Goal: Information Seeking & Learning: Understand process/instructions

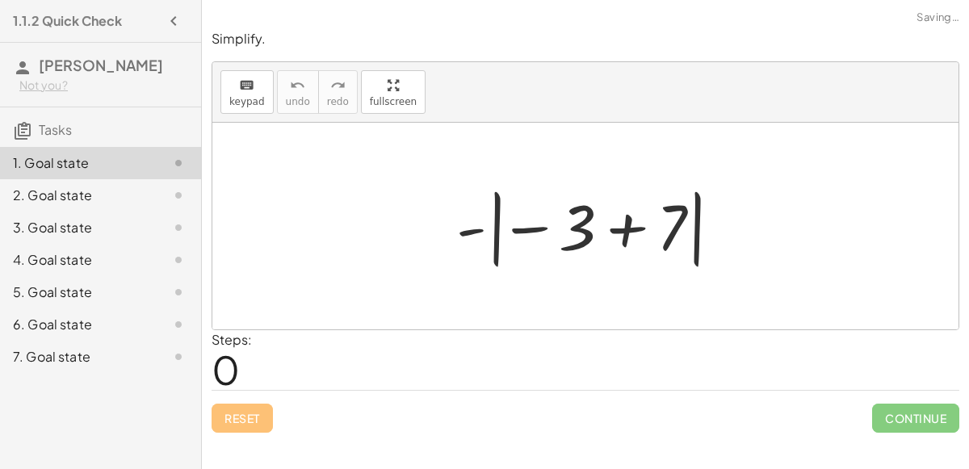
click at [530, 225] on div at bounding box center [591, 227] width 287 height 90
click at [476, 229] on div at bounding box center [591, 227] width 287 height 90
click at [619, 227] on div at bounding box center [591, 227] width 287 height 90
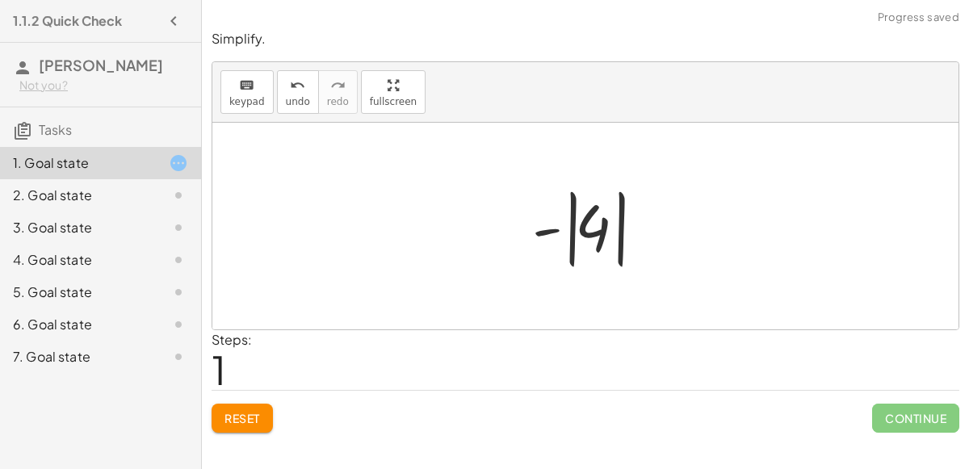
click at [555, 233] on div at bounding box center [592, 227] width 136 height 90
click at [551, 232] on div at bounding box center [592, 227] width 136 height 90
click at [585, 213] on div at bounding box center [592, 227] width 136 height 90
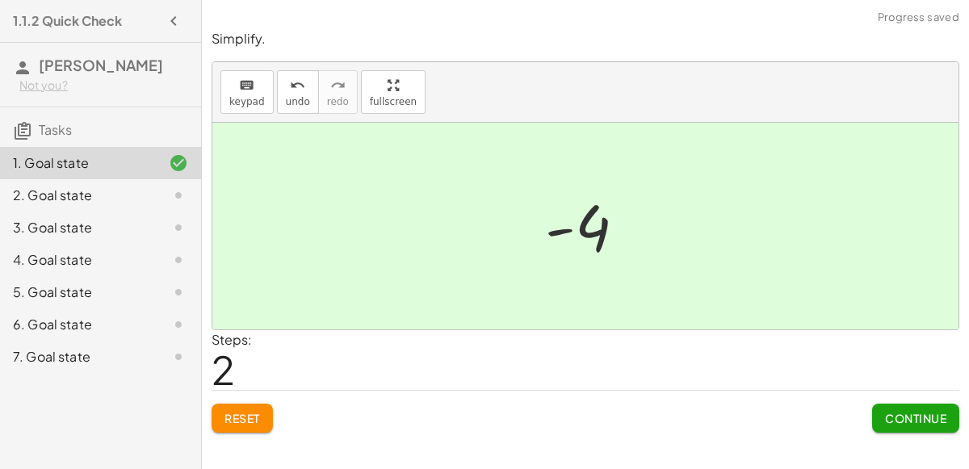
click at [886, 419] on span "Continue" at bounding box center [915, 418] width 61 height 15
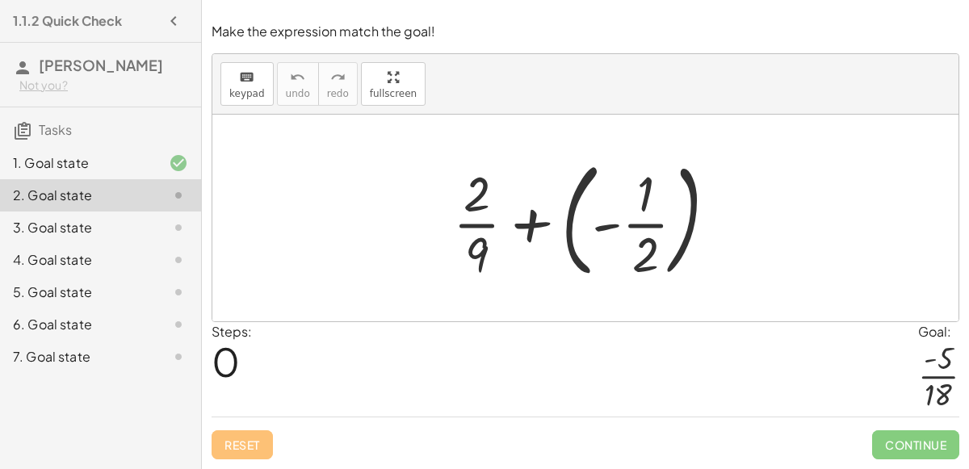
click at [515, 215] on div at bounding box center [591, 218] width 293 height 134
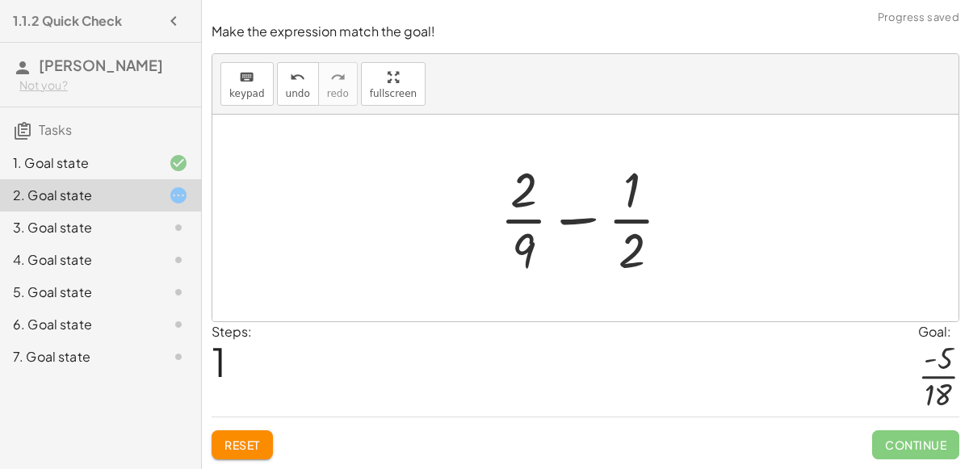
click at [584, 221] on div at bounding box center [592, 218] width 200 height 124
click at [528, 193] on div at bounding box center [592, 218] width 200 height 124
click at [643, 188] on div at bounding box center [592, 218] width 200 height 124
drag, startPoint x: 523, startPoint y: 269, endPoint x: 629, endPoint y: 262, distance: 106.0
click at [629, 262] on div at bounding box center [592, 218] width 200 height 124
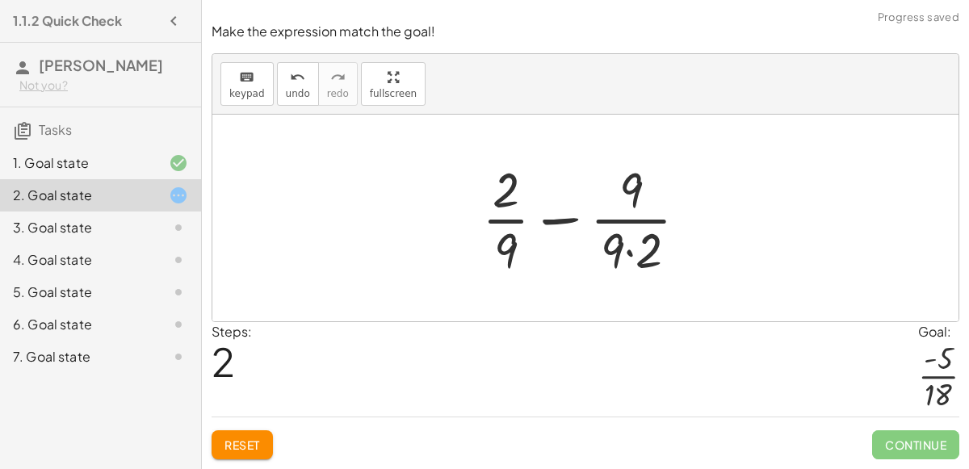
click at [627, 250] on div at bounding box center [591, 218] width 235 height 124
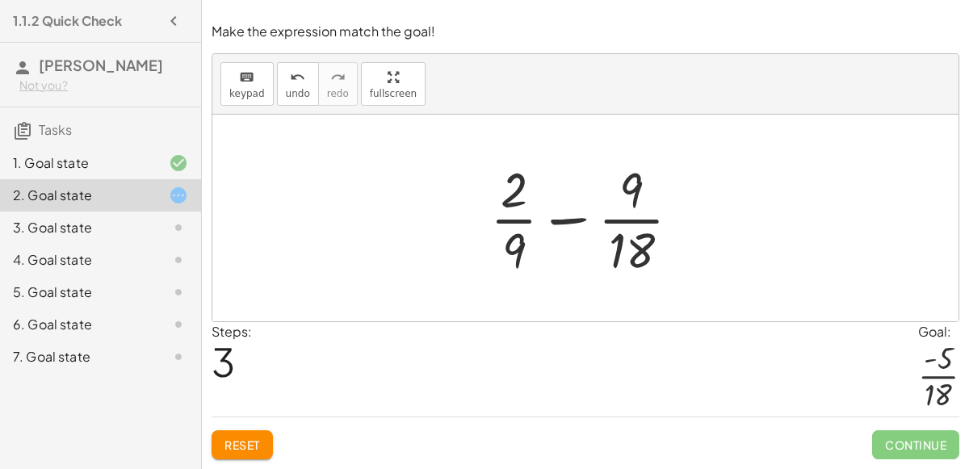
click at [609, 240] on div at bounding box center [592, 218] width 220 height 124
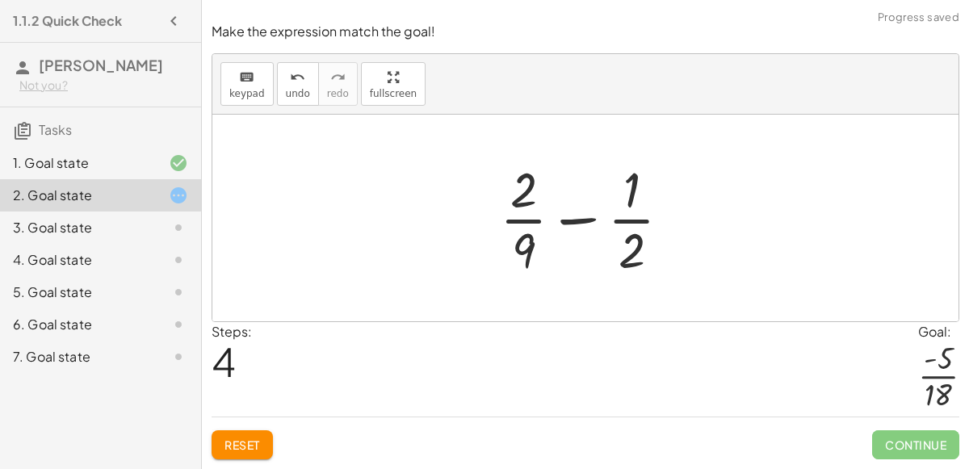
click at [627, 237] on div at bounding box center [592, 218] width 200 height 124
click at [526, 194] on div at bounding box center [592, 218] width 200 height 124
click at [556, 217] on div at bounding box center [592, 218] width 200 height 124
drag, startPoint x: 522, startPoint y: 249, endPoint x: 500, endPoint y: 204, distance: 49.8
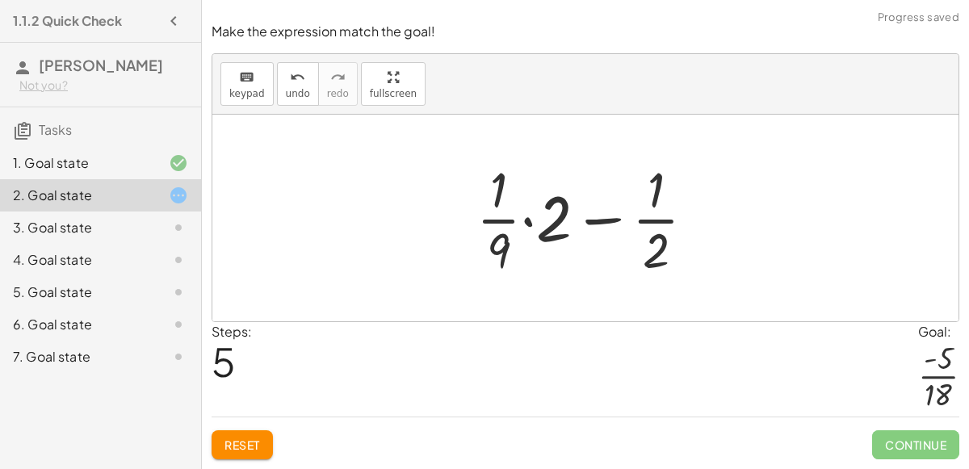
click at [526, 223] on div at bounding box center [592, 218] width 248 height 124
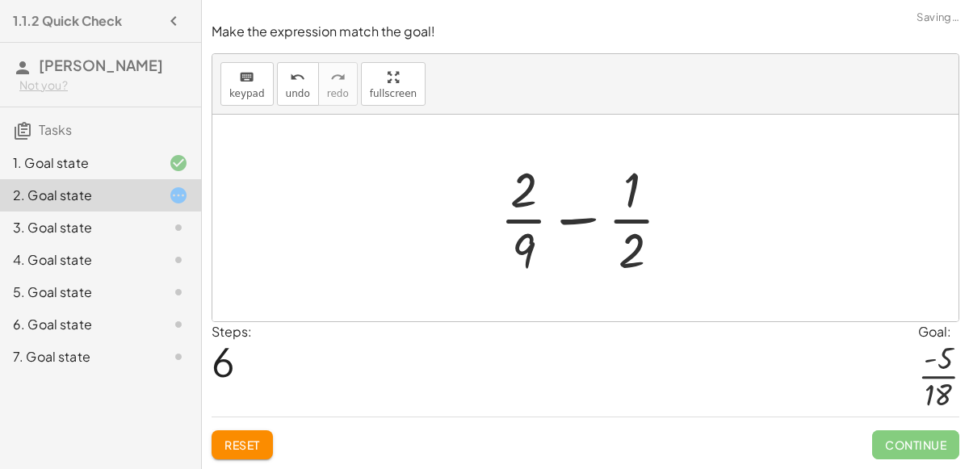
click at [534, 243] on div at bounding box center [592, 218] width 200 height 124
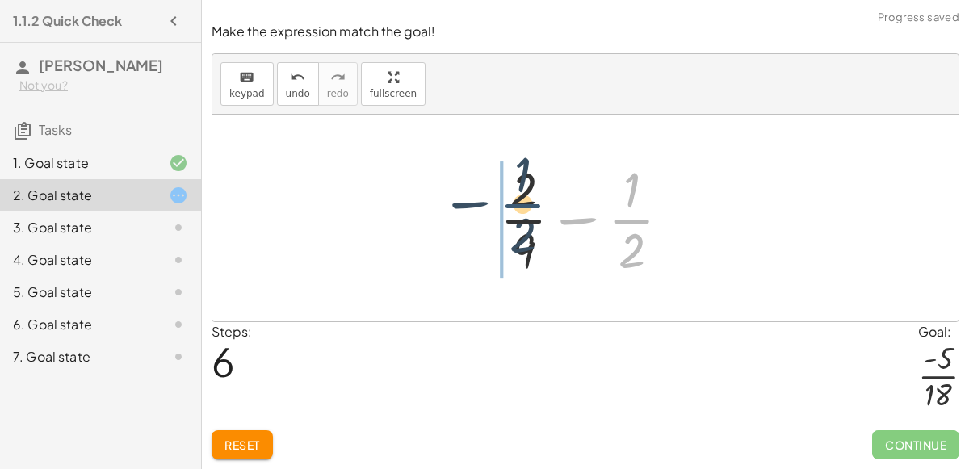
drag, startPoint x: 621, startPoint y: 221, endPoint x: 498, endPoint y: 209, distance: 123.3
click at [498, 209] on div at bounding box center [592, 218] width 200 height 124
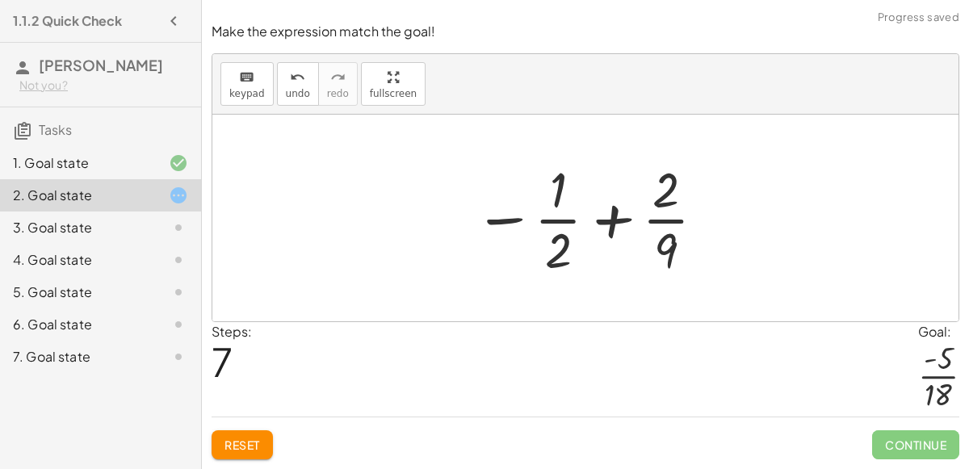
click at [592, 220] on div at bounding box center [590, 218] width 249 height 124
click at [597, 224] on div at bounding box center [591, 218] width 249 height 124
click at [501, 220] on div at bounding box center [591, 218] width 249 height 124
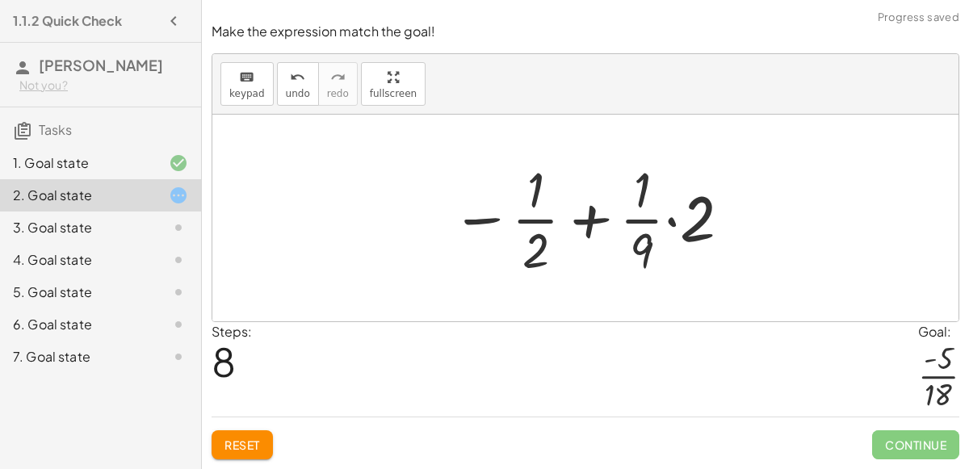
click at [673, 217] on div at bounding box center [591, 218] width 297 height 124
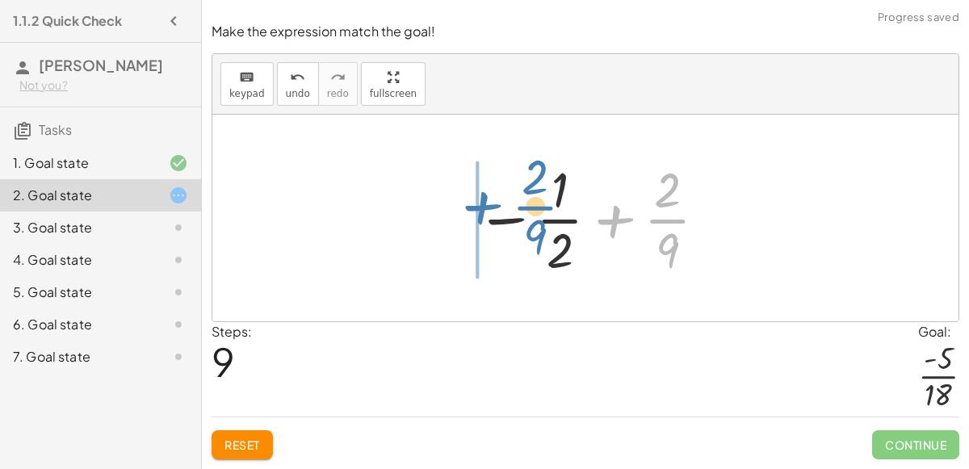
drag, startPoint x: 659, startPoint y: 224, endPoint x: 525, endPoint y: 212, distance: 134.5
click at [525, 212] on div at bounding box center [591, 218] width 249 height 124
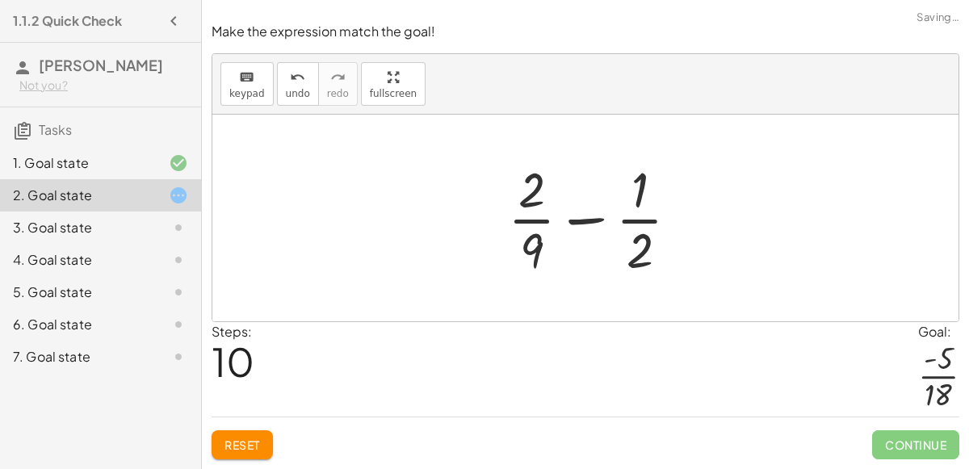
click at [574, 228] on div at bounding box center [600, 218] width 200 height 124
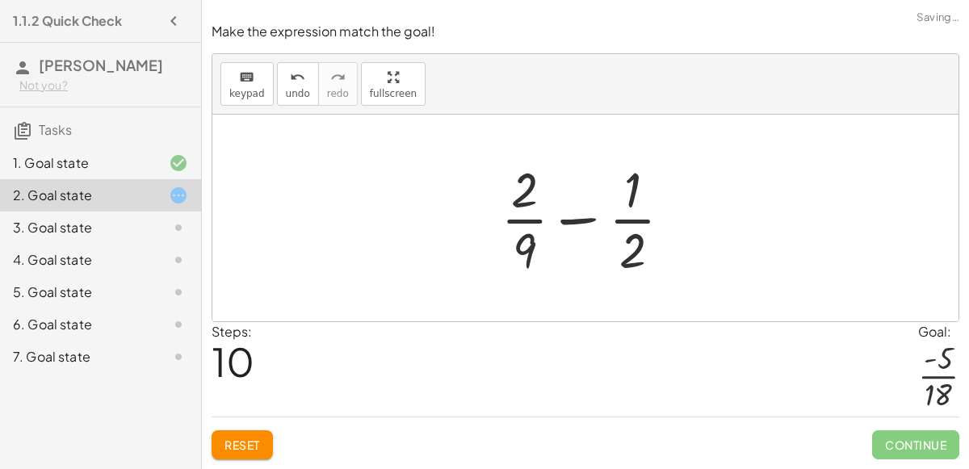
click at [575, 221] on div at bounding box center [592, 218] width 200 height 124
click at [517, 221] on div at bounding box center [592, 218] width 200 height 124
click at [638, 221] on div at bounding box center [592, 218] width 200 height 124
drag, startPoint x: 633, startPoint y: 182, endPoint x: 648, endPoint y: 187, distance: 15.6
click at [648, 187] on div at bounding box center [592, 218] width 200 height 124
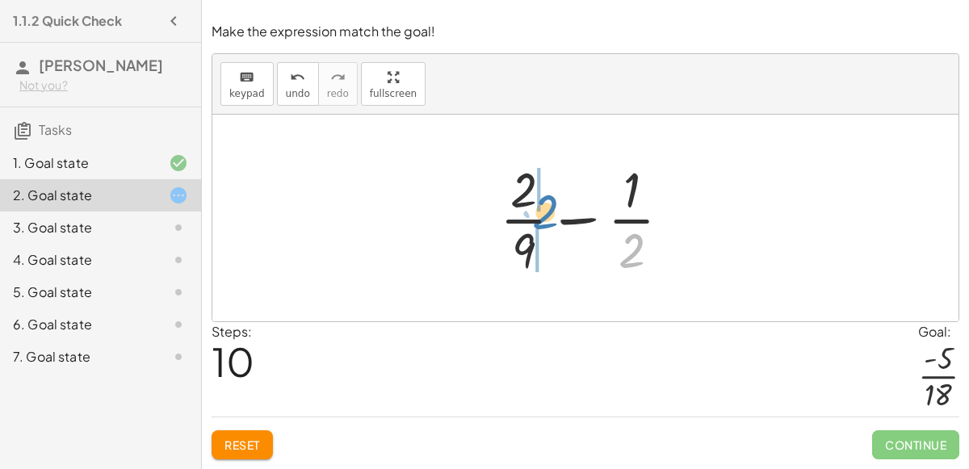
drag, startPoint x: 632, startPoint y: 239, endPoint x: 547, endPoint y: 202, distance: 92.6
click at [547, 202] on div at bounding box center [592, 218] width 200 height 124
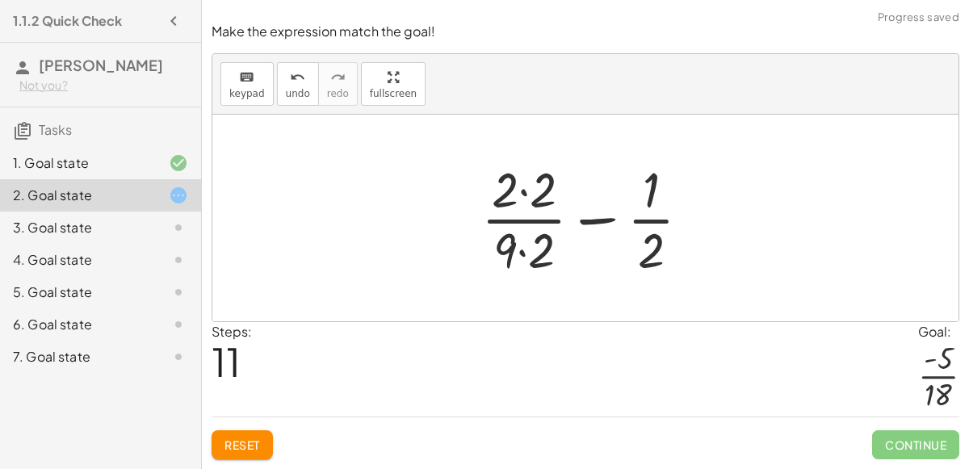
click at [527, 201] on div at bounding box center [592, 218] width 238 height 124
click at [522, 251] on div at bounding box center [591, 218] width 235 height 124
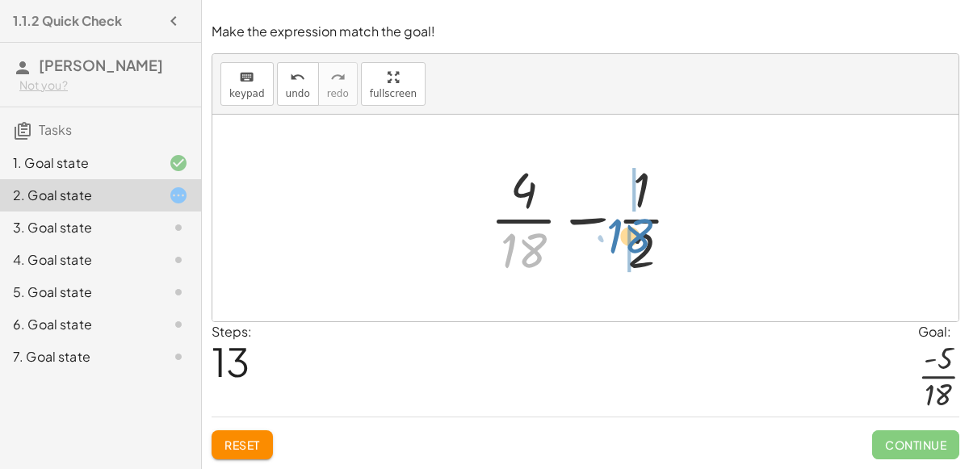
drag, startPoint x: 529, startPoint y: 262, endPoint x: 634, endPoint y: 247, distance: 106.0
click at [634, 247] on div at bounding box center [592, 218] width 220 height 124
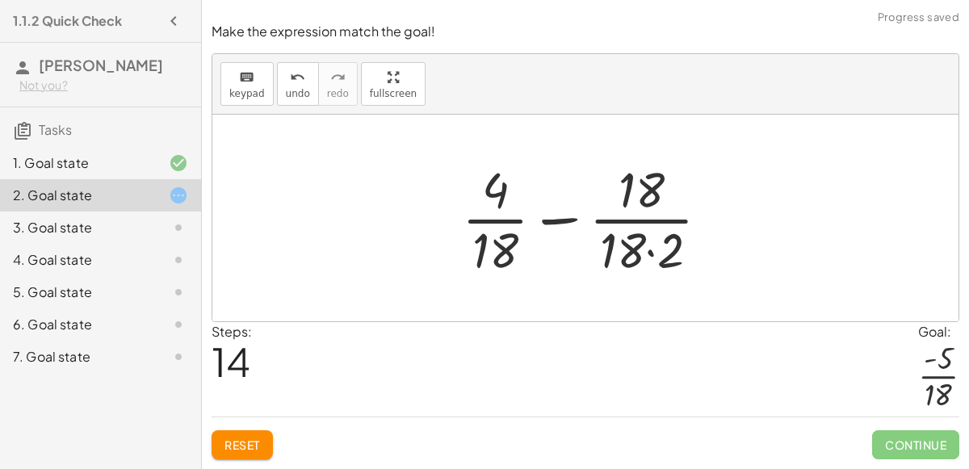
click at [652, 273] on div at bounding box center [592, 218] width 277 height 124
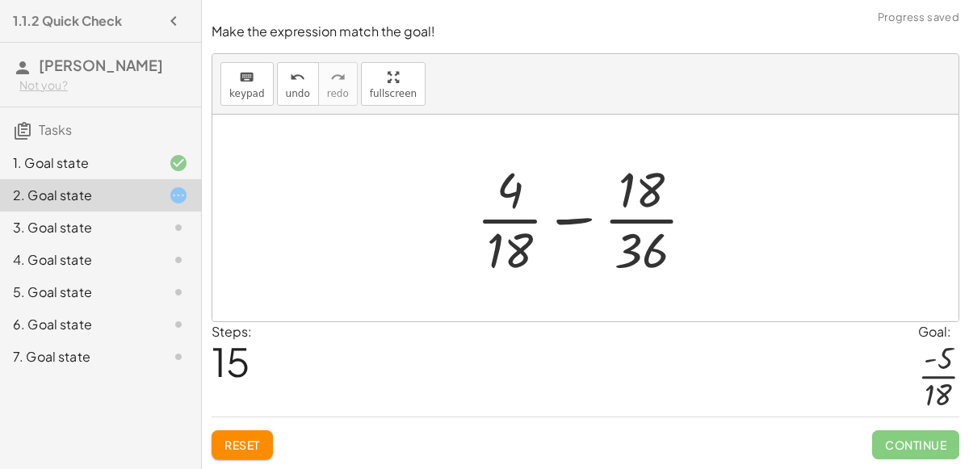
click at [581, 216] on div at bounding box center [591, 218] width 247 height 124
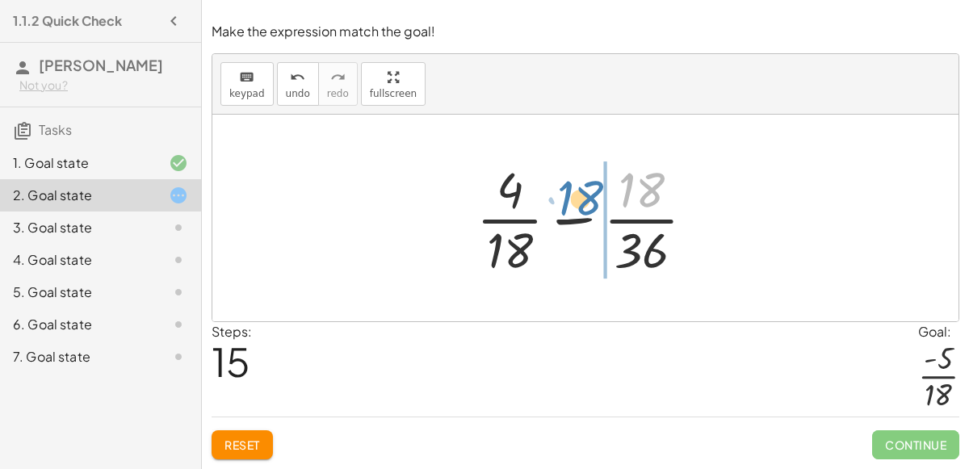
drag, startPoint x: 630, startPoint y: 182, endPoint x: 568, endPoint y: 191, distance: 61.9
click at [568, 191] on div at bounding box center [591, 218] width 247 height 124
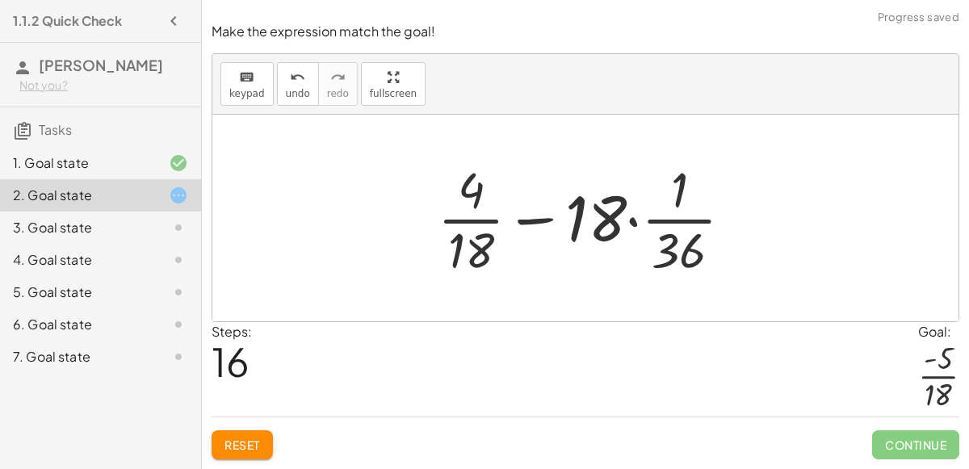
click at [643, 278] on div at bounding box center [592, 218] width 324 height 124
click at [633, 232] on div at bounding box center [592, 218] width 324 height 124
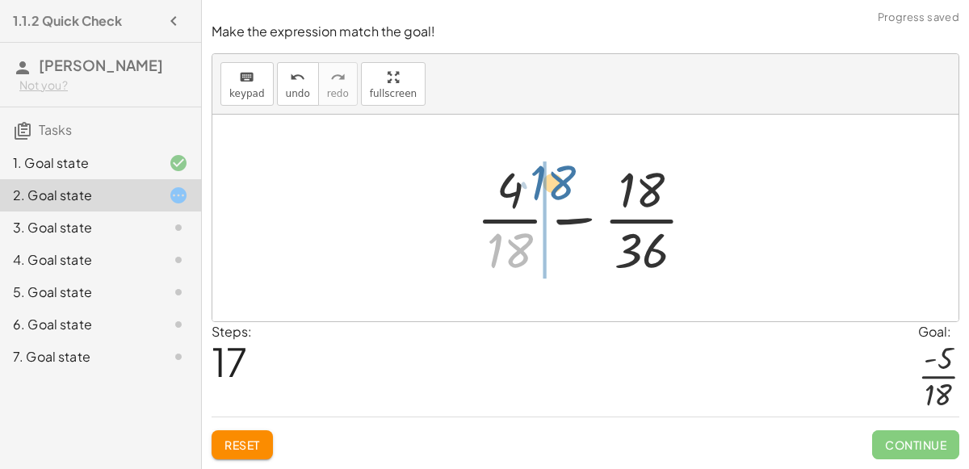
drag, startPoint x: 526, startPoint y: 247, endPoint x: 568, endPoint y: 179, distance: 79.8
click at [568, 179] on div at bounding box center [591, 218] width 247 height 124
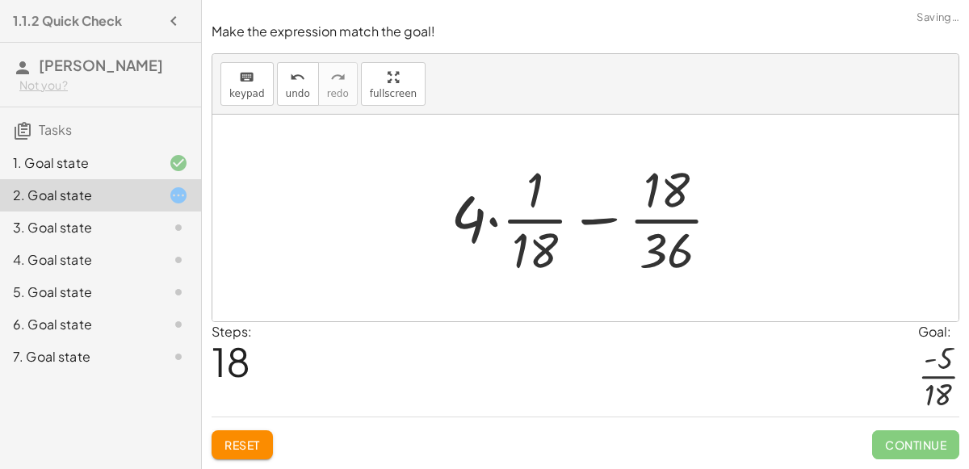
click at [489, 223] on div at bounding box center [591, 218] width 298 height 124
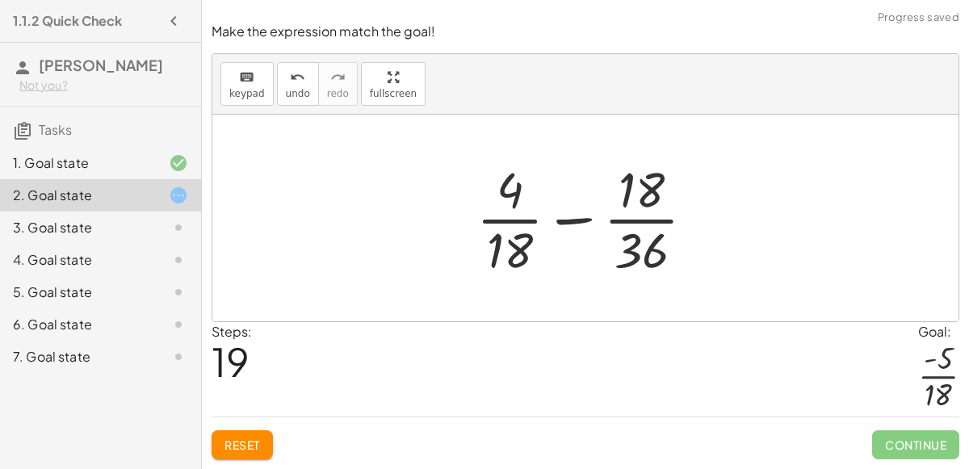
click at [524, 230] on div at bounding box center [591, 218] width 247 height 124
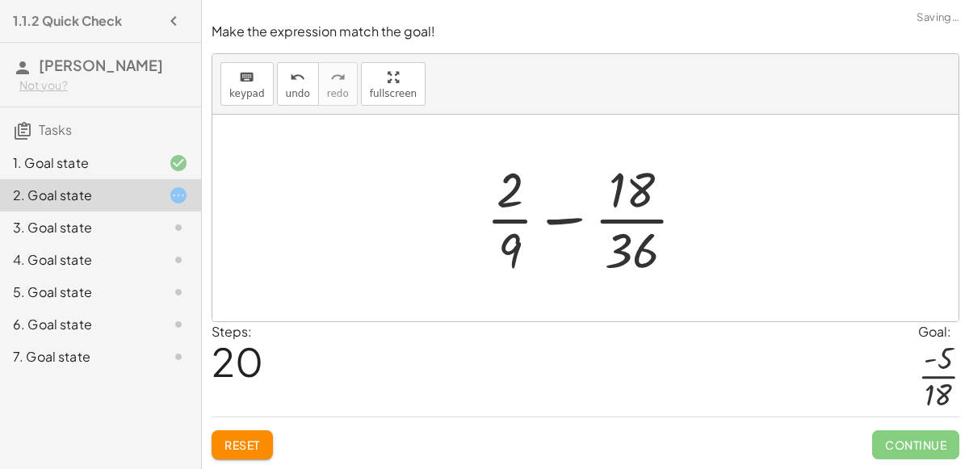
click at [543, 221] on div at bounding box center [592, 218] width 228 height 124
drag, startPoint x: 627, startPoint y: 243, endPoint x: 481, endPoint y: 204, distance: 150.4
click at [481, 204] on div at bounding box center [592, 218] width 228 height 124
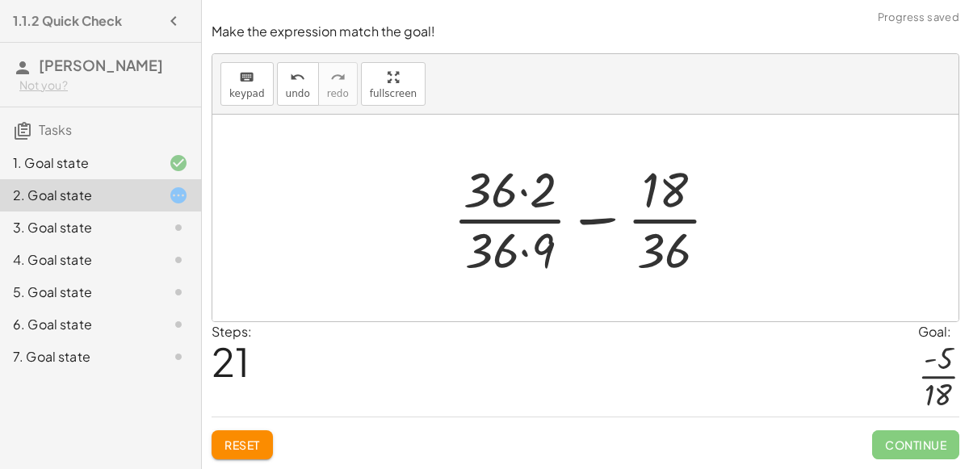
click at [522, 199] on div at bounding box center [592, 218] width 294 height 124
click at [526, 245] on div at bounding box center [591, 218] width 291 height 124
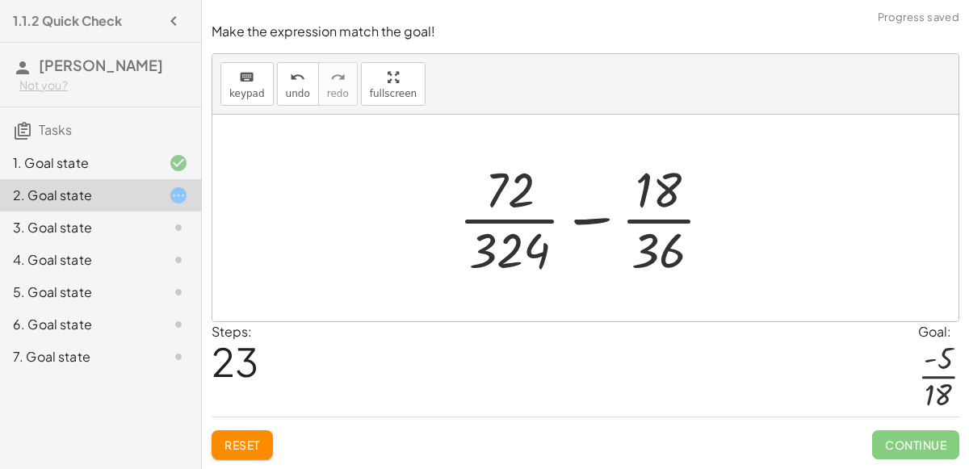
click at [599, 225] on div at bounding box center [592, 218] width 283 height 124
click at [663, 262] on div at bounding box center [592, 218] width 283 height 124
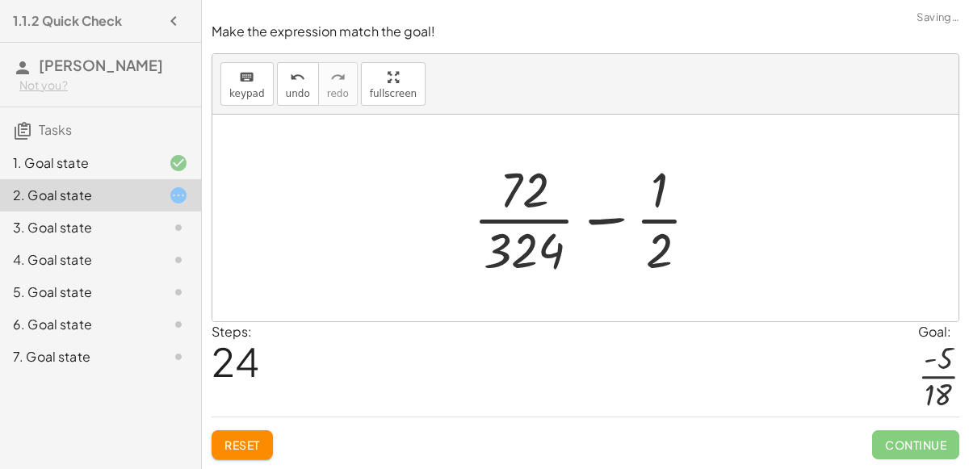
click at [517, 233] on div at bounding box center [592, 218] width 254 height 124
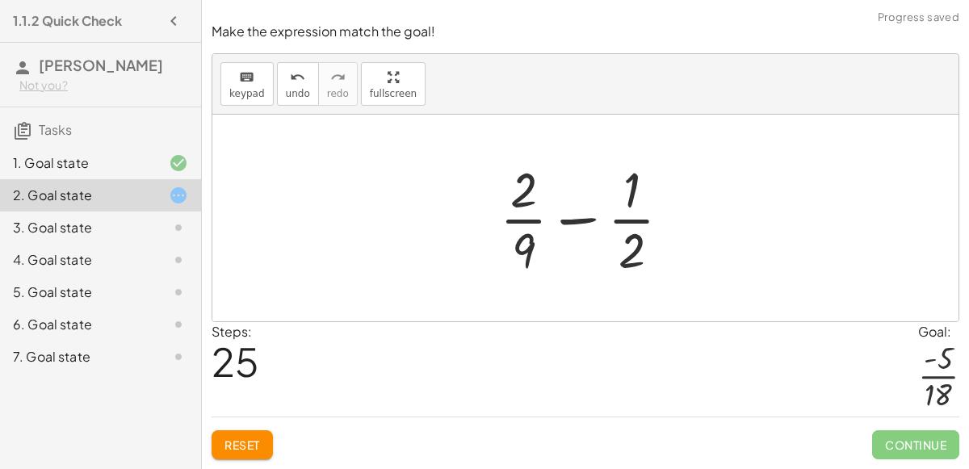
click at [528, 195] on div at bounding box center [592, 218] width 200 height 124
click at [529, 250] on div at bounding box center [592, 218] width 200 height 124
click at [587, 228] on div at bounding box center [592, 218] width 200 height 124
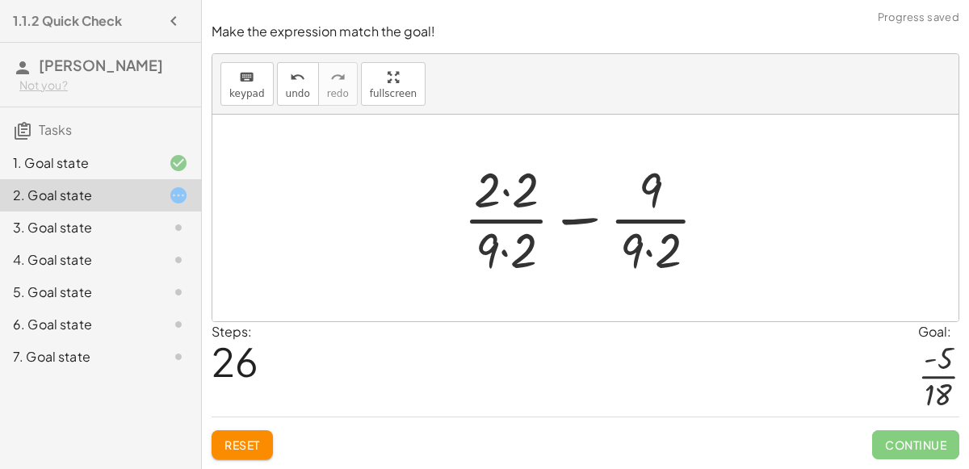
click at [509, 193] on div at bounding box center [591, 218] width 273 height 124
click at [504, 246] on div at bounding box center [592, 218] width 270 height 124
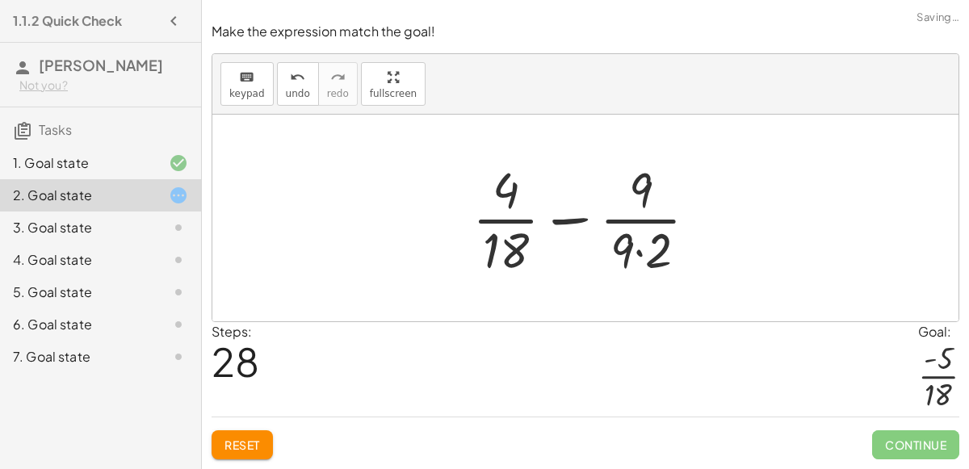
click at [638, 252] on div at bounding box center [591, 218] width 254 height 124
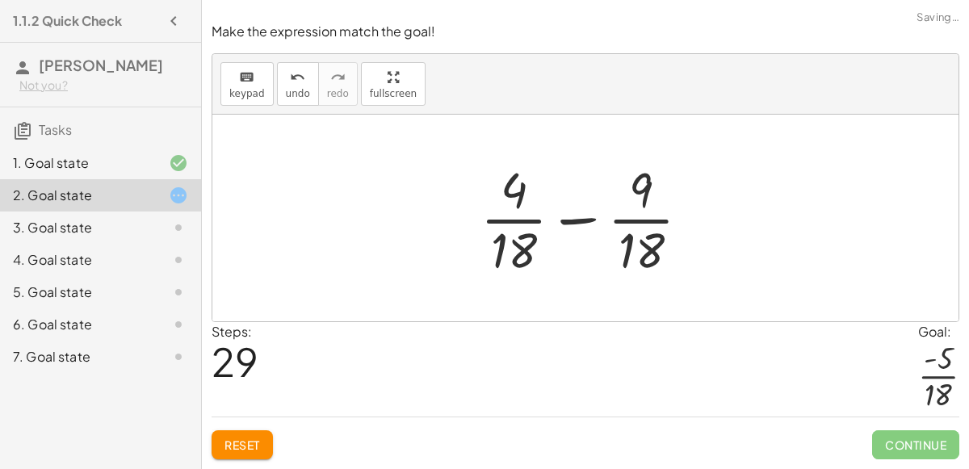
click at [583, 211] on div at bounding box center [591, 218] width 238 height 124
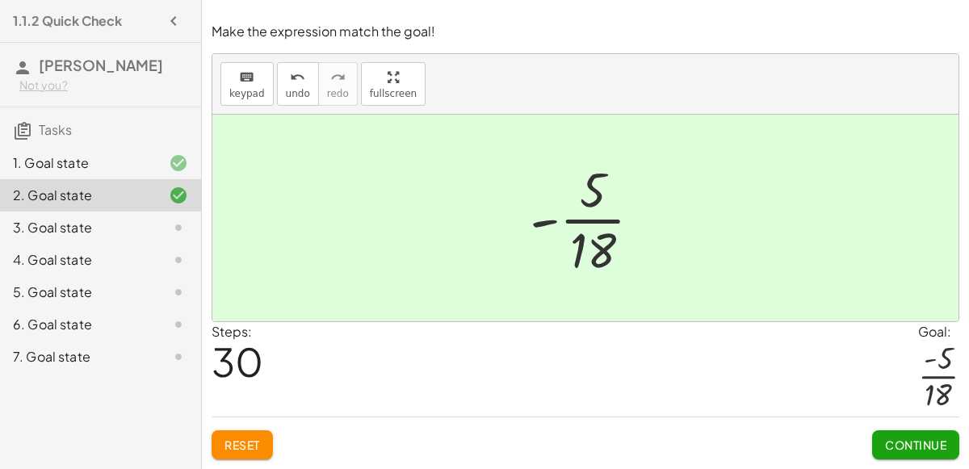
click at [912, 440] on span "Continue" at bounding box center [915, 445] width 61 height 15
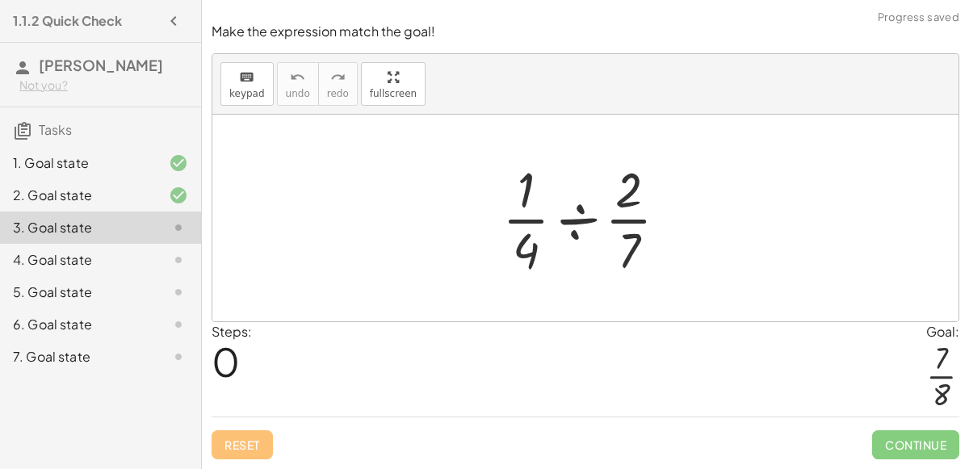
click at [571, 214] on div at bounding box center [591, 218] width 195 height 124
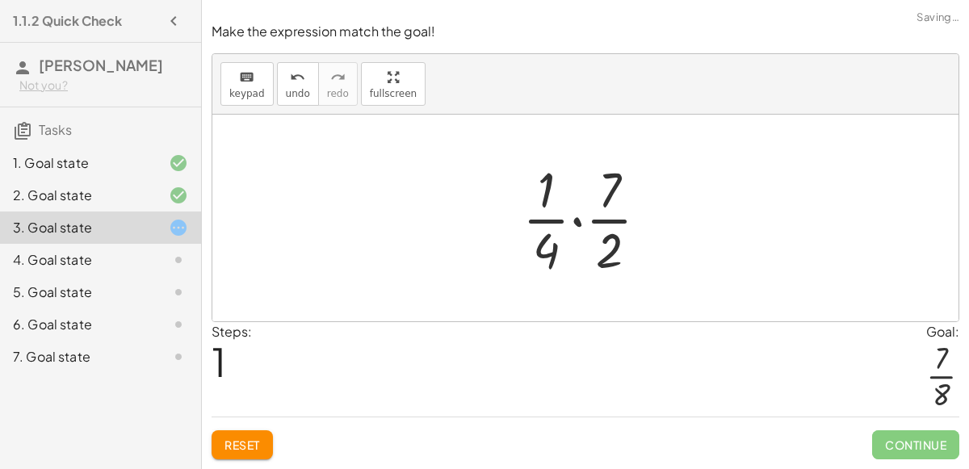
click at [580, 219] on div at bounding box center [591, 218] width 155 height 124
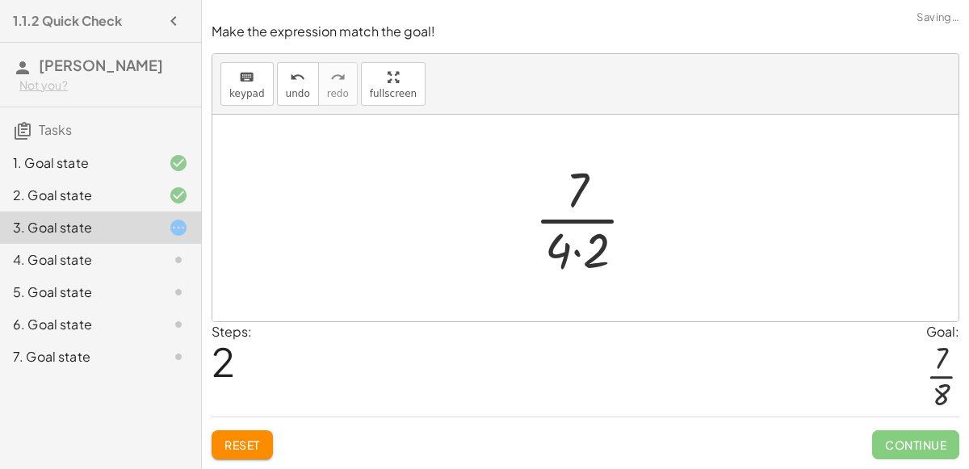
click at [575, 251] on div at bounding box center [591, 218] width 130 height 124
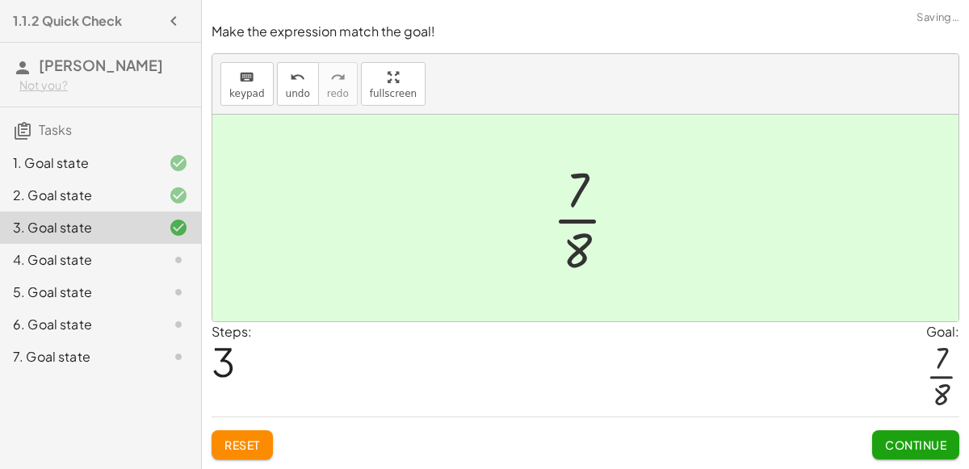
click at [908, 438] on span "Continue" at bounding box center [915, 445] width 61 height 15
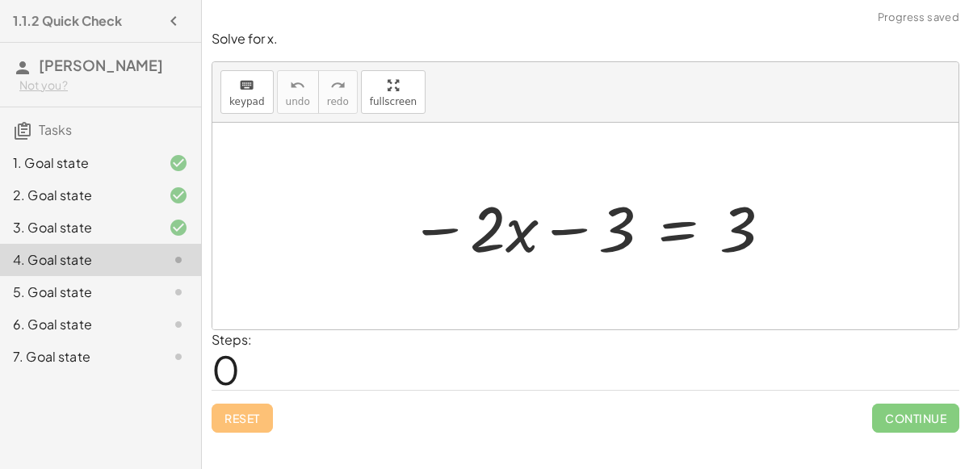
click at [542, 227] on div at bounding box center [591, 226] width 380 height 83
click at [449, 228] on div at bounding box center [591, 226] width 380 height 83
drag, startPoint x: 623, startPoint y: 236, endPoint x: 479, endPoint y: 237, distance: 143.7
click at [479, 237] on div at bounding box center [591, 226] width 380 height 83
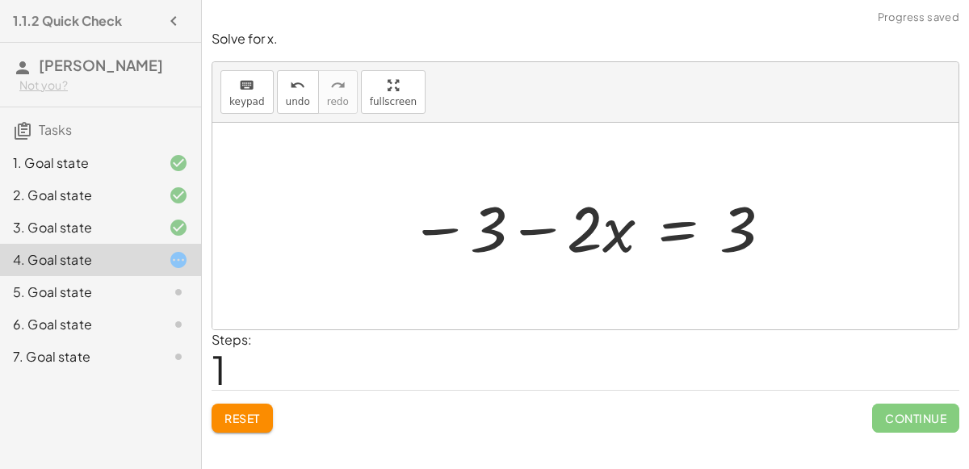
click at [534, 224] on div at bounding box center [591, 226] width 380 height 83
click at [690, 236] on div at bounding box center [591, 226] width 380 height 83
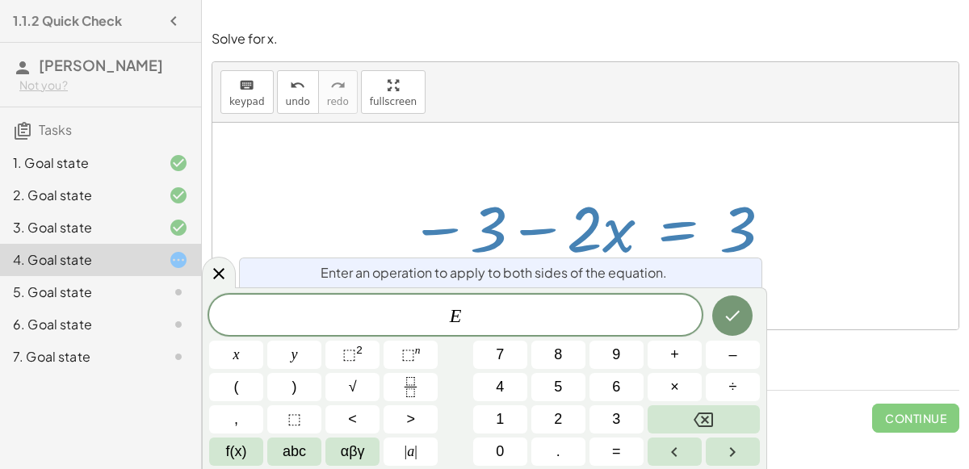
click at [793, 266] on div at bounding box center [585, 226] width 746 height 207
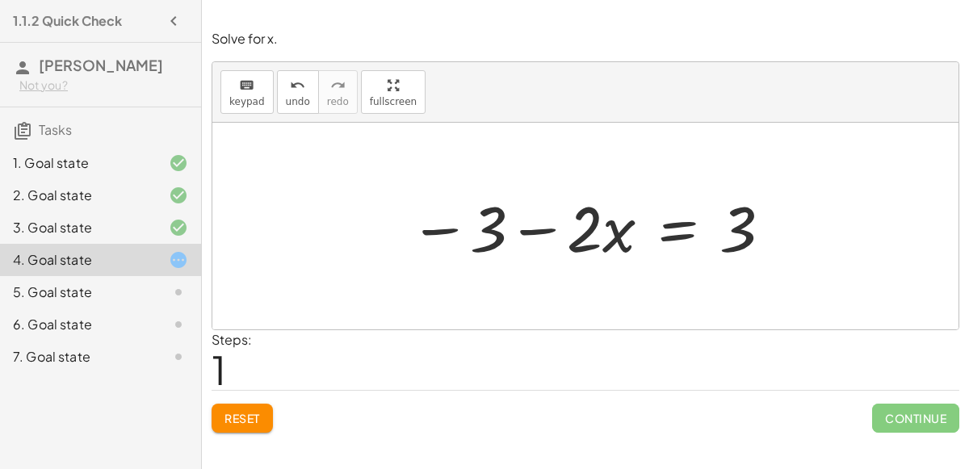
click at [665, 237] on div at bounding box center [591, 226] width 380 height 83
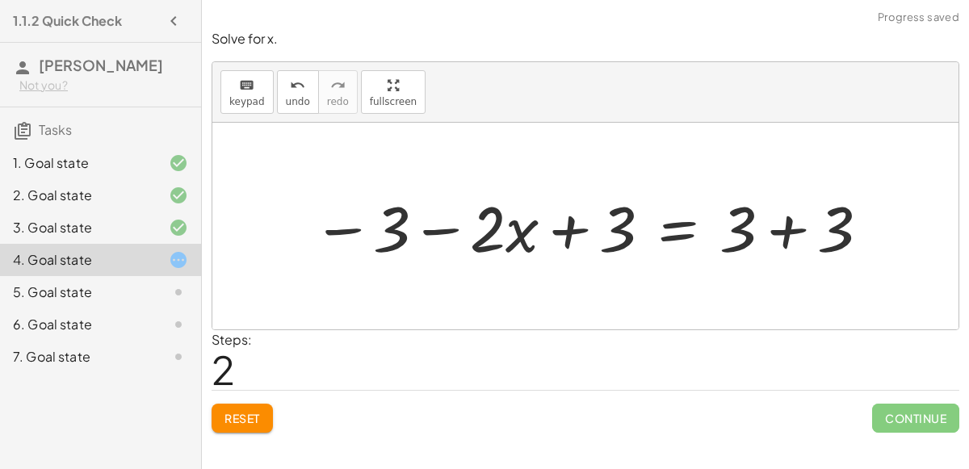
click at [565, 228] on div at bounding box center [591, 226] width 575 height 83
click at [782, 229] on div at bounding box center [591, 226] width 575 height 83
click at [698, 227] on div at bounding box center [542, 226] width 476 height 83
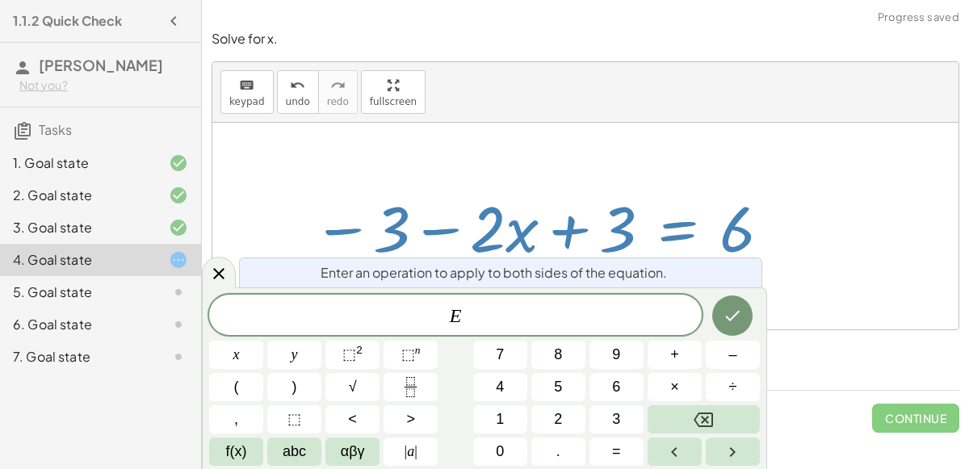
click at [833, 228] on div at bounding box center [585, 226] width 746 height 207
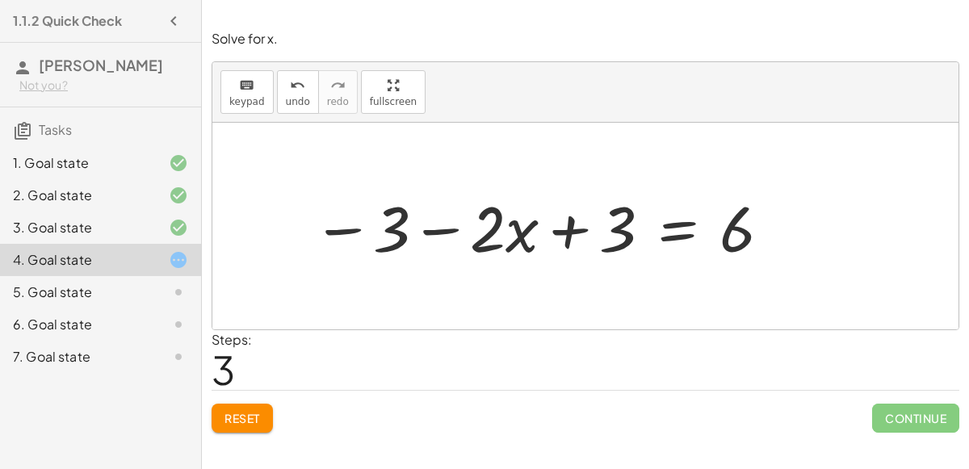
click at [352, 229] on div at bounding box center [542, 226] width 476 height 83
click at [410, 228] on div at bounding box center [542, 226] width 476 height 83
click at [424, 228] on div at bounding box center [542, 226] width 476 height 83
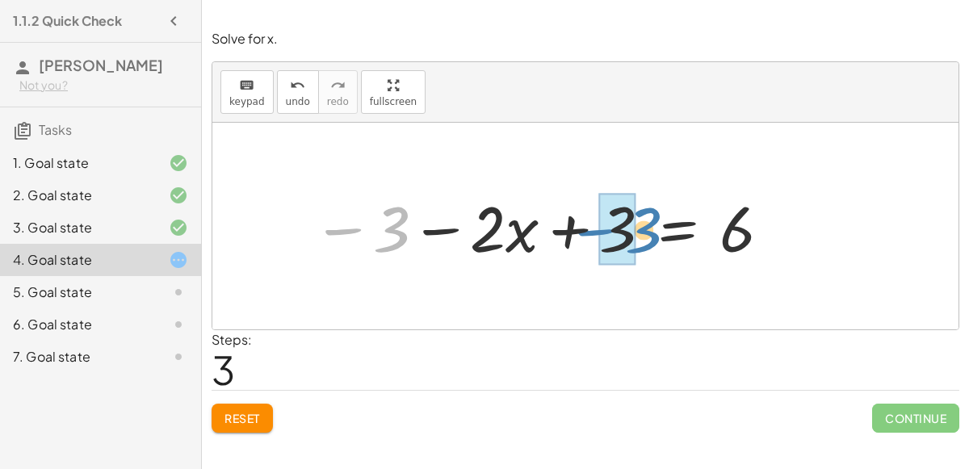
drag, startPoint x: 349, startPoint y: 228, endPoint x: 598, endPoint y: 228, distance: 249.5
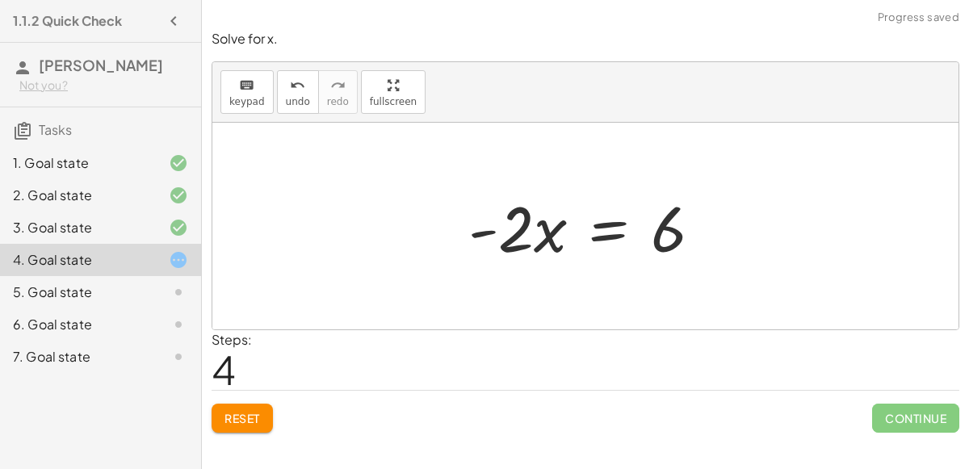
click at [551, 244] on div at bounding box center [591, 226] width 262 height 83
click at [489, 230] on div at bounding box center [591, 226] width 262 height 83
click at [691, 262] on div at bounding box center [591, 226] width 262 height 83
drag, startPoint x: 656, startPoint y: 220, endPoint x: 514, endPoint y: 169, distance: 151.7
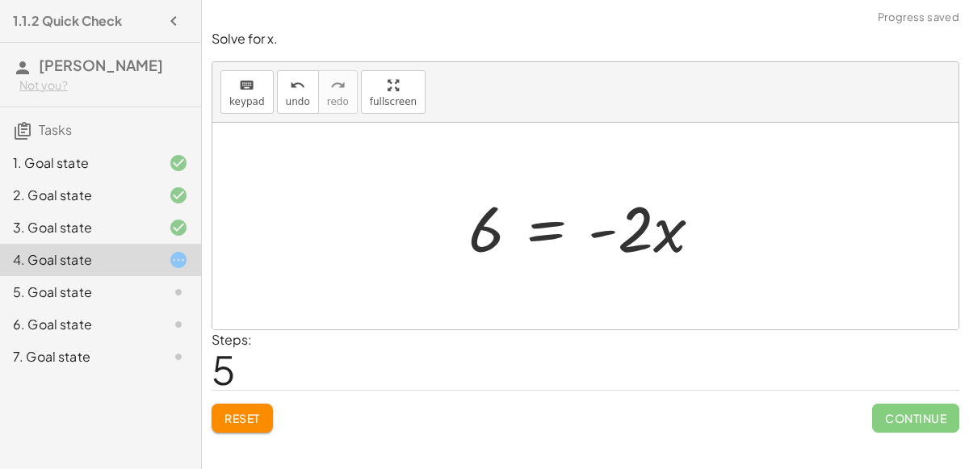
click at [575, 229] on div at bounding box center [591, 226] width 262 height 83
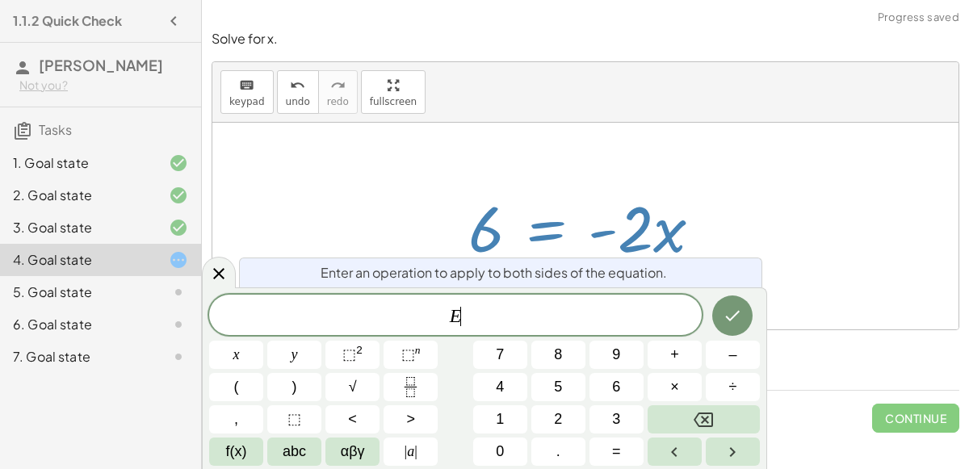
click at [563, 228] on div at bounding box center [591, 226] width 262 height 83
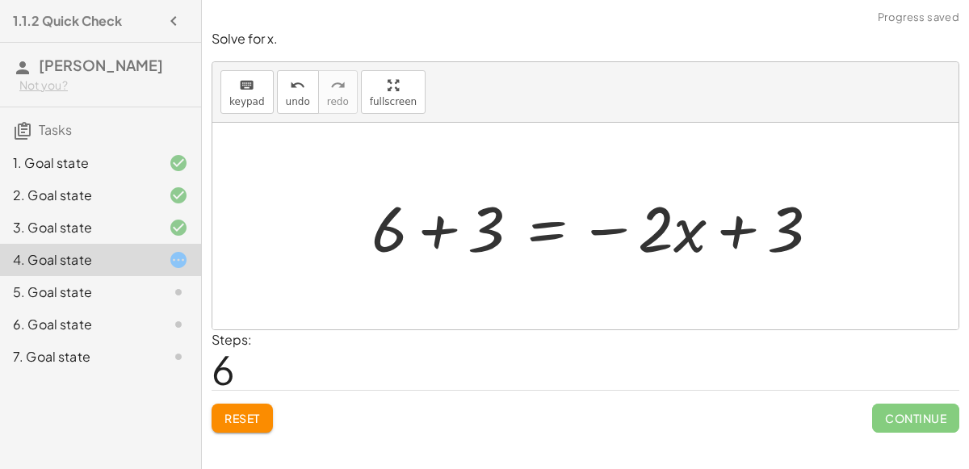
click at [732, 228] on div at bounding box center [601, 226] width 476 height 83
click at [440, 219] on div at bounding box center [601, 226] width 476 height 83
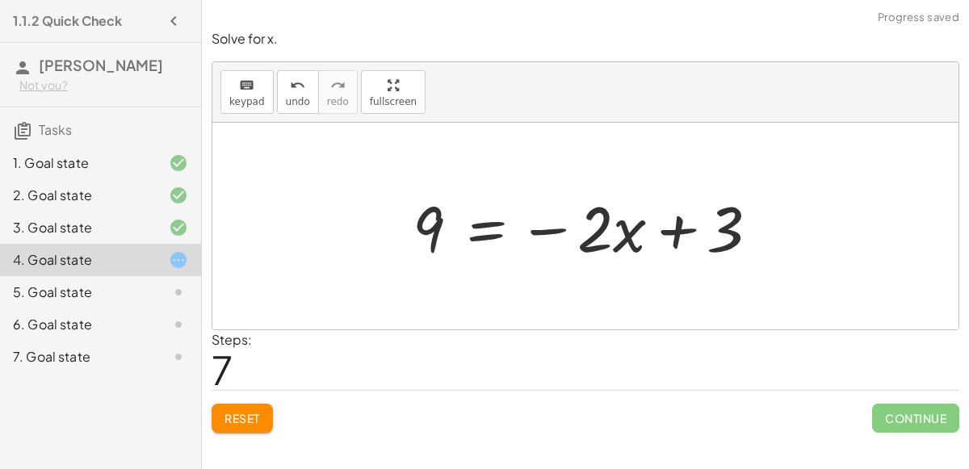
click at [549, 231] on div at bounding box center [592, 226] width 375 height 83
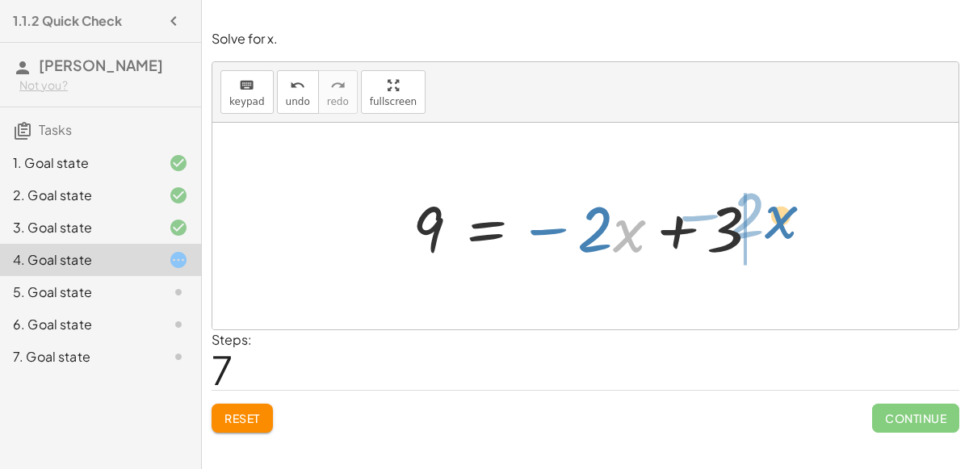
drag, startPoint x: 635, startPoint y: 232, endPoint x: 786, endPoint y: 212, distance: 151.4
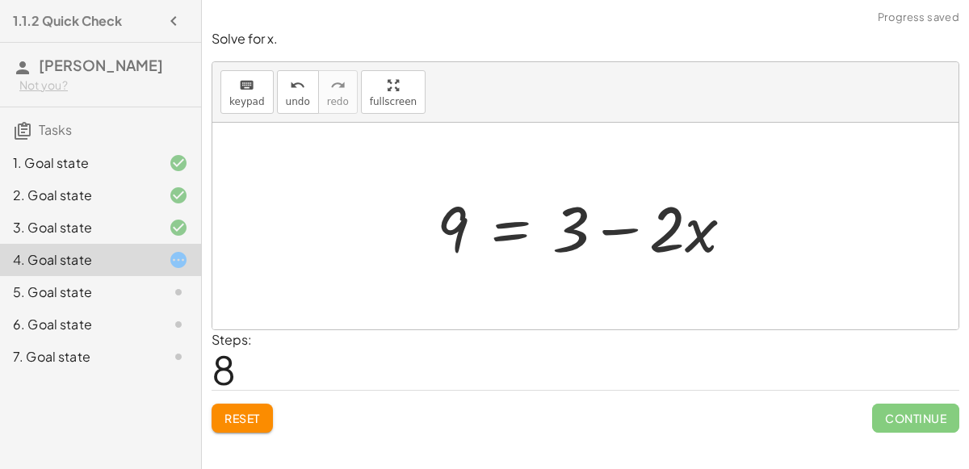
click at [600, 228] on div at bounding box center [591, 226] width 325 height 83
click at [681, 229] on div at bounding box center [591, 226] width 325 height 83
click at [698, 229] on div at bounding box center [591, 226] width 325 height 83
click at [234, 425] on button "Reset" at bounding box center [242, 418] width 61 height 29
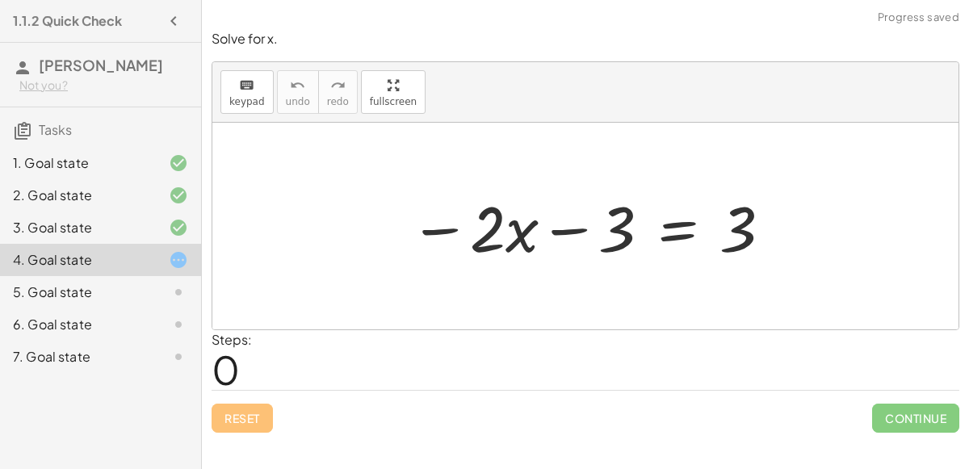
click at [555, 224] on div at bounding box center [591, 226] width 380 height 83
click at [683, 238] on div at bounding box center [591, 226] width 380 height 83
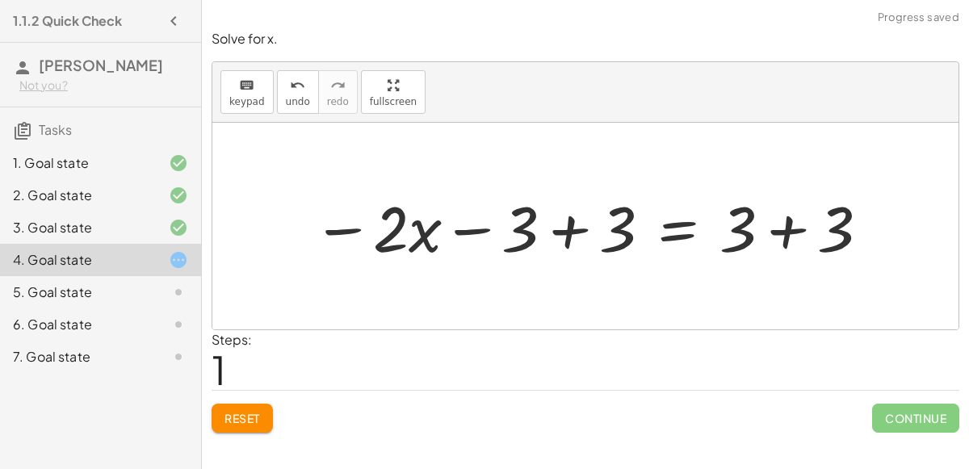
click at [799, 212] on div at bounding box center [591, 226] width 575 height 83
click at [564, 229] on div at bounding box center [542, 226] width 476 height 83
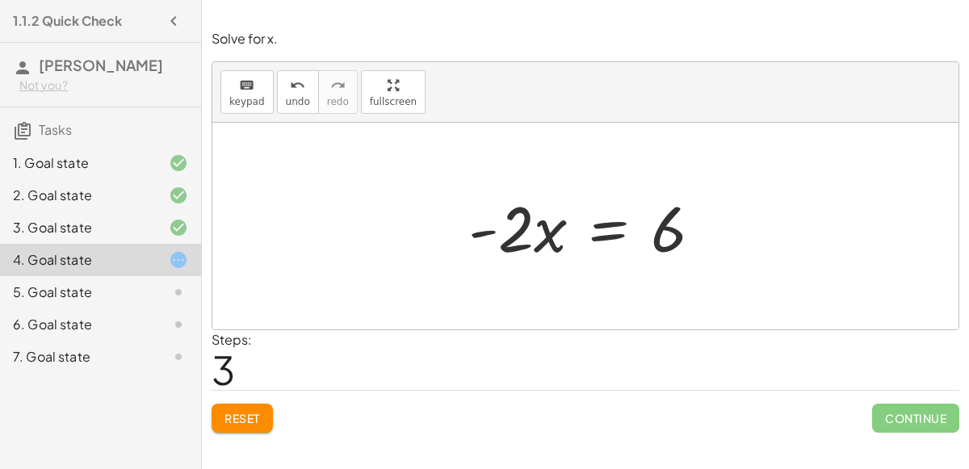
click at [610, 237] on div at bounding box center [591, 226] width 262 height 83
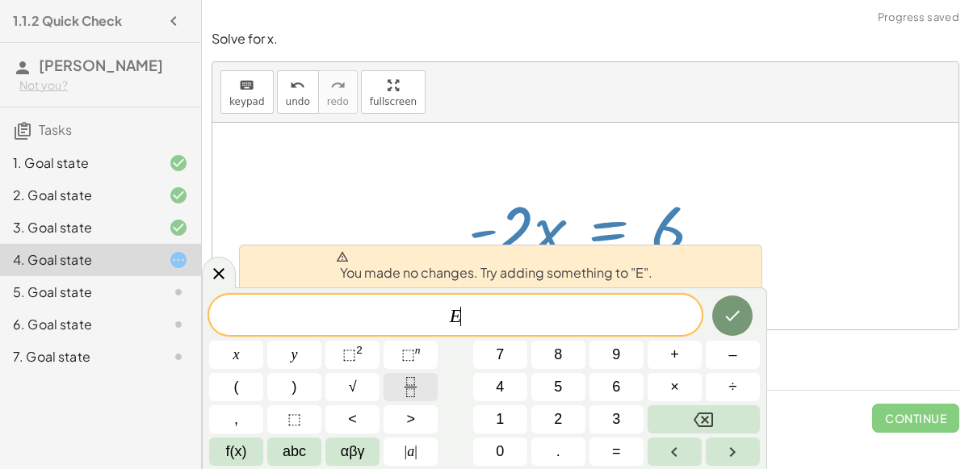
click at [403, 384] on icon "Fraction" at bounding box center [410, 387] width 20 height 20
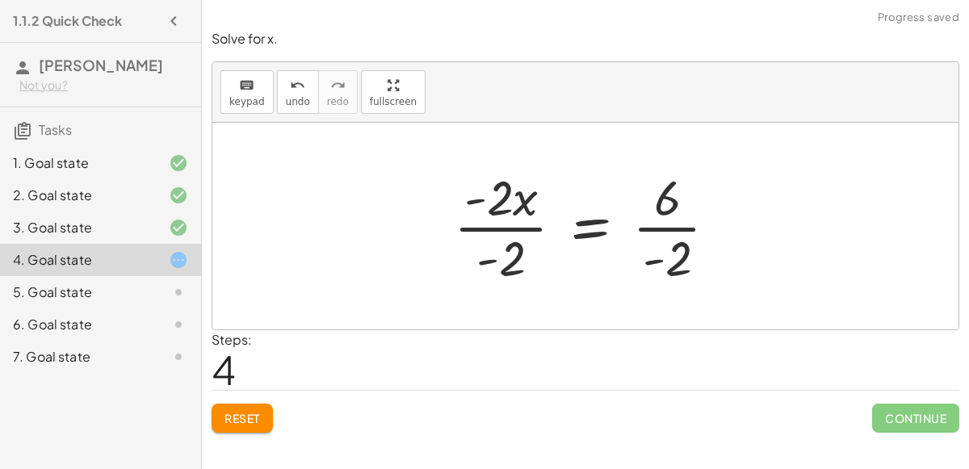
click at [489, 262] on div at bounding box center [592, 226] width 293 height 124
drag, startPoint x: 507, startPoint y: 262, endPoint x: 497, endPoint y: 215, distance: 47.8
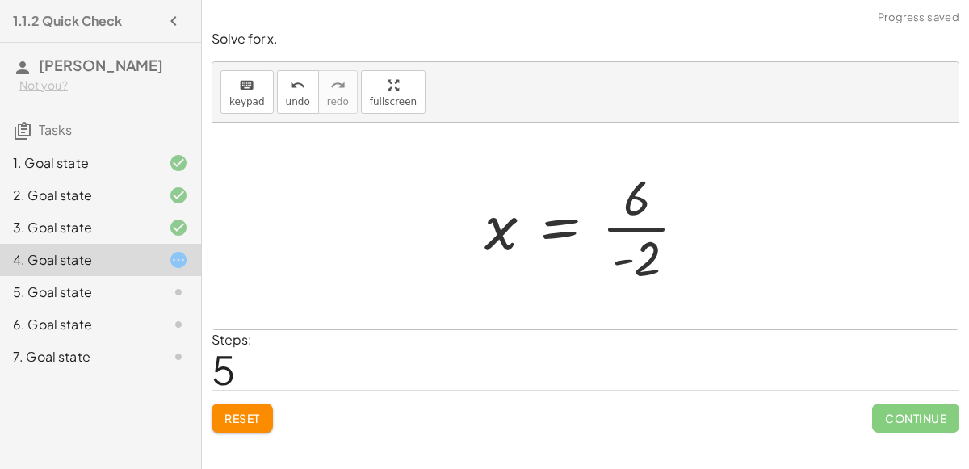
click at [636, 259] on div at bounding box center [591, 226] width 231 height 124
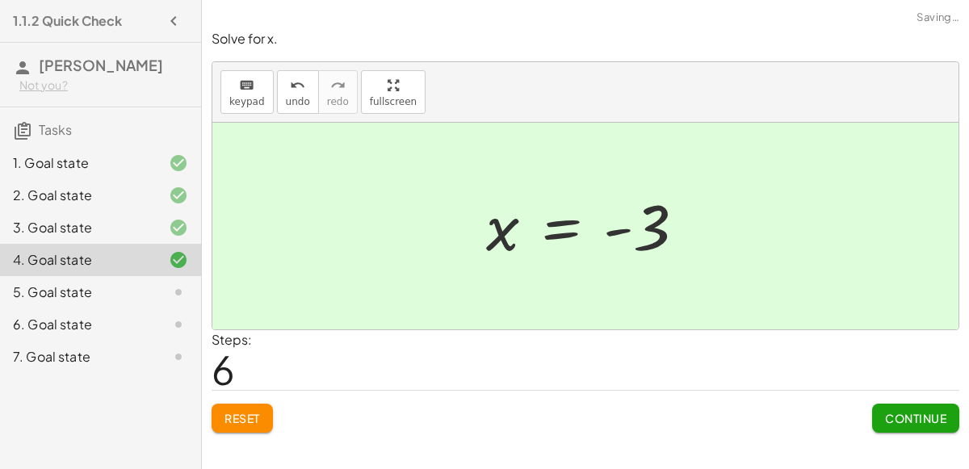
click at [889, 412] on span "Continue" at bounding box center [915, 418] width 61 height 15
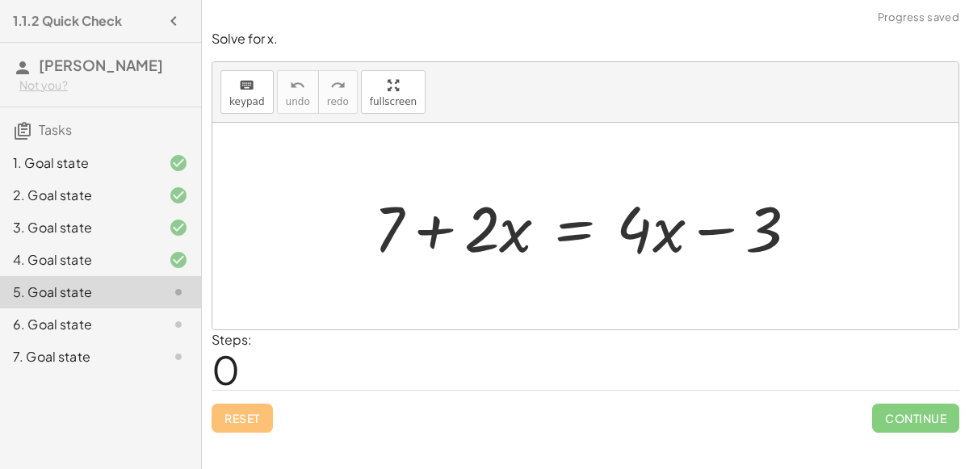
click at [421, 230] on div at bounding box center [592, 226] width 453 height 83
click at [701, 228] on div at bounding box center [592, 226] width 453 height 83
drag, startPoint x: 515, startPoint y: 231, endPoint x: 453, endPoint y: 218, distance: 63.5
click at [453, 218] on div at bounding box center [592, 226] width 453 height 83
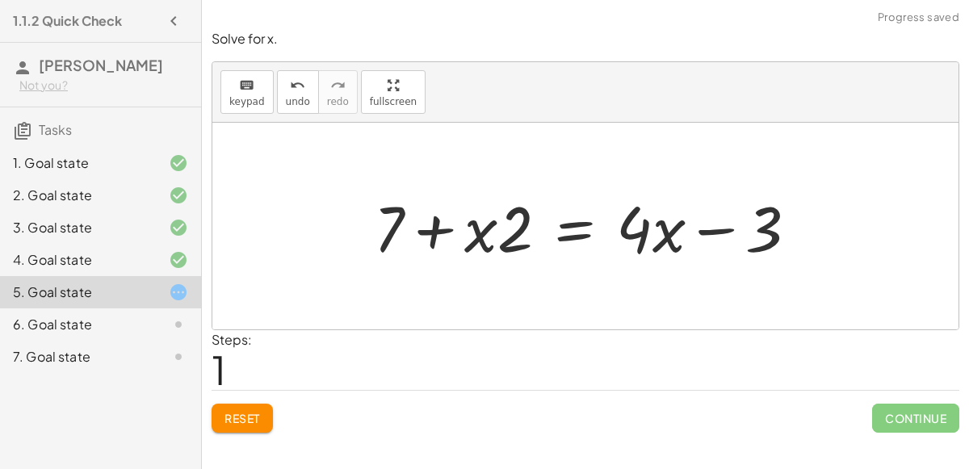
click at [524, 227] on div at bounding box center [592, 226] width 453 height 83
drag, startPoint x: 484, startPoint y: 223, endPoint x: 535, endPoint y: 220, distance: 51.7
click at [535, 220] on div at bounding box center [592, 226] width 453 height 83
click at [73, 228] on div "3. Goal state" at bounding box center [78, 227] width 130 height 19
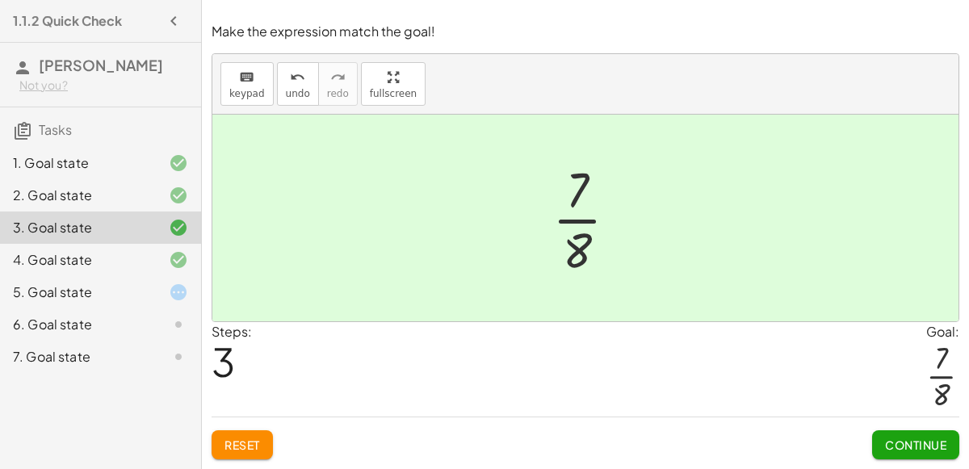
click at [891, 435] on button "Continue" at bounding box center [915, 444] width 87 height 29
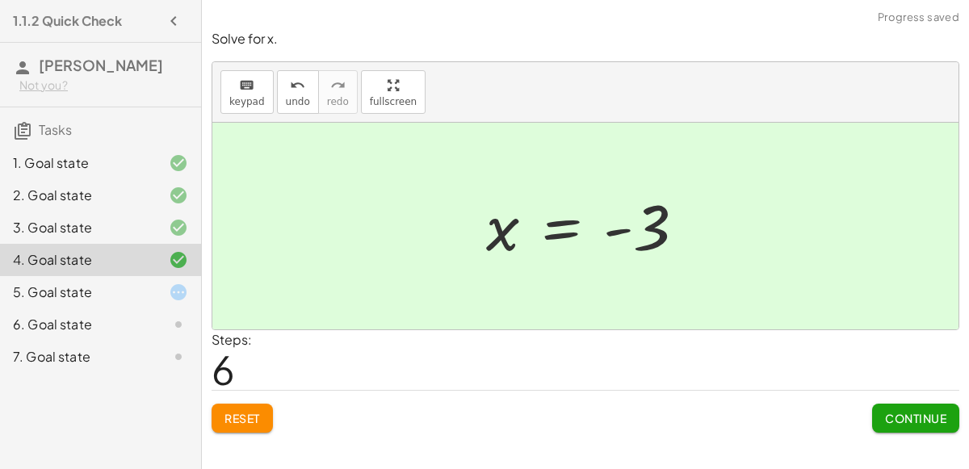
click at [0, 0] on div "Solve for x. keyboard keypad undo undo redo redo fullscreen − · 2 · x − 3 = 3 −…" at bounding box center [0, 0] width 0 height 0
click at [898, 446] on div "Simplify. keyboard keypad undo undo redo redo fullscreen - | − 3 + 7 | - | 4 | …" at bounding box center [585, 234] width 767 height 469
click at [0, 0] on div "Solve for x. keyboard keypad undo undo redo redo fullscreen − · 2 · x − 3 = 3 −…" at bounding box center [0, 0] width 0 height 0
click at [895, 429] on button "Continue" at bounding box center [915, 418] width 87 height 29
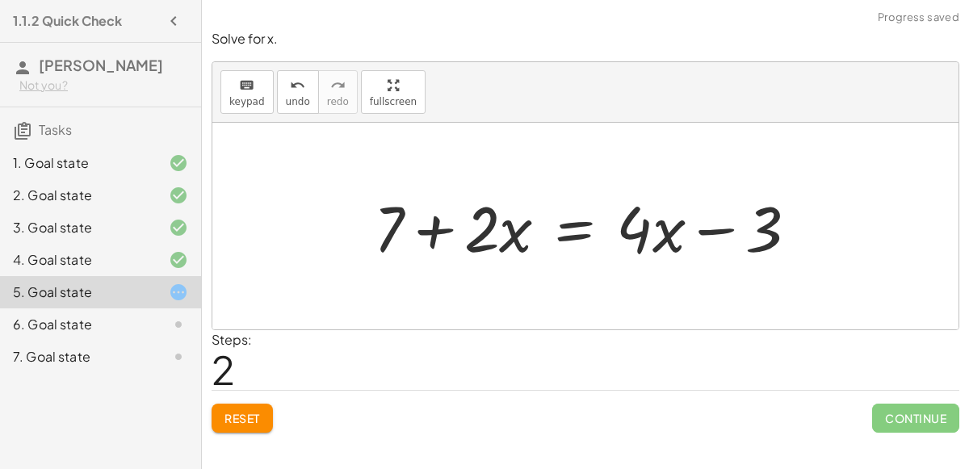
click at [442, 221] on div at bounding box center [592, 226] width 453 height 83
click at [697, 226] on div at bounding box center [592, 226] width 453 height 83
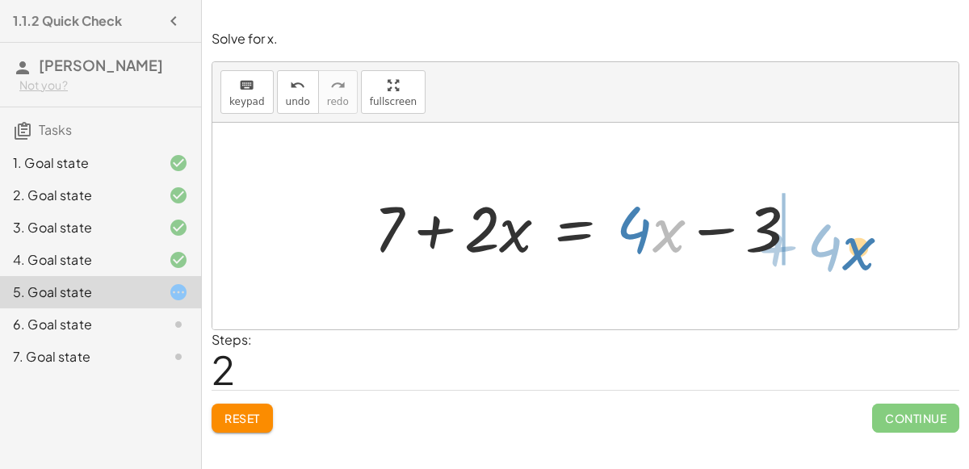
drag, startPoint x: 675, startPoint y: 227, endPoint x: 853, endPoint y: 243, distance: 178.4
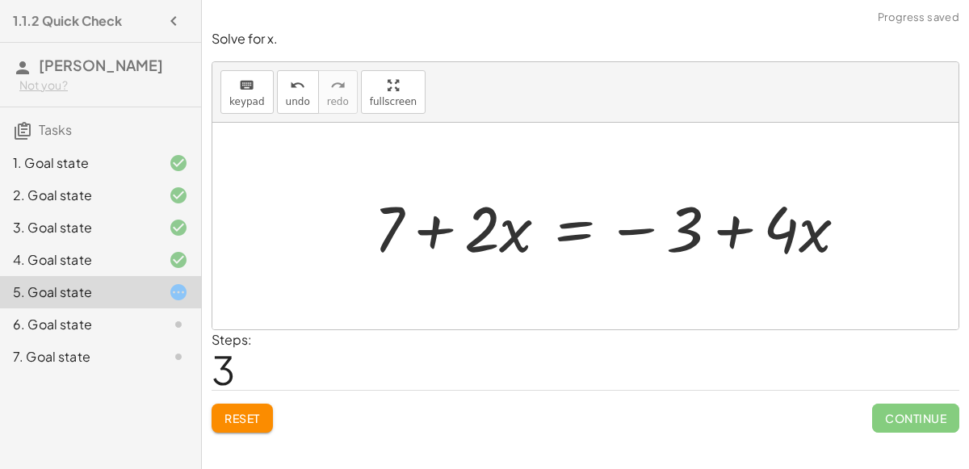
click at [732, 228] on div at bounding box center [617, 226] width 502 height 83
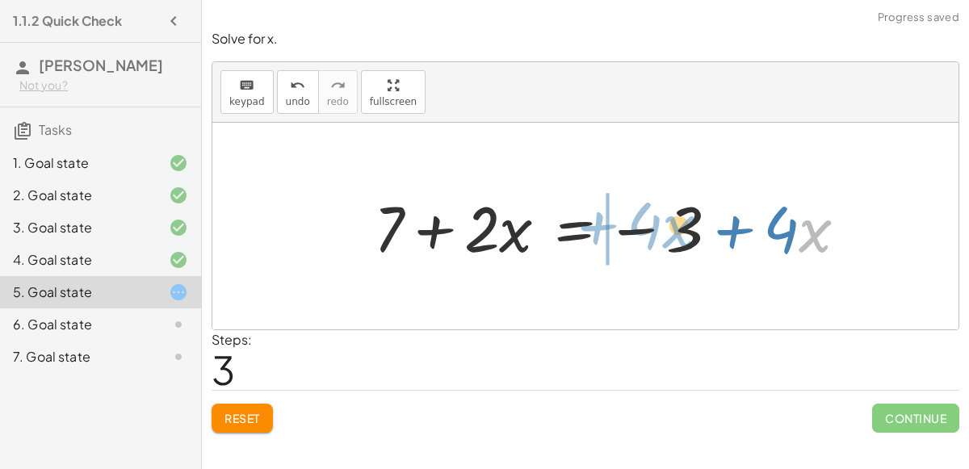
drag, startPoint x: 804, startPoint y: 232, endPoint x: 669, endPoint y: 228, distance: 134.9
click at [669, 228] on div at bounding box center [617, 226] width 502 height 83
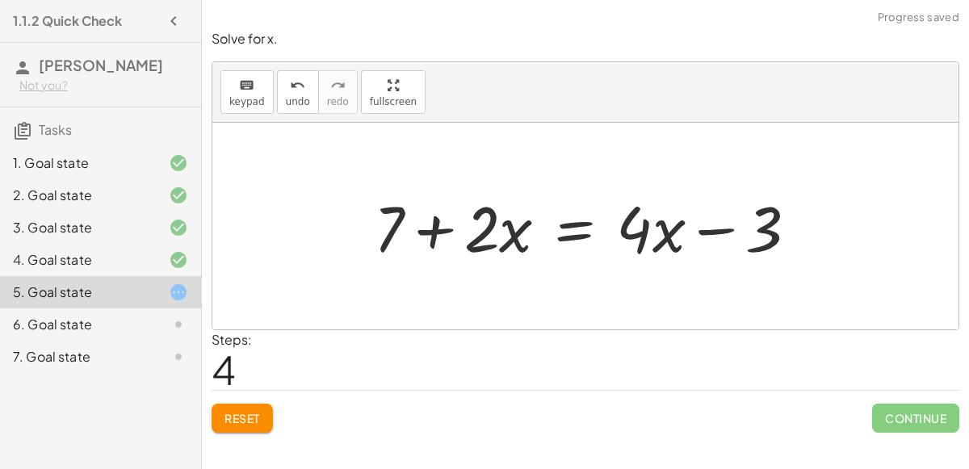
click at [441, 218] on div at bounding box center [592, 226] width 453 height 83
drag, startPoint x: 513, startPoint y: 235, endPoint x: 445, endPoint y: 242, distance: 68.2
click at [445, 242] on div at bounding box center [592, 226] width 453 height 83
drag, startPoint x: 476, startPoint y: 228, endPoint x: 529, endPoint y: 228, distance: 53.3
click at [529, 228] on div at bounding box center [592, 226] width 453 height 83
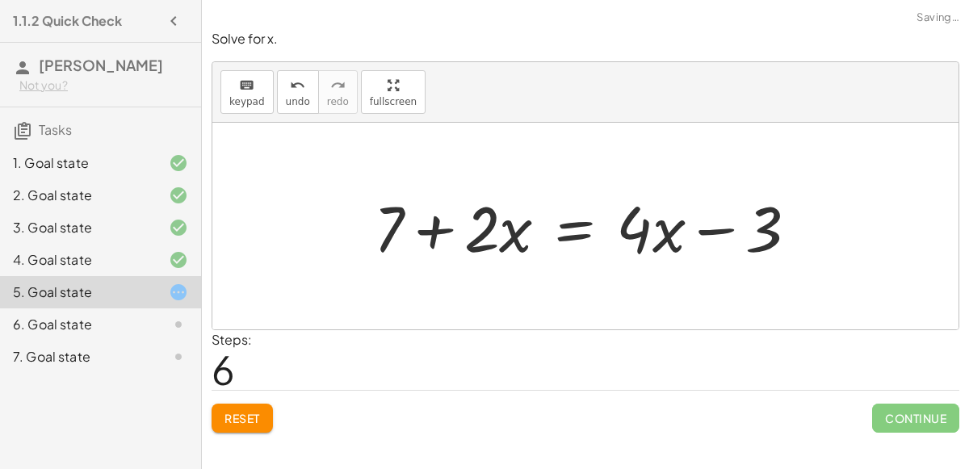
click at [644, 225] on div at bounding box center [592, 226] width 453 height 83
click at [678, 231] on div at bounding box center [592, 226] width 453 height 83
click at [731, 231] on div at bounding box center [592, 226] width 453 height 83
click at [420, 227] on div at bounding box center [592, 226] width 453 height 83
click at [444, 219] on div at bounding box center [592, 226] width 453 height 83
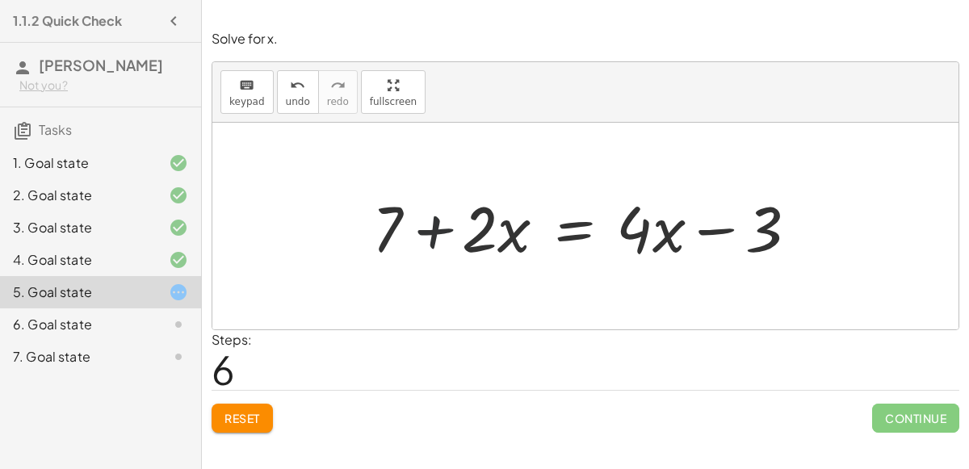
click at [442, 221] on div at bounding box center [592, 226] width 453 height 83
click at [694, 223] on div at bounding box center [592, 226] width 453 height 83
click at [589, 204] on div at bounding box center [592, 226] width 453 height 83
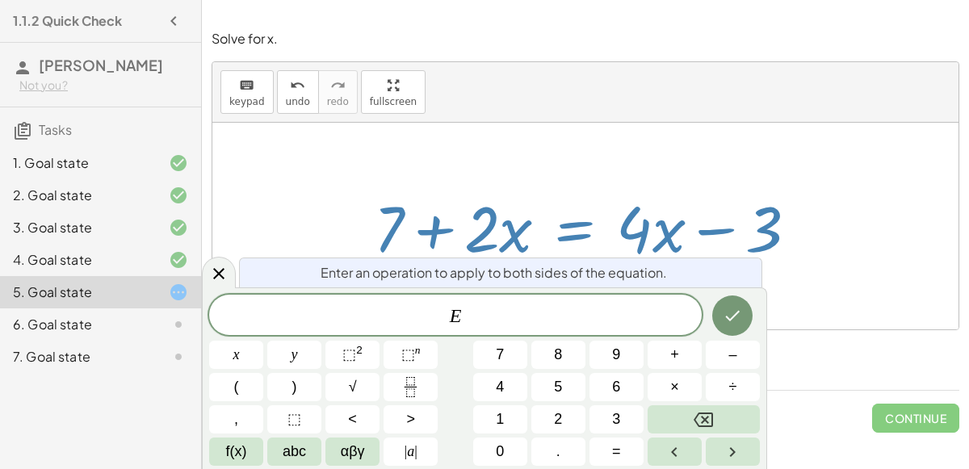
click at [631, 162] on div at bounding box center [585, 226] width 746 height 207
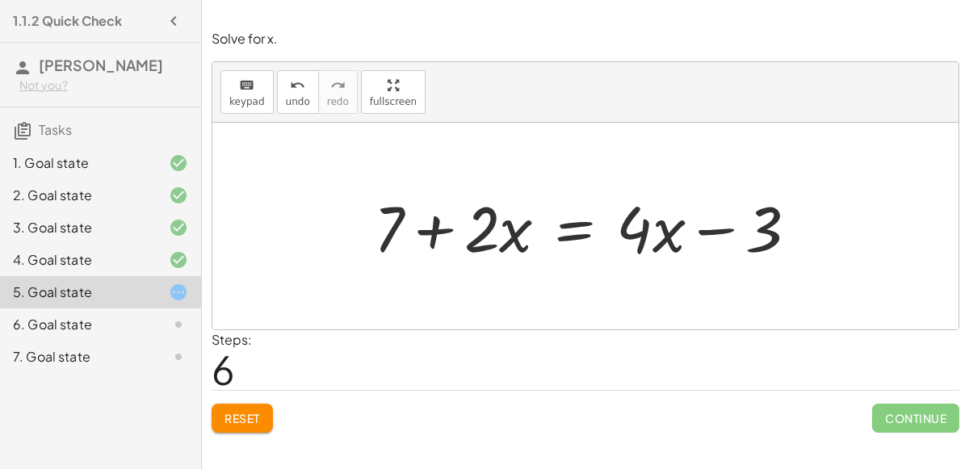
click at [430, 216] on div at bounding box center [592, 226] width 453 height 83
click at [429, 213] on div at bounding box center [592, 226] width 453 height 83
click at [715, 232] on div at bounding box center [592, 226] width 453 height 83
click at [444, 230] on div at bounding box center [592, 226] width 453 height 83
click at [714, 232] on div at bounding box center [592, 226] width 453 height 83
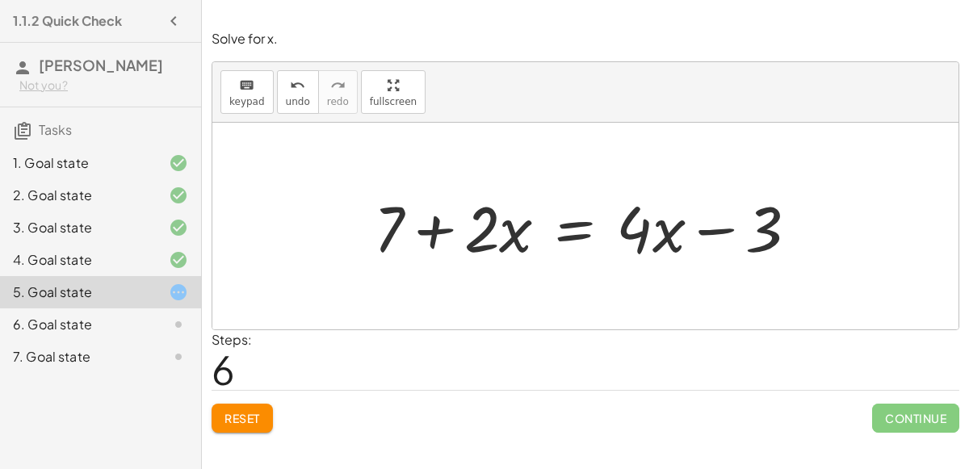
click at [514, 224] on div at bounding box center [592, 226] width 453 height 83
click at [440, 228] on div at bounding box center [592, 226] width 453 height 83
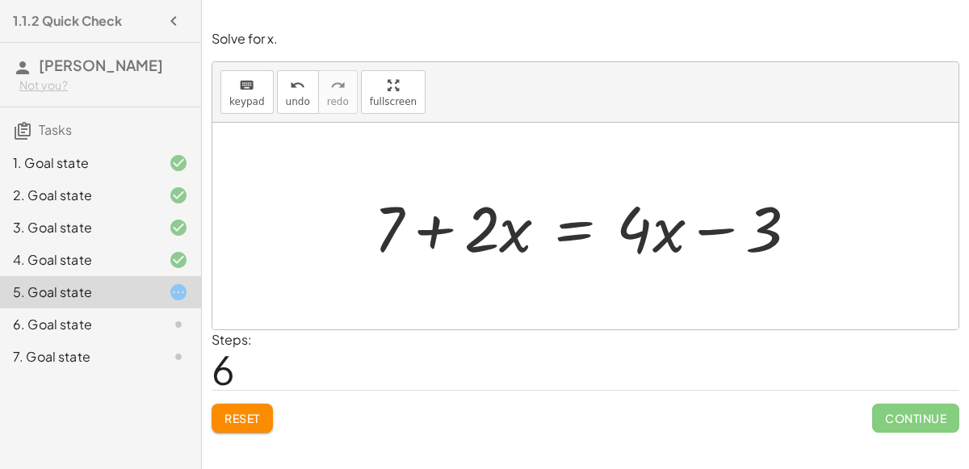
click at [440, 228] on div at bounding box center [592, 226] width 453 height 83
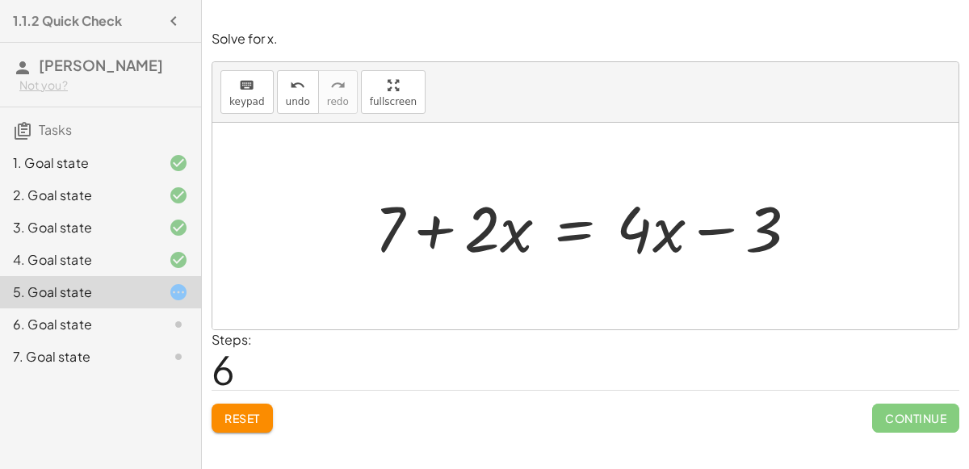
click at [440, 228] on div at bounding box center [592, 226] width 453 height 83
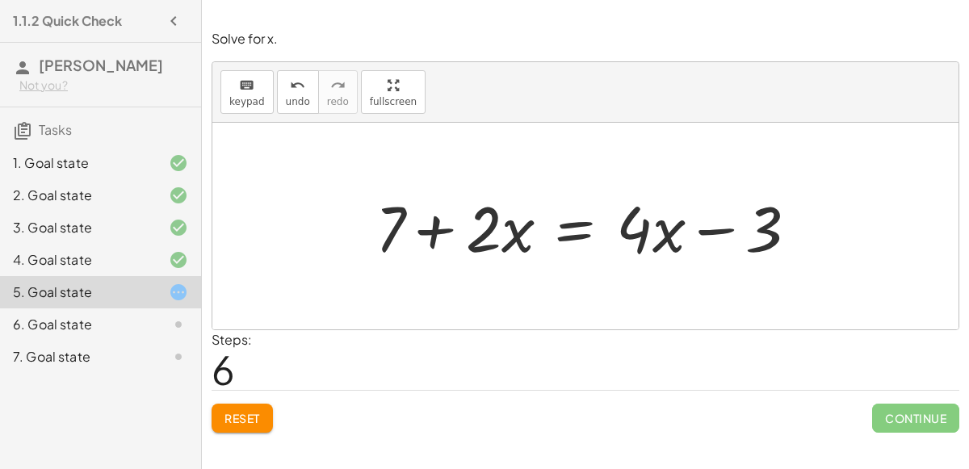
click at [440, 228] on div at bounding box center [592, 226] width 453 height 83
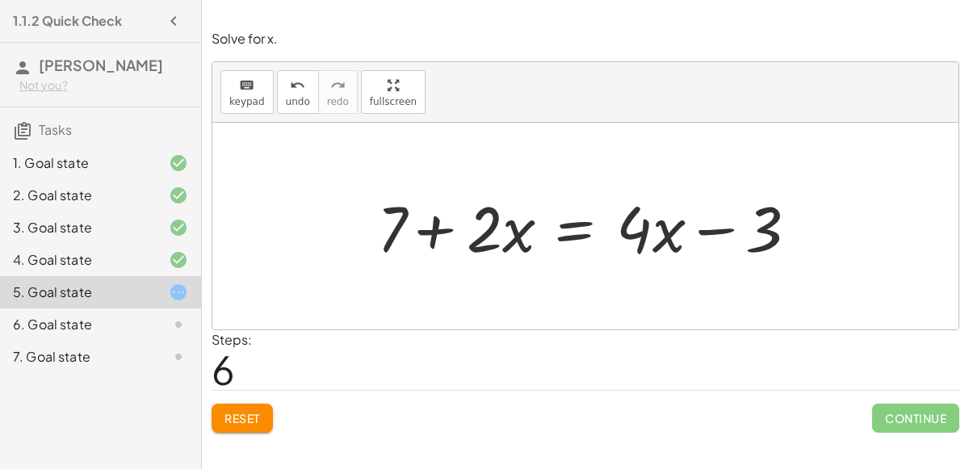
click at [440, 228] on div at bounding box center [592, 226] width 453 height 83
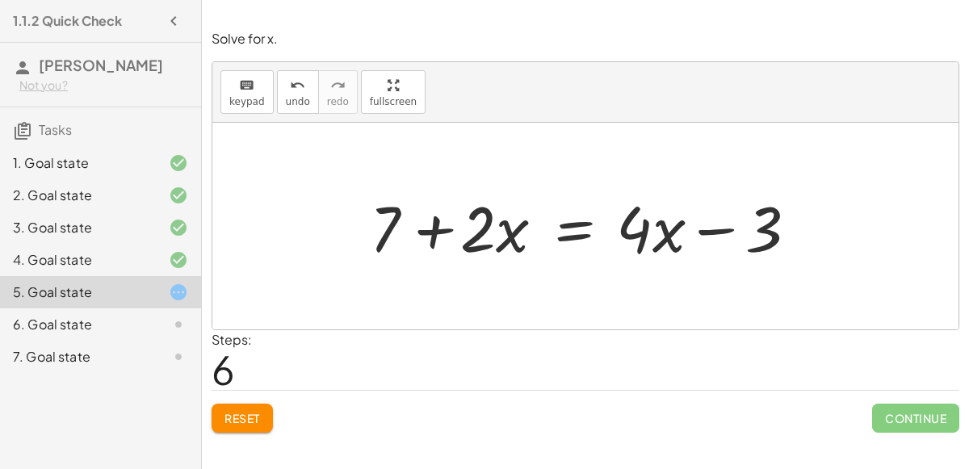
click at [440, 228] on div at bounding box center [592, 226] width 453 height 83
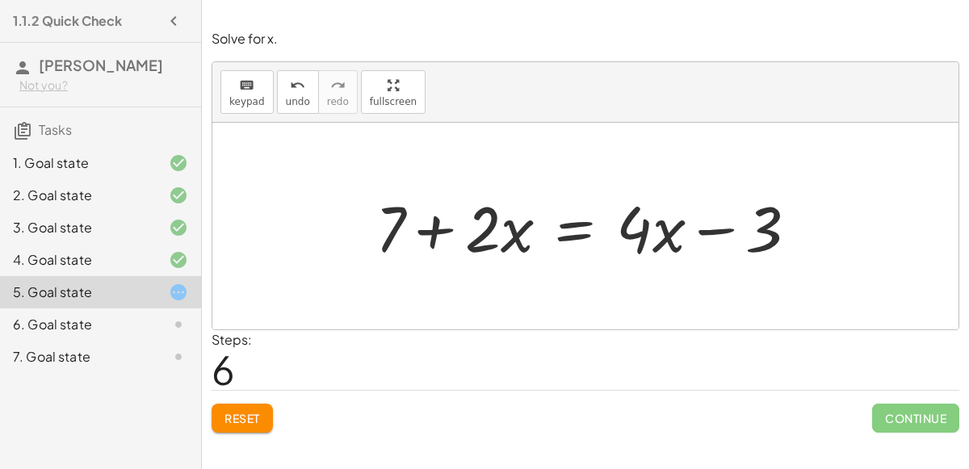
click at [440, 228] on div at bounding box center [592, 226] width 453 height 83
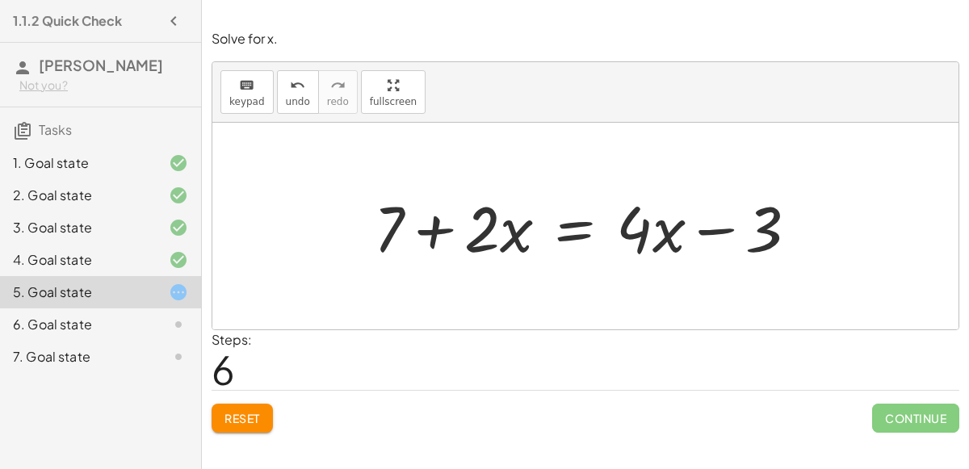
click at [440, 228] on div at bounding box center [592, 226] width 453 height 83
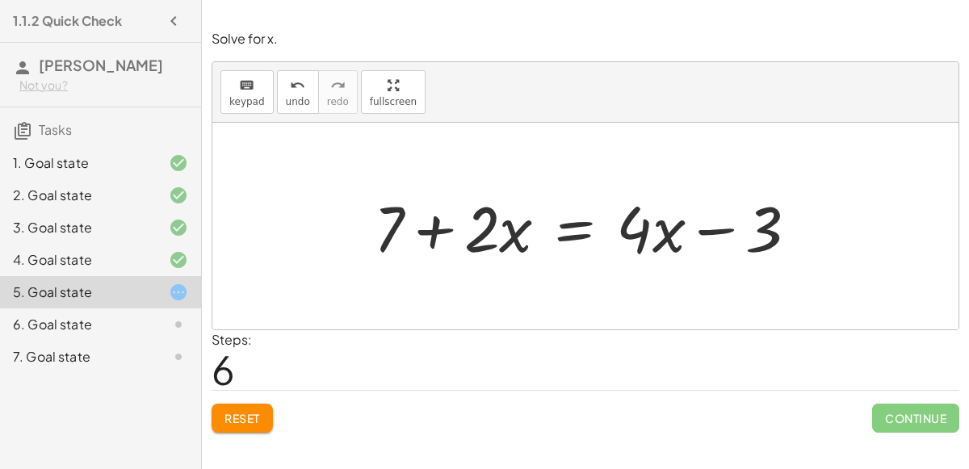
click at [440, 228] on div at bounding box center [592, 226] width 453 height 83
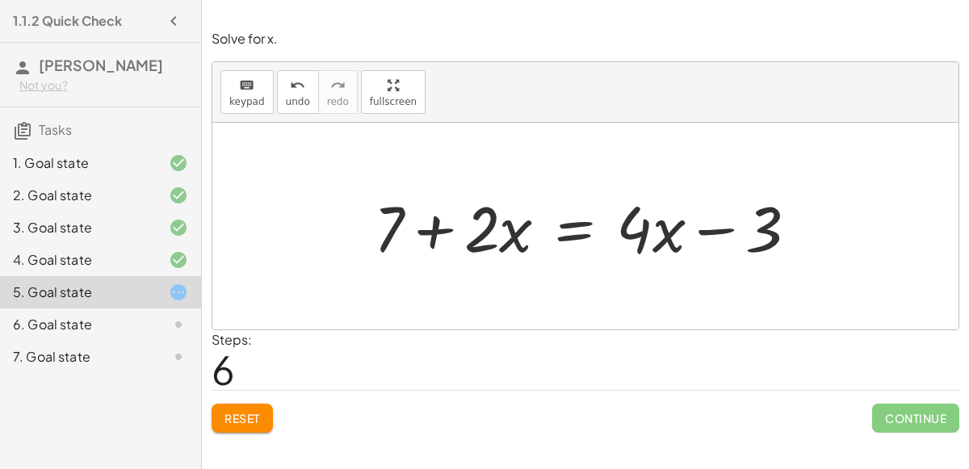
click at [440, 228] on div at bounding box center [592, 226] width 453 height 83
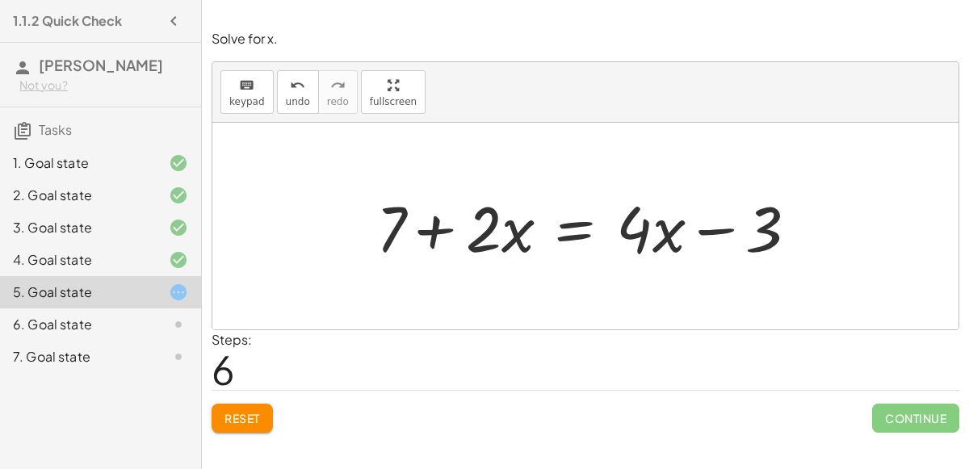
click at [440, 228] on div at bounding box center [592, 226] width 453 height 83
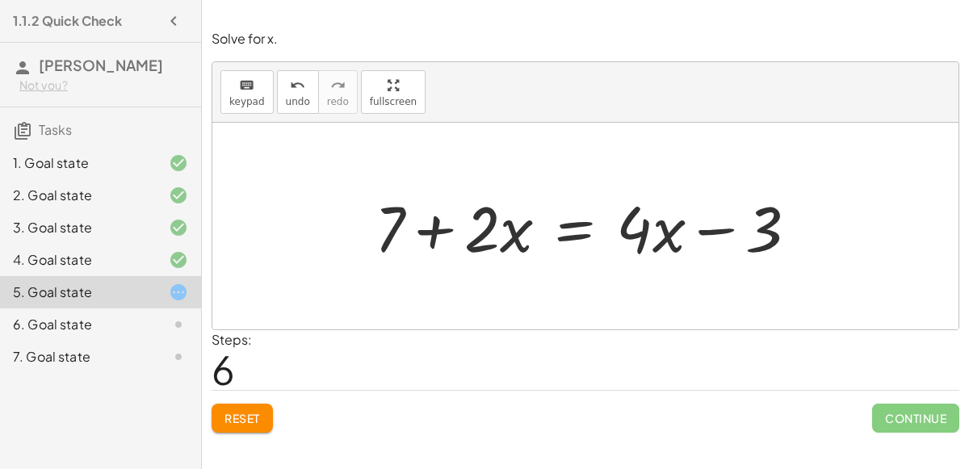
click at [440, 228] on div at bounding box center [592, 226] width 453 height 83
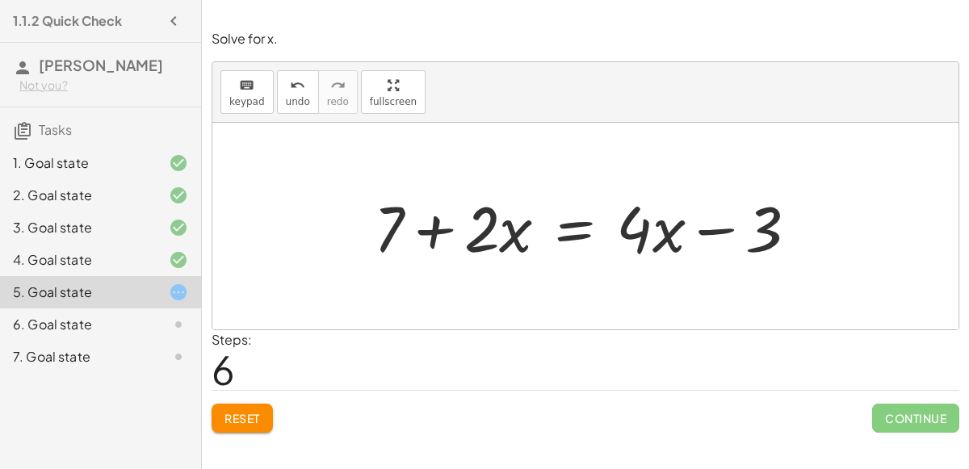
click at [440, 228] on div at bounding box center [592, 226] width 453 height 83
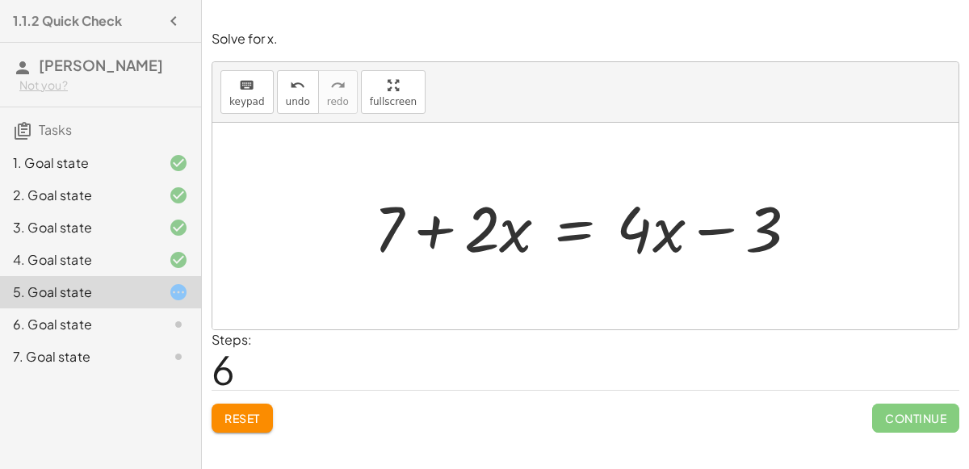
click at [440, 228] on div at bounding box center [592, 226] width 453 height 83
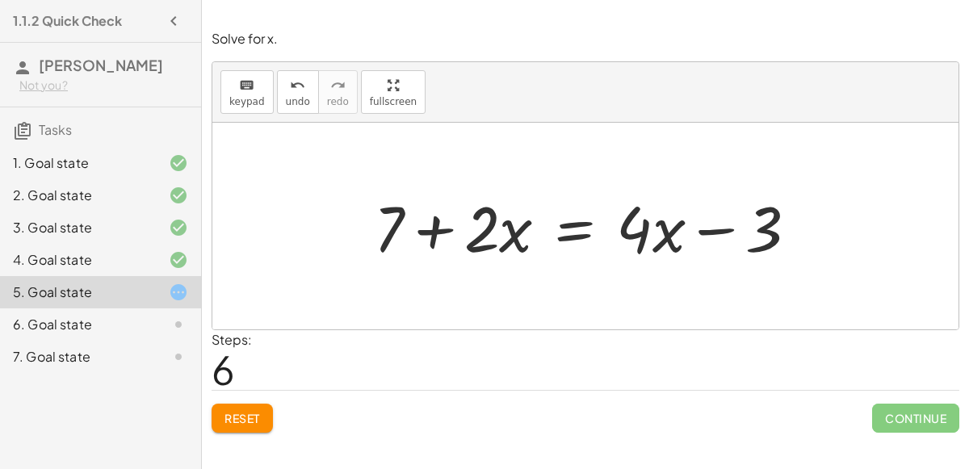
click at [440, 228] on div at bounding box center [592, 226] width 453 height 83
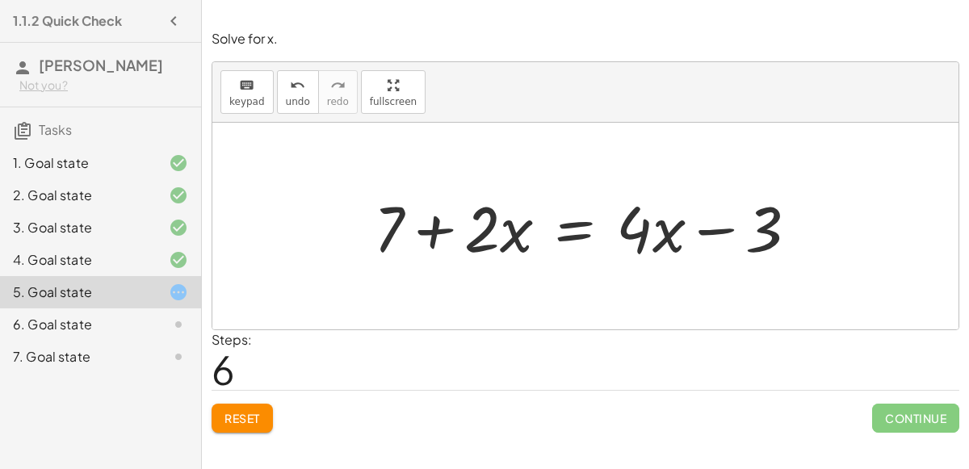
click at [440, 228] on div at bounding box center [592, 226] width 453 height 83
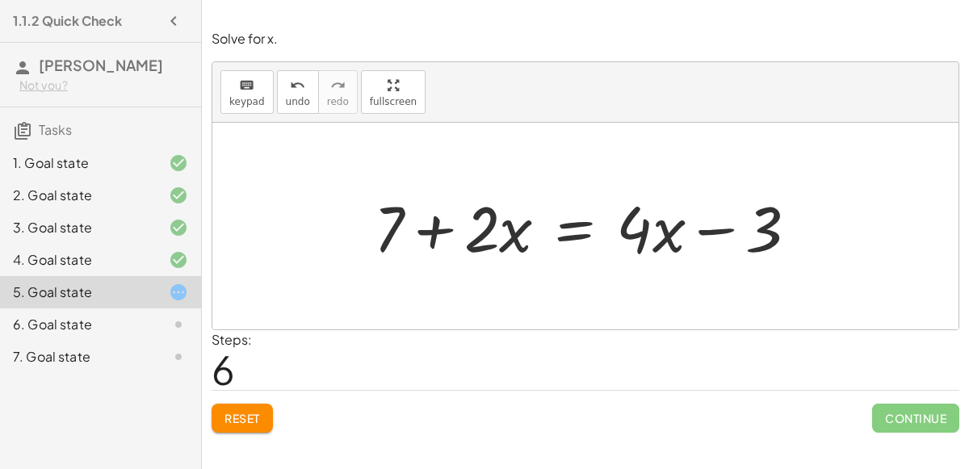
click at [440, 228] on div at bounding box center [592, 226] width 453 height 83
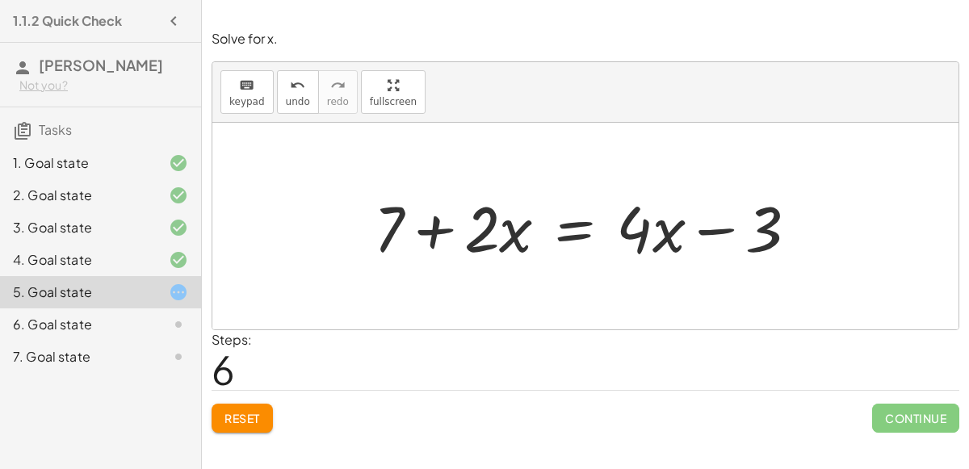
click at [440, 228] on div at bounding box center [592, 226] width 453 height 83
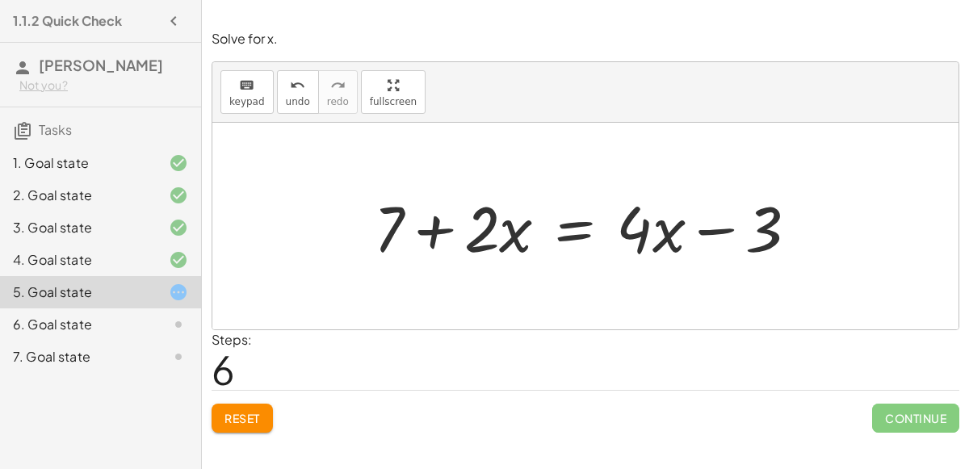
click at [701, 230] on div at bounding box center [592, 226] width 453 height 83
click at [163, 316] on div at bounding box center [165, 324] width 45 height 19
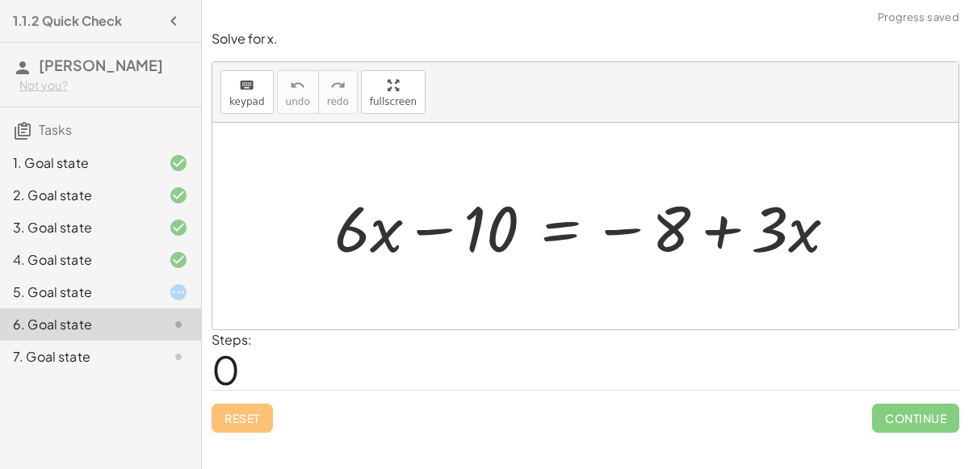
click at [429, 226] on div at bounding box center [591, 226] width 531 height 83
click at [639, 224] on div at bounding box center [591, 226] width 531 height 83
click at [713, 229] on div at bounding box center [591, 226] width 531 height 83
click at [128, 311] on div "6. Goal state" at bounding box center [100, 324] width 201 height 32
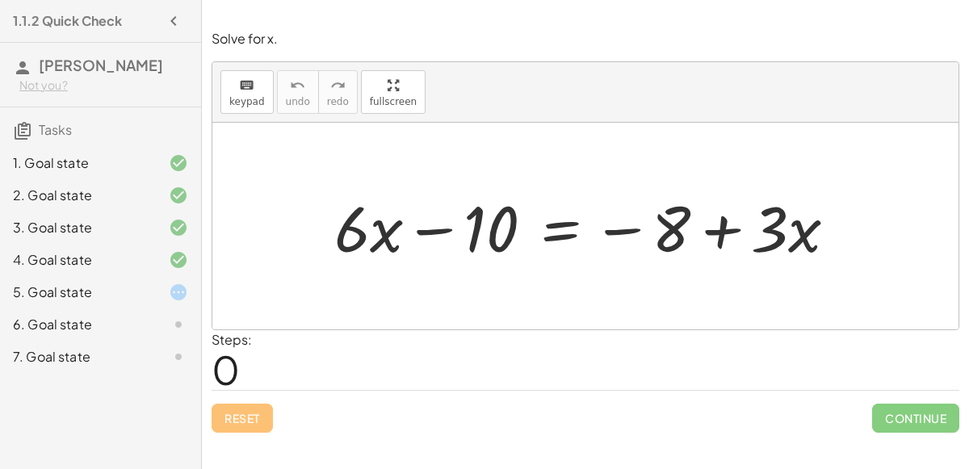
click at [140, 293] on div "5. Goal state" at bounding box center [78, 292] width 130 height 19
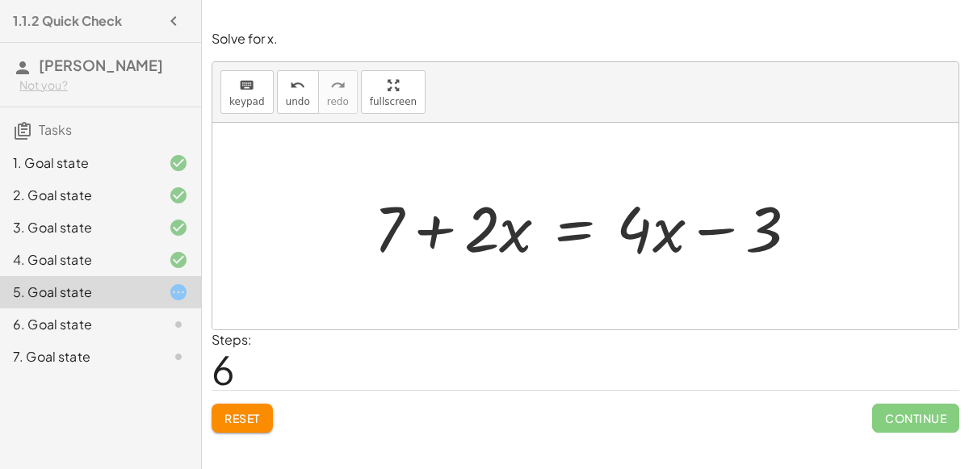
click at [426, 239] on div at bounding box center [592, 226] width 453 height 83
click at [497, 227] on div at bounding box center [592, 226] width 453 height 83
drag, startPoint x: 401, startPoint y: 219, endPoint x: 510, endPoint y: 226, distance: 109.2
click at [510, 226] on div at bounding box center [592, 226] width 453 height 83
drag, startPoint x: 762, startPoint y: 233, endPoint x: 623, endPoint y: 238, distance: 139.0
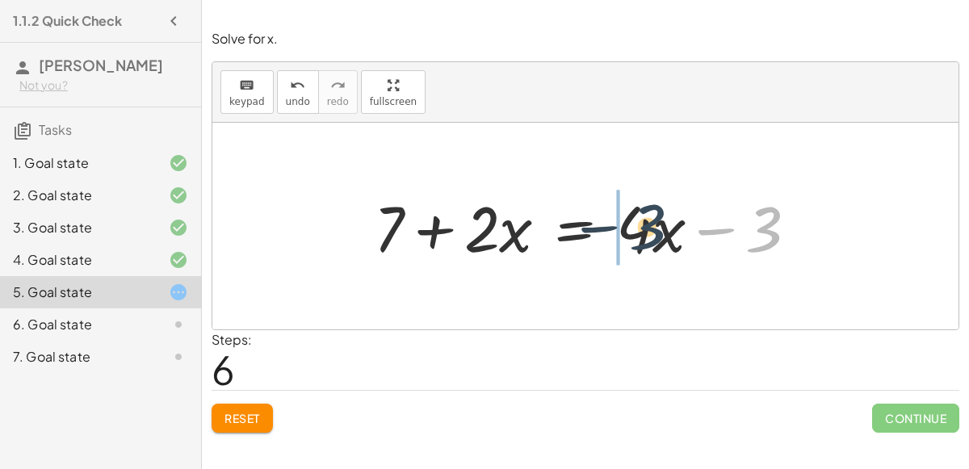
click at [623, 238] on div at bounding box center [592, 226] width 453 height 83
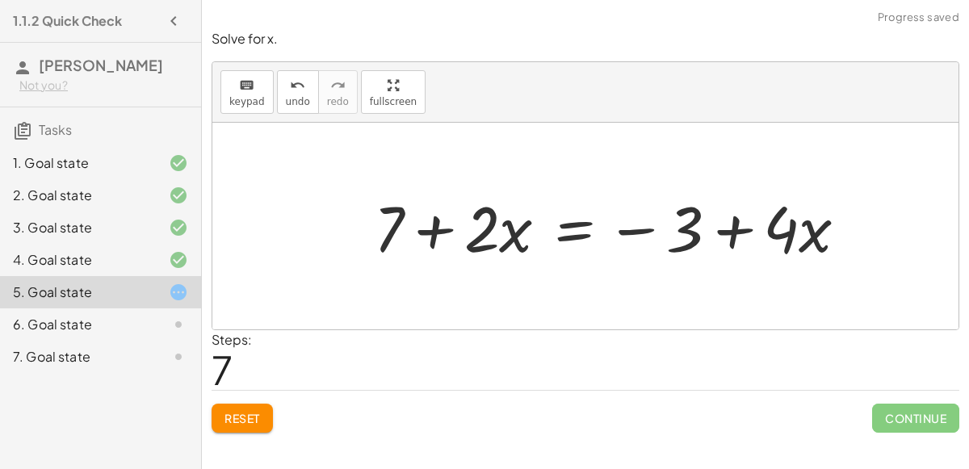
click at [720, 229] on div at bounding box center [617, 226] width 502 height 83
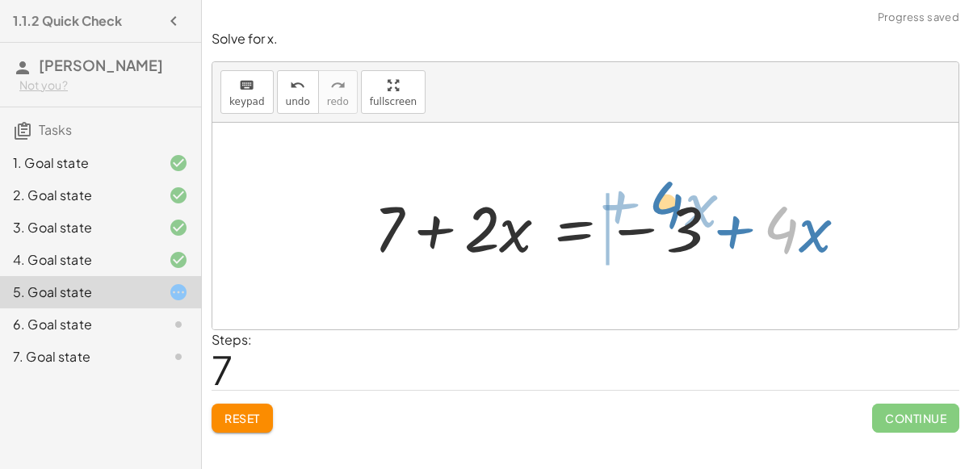
drag, startPoint x: 794, startPoint y: 228, endPoint x: 669, endPoint y: 210, distance: 126.5
click at [669, 210] on div at bounding box center [617, 226] width 502 height 83
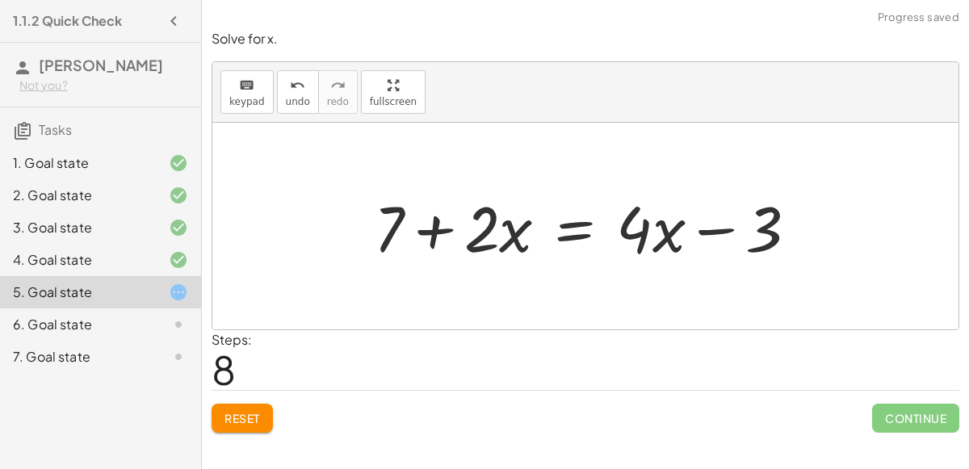
click at [740, 221] on div at bounding box center [592, 226] width 453 height 83
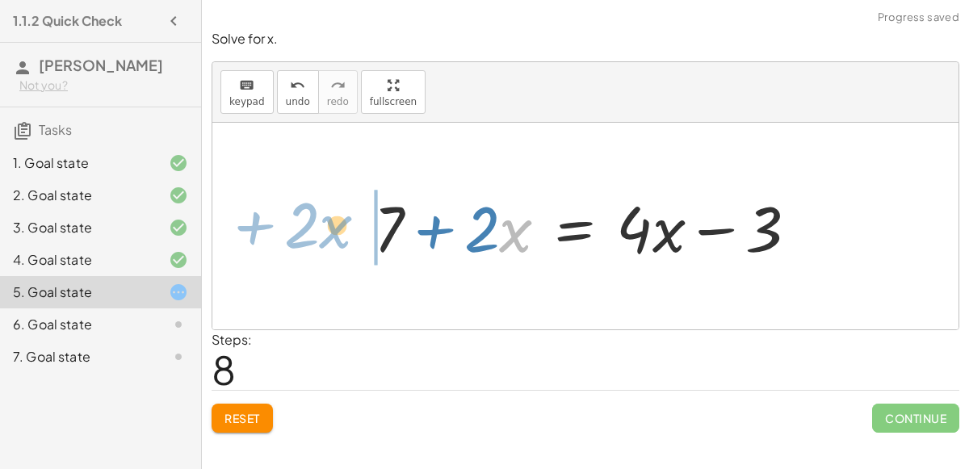
drag, startPoint x: 509, startPoint y: 221, endPoint x: 341, endPoint y: 220, distance: 167.9
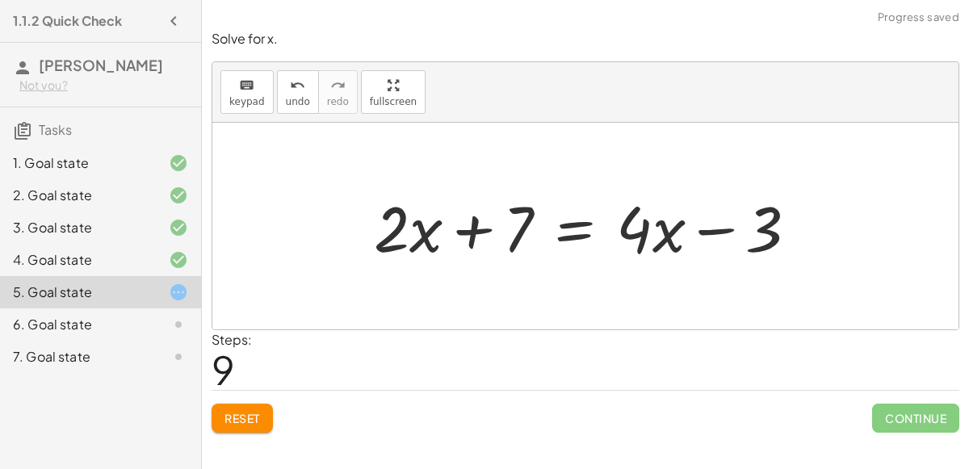
click at [467, 224] on div at bounding box center [592, 226] width 453 height 83
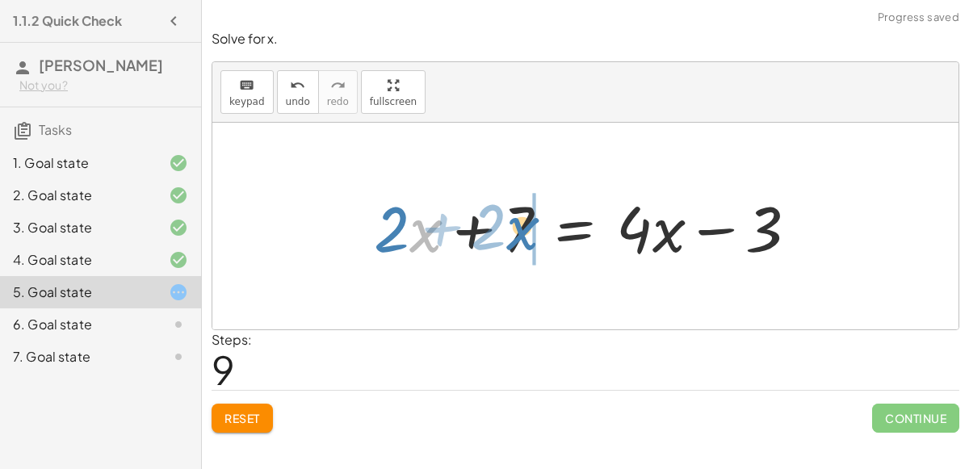
drag, startPoint x: 423, startPoint y: 236, endPoint x: 518, endPoint y: 232, distance: 95.4
click at [518, 232] on div at bounding box center [592, 226] width 453 height 83
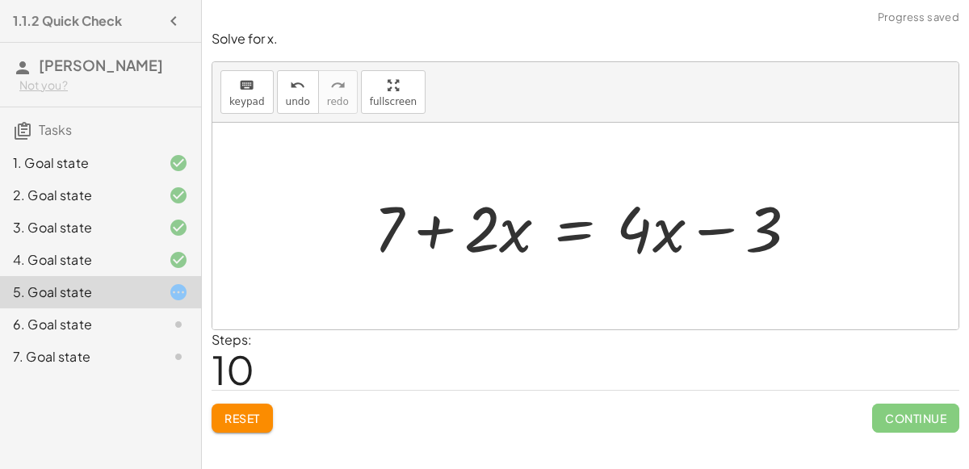
click at [569, 231] on div at bounding box center [592, 226] width 453 height 83
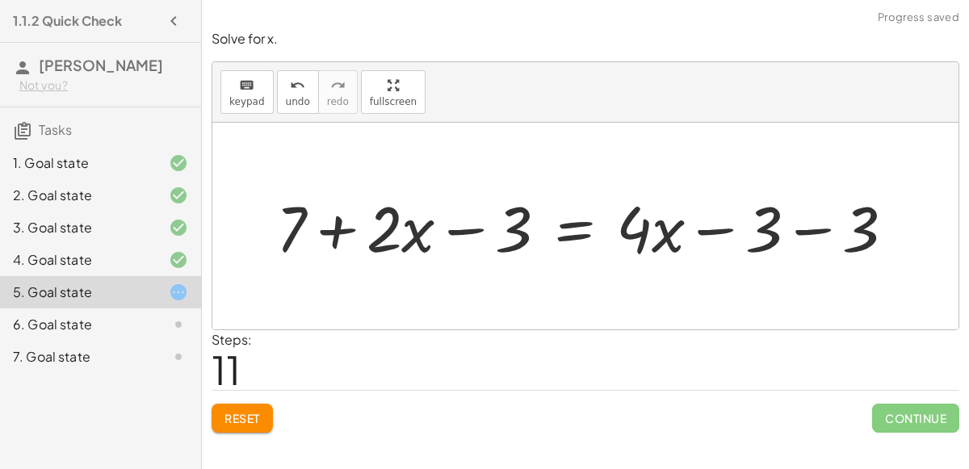
click at [470, 218] on div at bounding box center [592, 226] width 648 height 83
click at [719, 224] on div at bounding box center [592, 226] width 648 height 83
click at [811, 237] on div at bounding box center [592, 226] width 648 height 83
click at [718, 231] on div at bounding box center [542, 226] width 549 height 83
click at [463, 226] on div at bounding box center [542, 226] width 549 height 83
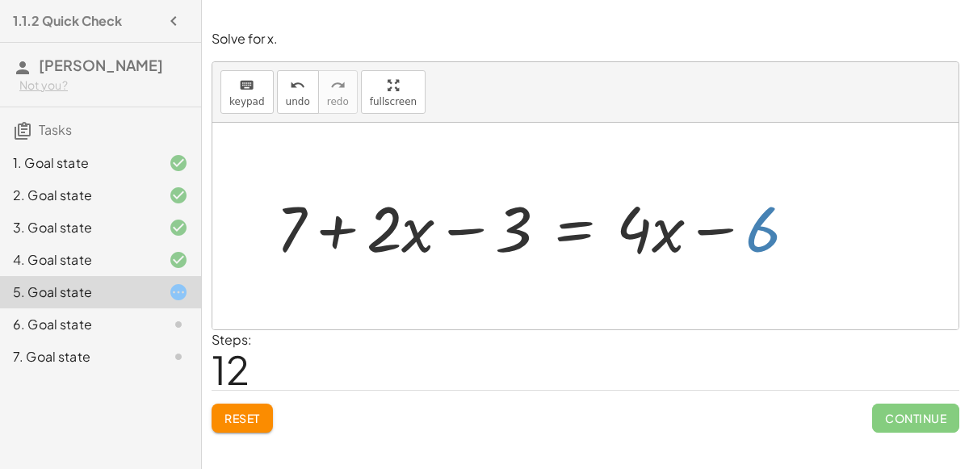
click at [775, 235] on div at bounding box center [542, 226] width 549 height 83
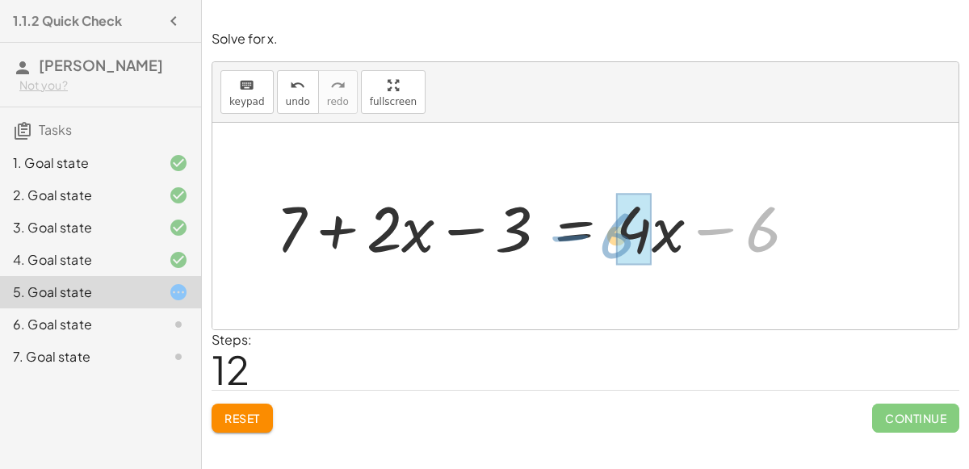
drag, startPoint x: 775, startPoint y: 235, endPoint x: 629, endPoint y: 241, distance: 146.3
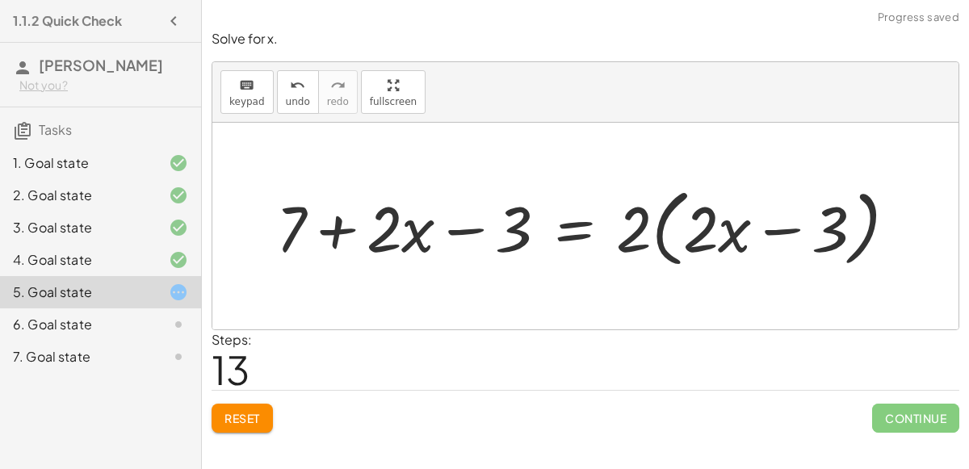
click at [772, 228] on div at bounding box center [592, 226] width 649 height 93
click at [637, 228] on div at bounding box center [592, 226] width 649 height 93
click at [701, 226] on div at bounding box center [592, 226] width 649 height 93
drag, startPoint x: 801, startPoint y: 229, endPoint x: 819, endPoint y: 231, distance: 17.8
click at [819, 231] on div at bounding box center [592, 226] width 649 height 93
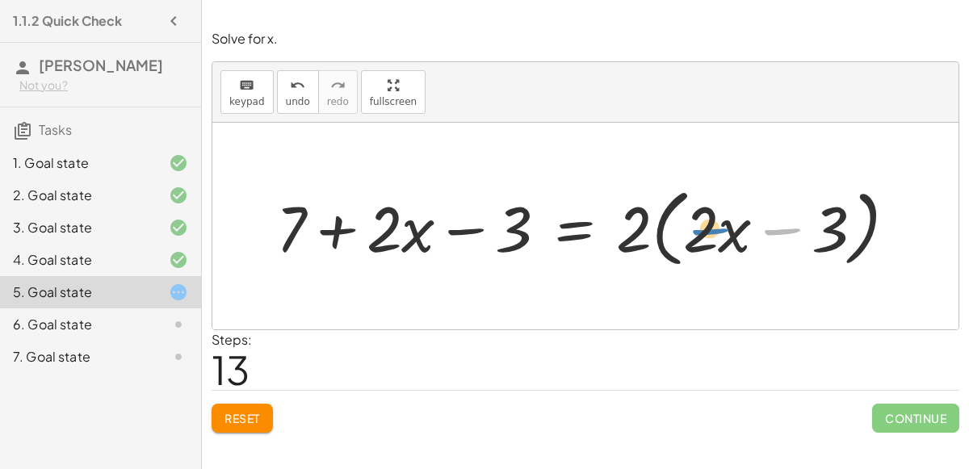
drag, startPoint x: 775, startPoint y: 220, endPoint x: 700, endPoint y: 221, distance: 75.1
click at [700, 221] on div at bounding box center [592, 226] width 649 height 93
click at [466, 224] on div at bounding box center [592, 226] width 649 height 93
click at [333, 224] on div at bounding box center [592, 226] width 649 height 93
click at [447, 231] on div at bounding box center [592, 226] width 649 height 93
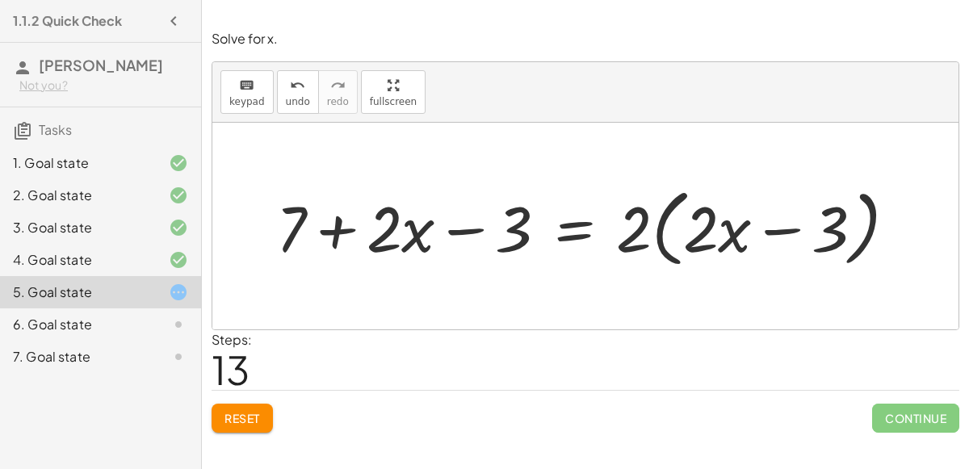
click at [342, 226] on div at bounding box center [592, 226] width 649 height 93
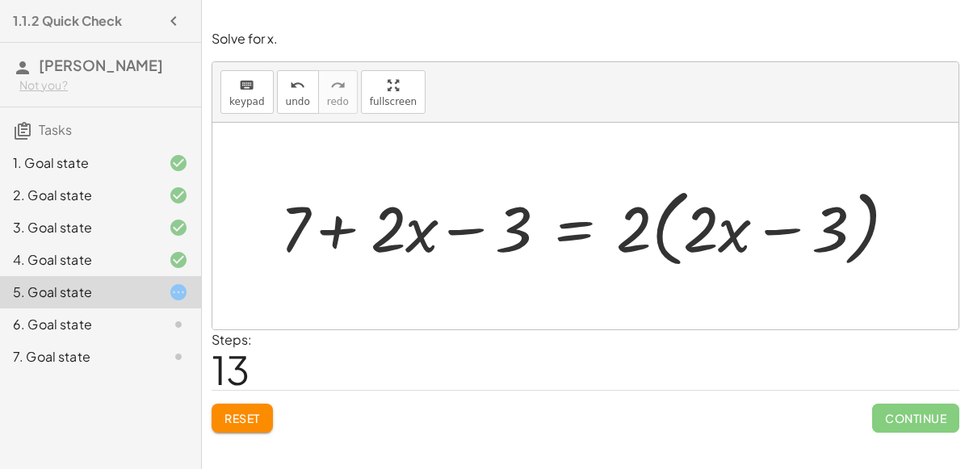
click at [342, 226] on div at bounding box center [592, 226] width 649 height 93
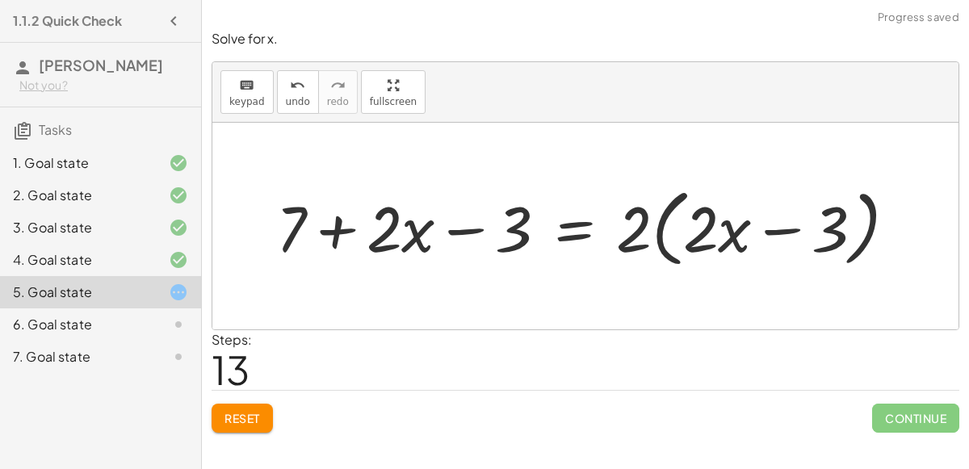
click at [342, 226] on div at bounding box center [592, 226] width 649 height 93
click at [482, 223] on div at bounding box center [592, 226] width 649 height 93
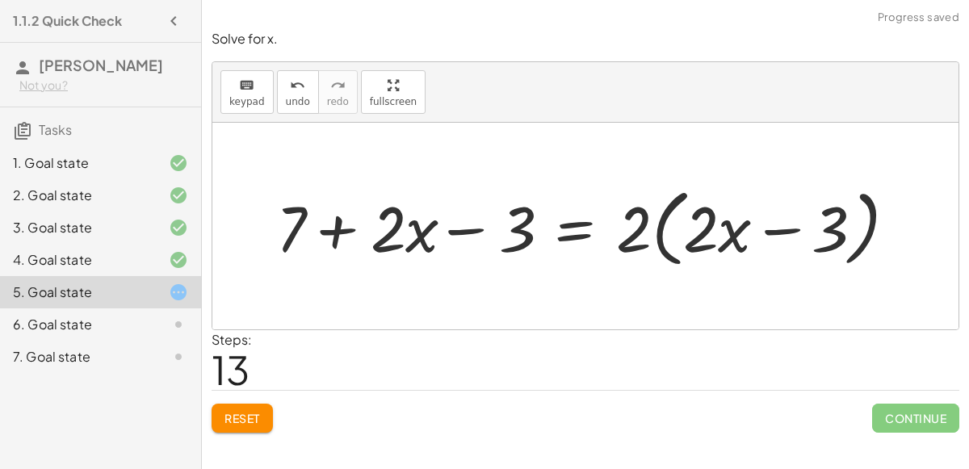
click at [482, 223] on div at bounding box center [592, 226] width 649 height 93
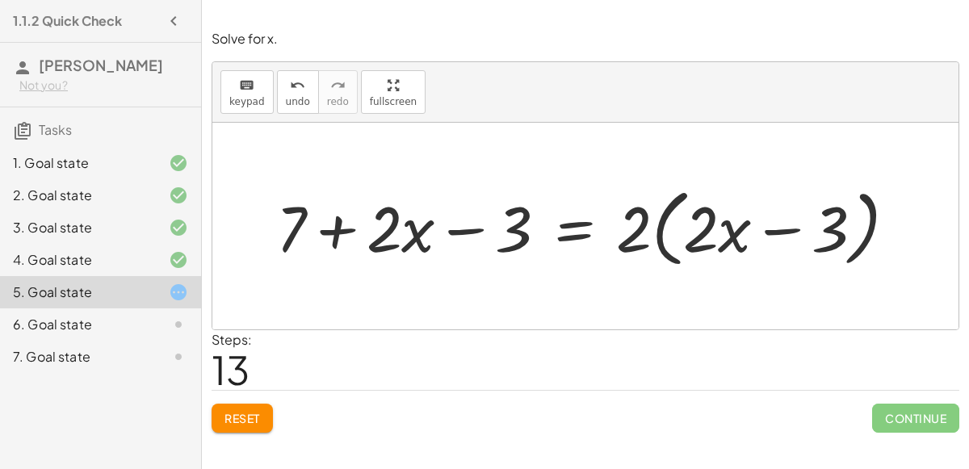
click at [482, 223] on div at bounding box center [592, 226] width 649 height 93
click at [456, 222] on div at bounding box center [592, 226] width 649 height 93
click at [334, 219] on div at bounding box center [592, 226] width 649 height 93
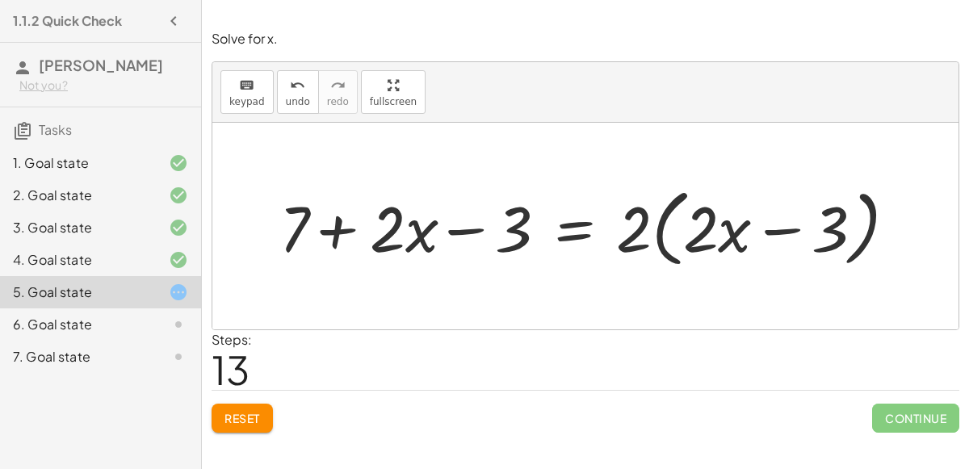
click at [334, 219] on div at bounding box center [592, 226] width 649 height 93
click at [451, 233] on div at bounding box center [592, 226] width 649 height 93
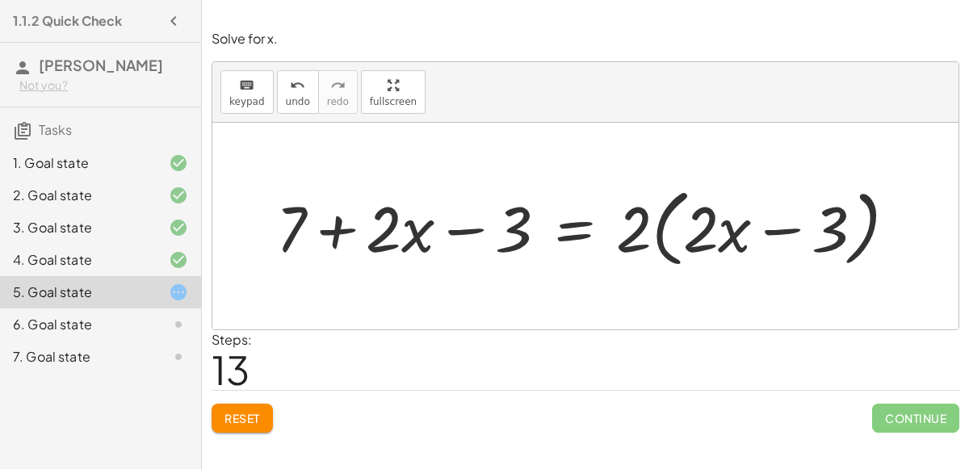
click at [451, 233] on div at bounding box center [592, 226] width 649 height 93
click at [585, 227] on div at bounding box center [592, 226] width 649 height 93
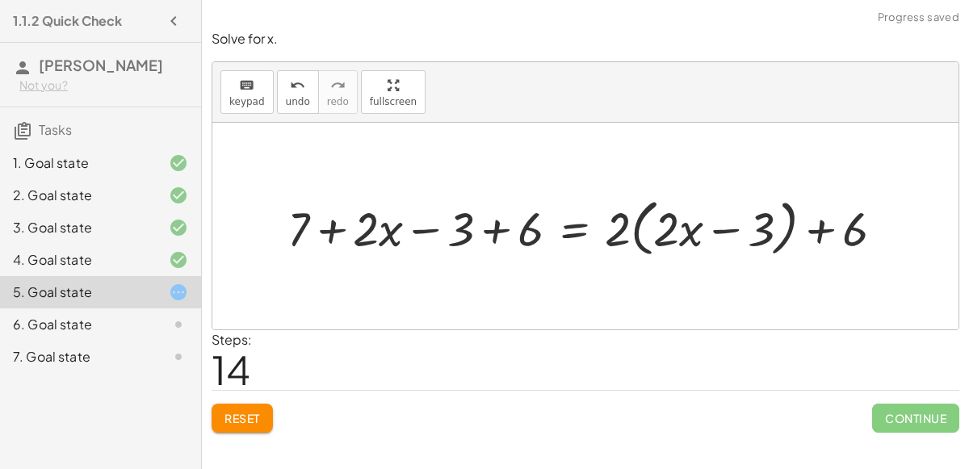
click at [482, 235] on div at bounding box center [591, 225] width 625 height 69
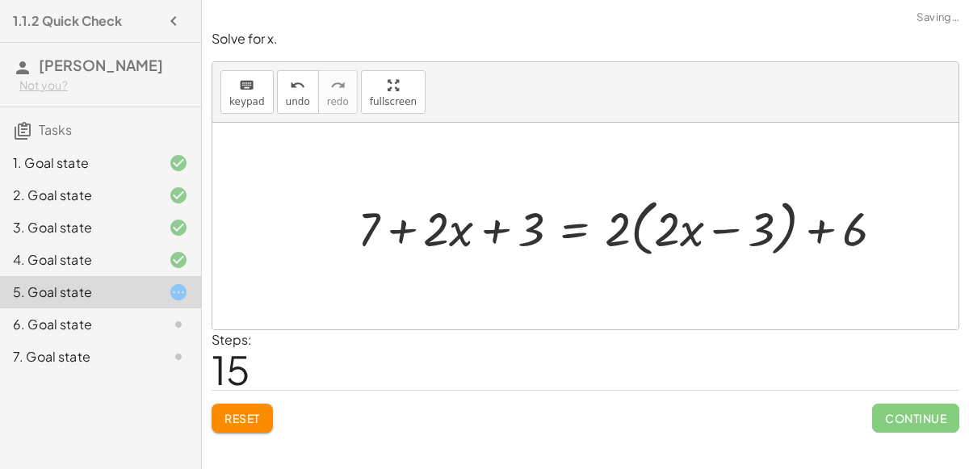
click at [498, 227] on div at bounding box center [627, 225] width 555 height 69
click at [824, 231] on div at bounding box center [627, 225] width 555 height 69
click at [239, 421] on span "Reset" at bounding box center [242, 418] width 36 height 15
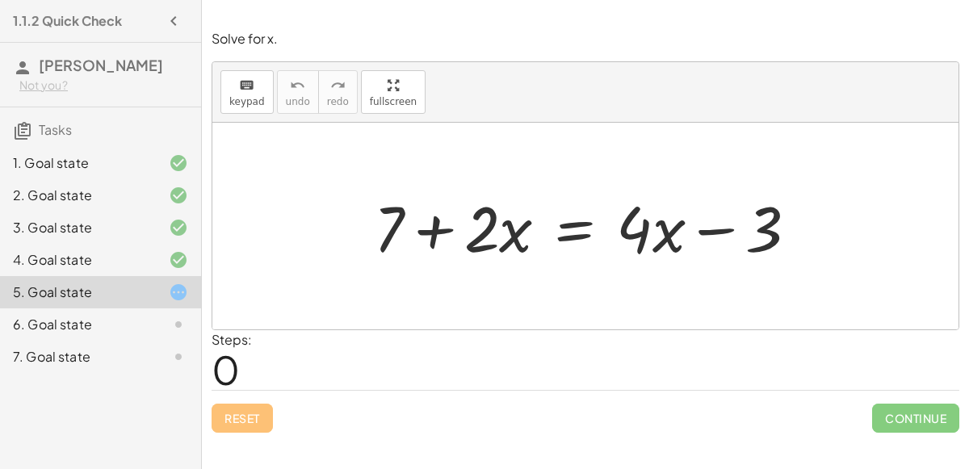
click at [432, 218] on div at bounding box center [592, 226] width 453 height 83
click at [561, 229] on div at bounding box center [592, 226] width 453 height 83
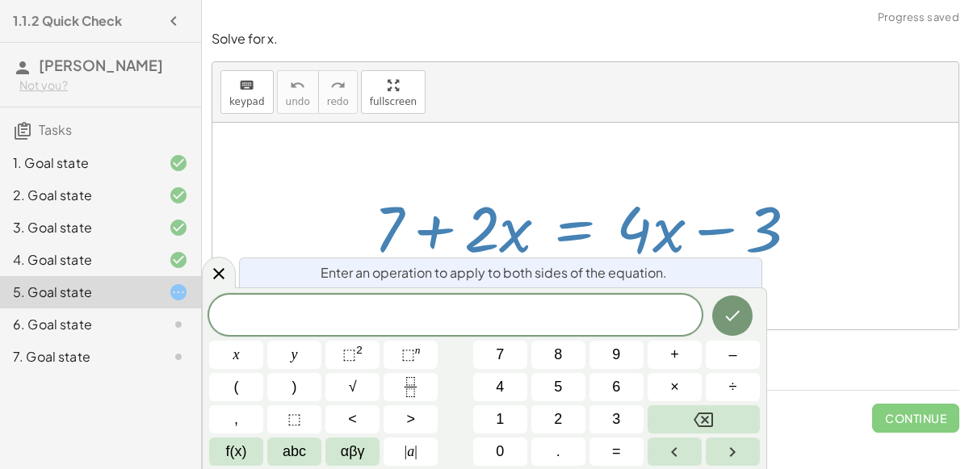
click at [634, 123] on div at bounding box center [585, 226] width 746 height 207
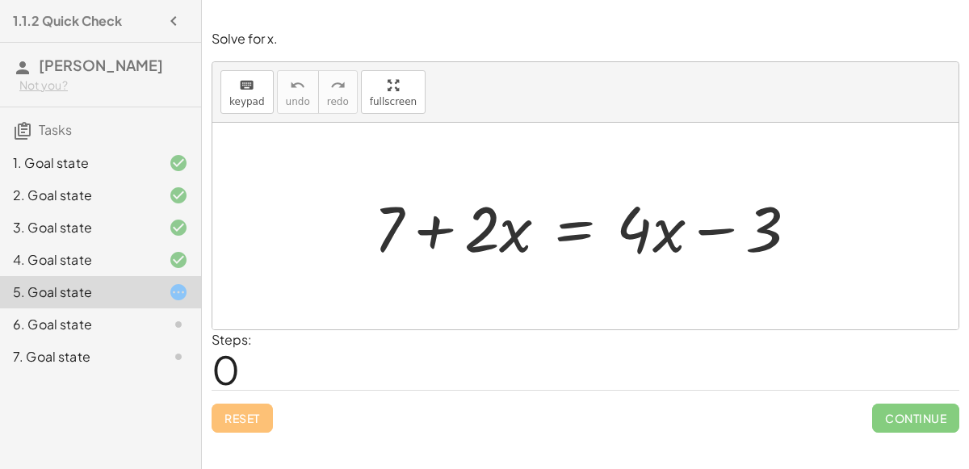
click at [574, 228] on div at bounding box center [592, 226] width 453 height 83
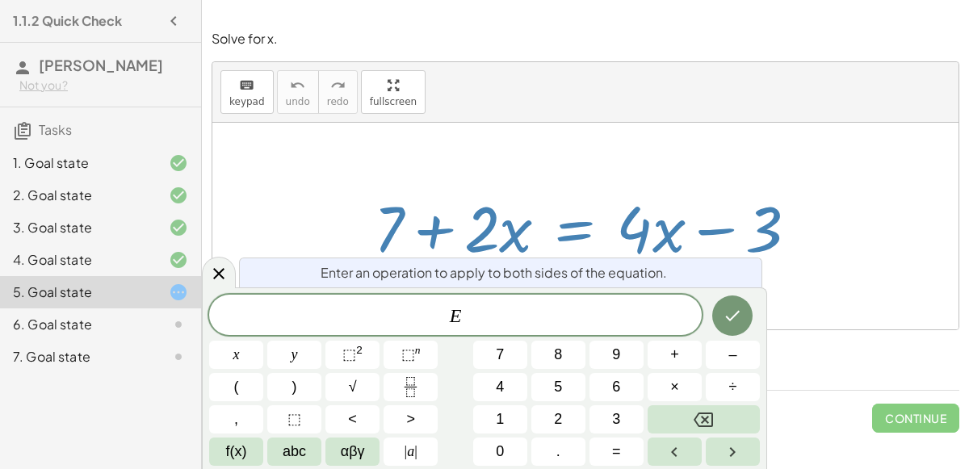
click at [543, 182] on div "+ 7 + · 2 · x = + · 4 · x − 3" at bounding box center [586, 226] width 473 height 91
click at [504, 177] on div at bounding box center [585, 226] width 746 height 207
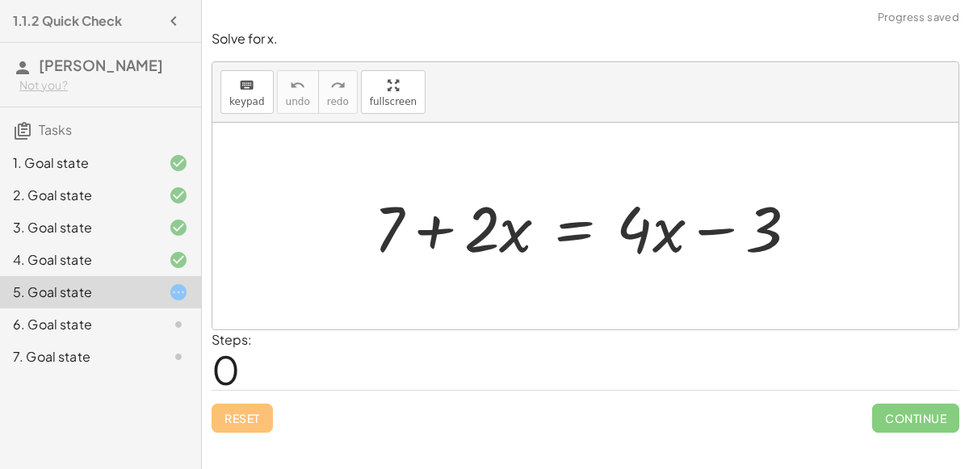
click at [425, 233] on div at bounding box center [592, 226] width 453 height 83
drag, startPoint x: 640, startPoint y: 222, endPoint x: 530, endPoint y: 223, distance: 110.6
click at [530, 223] on div at bounding box center [592, 226] width 453 height 83
drag, startPoint x: 515, startPoint y: 226, endPoint x: 780, endPoint y: 224, distance: 264.8
click at [780, 224] on div at bounding box center [592, 226] width 453 height 83
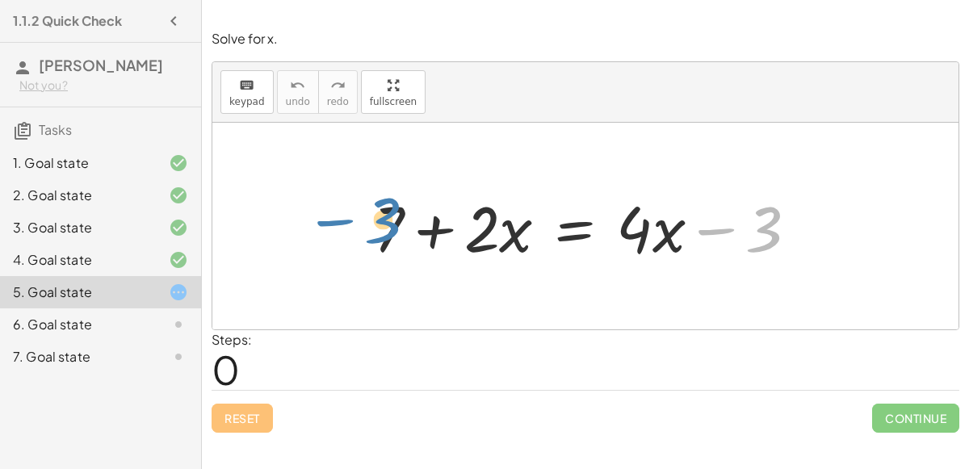
drag, startPoint x: 771, startPoint y: 224, endPoint x: 395, endPoint y: 215, distance: 376.4
click at [395, 215] on div at bounding box center [592, 226] width 453 height 83
click at [514, 229] on div at bounding box center [592, 226] width 453 height 83
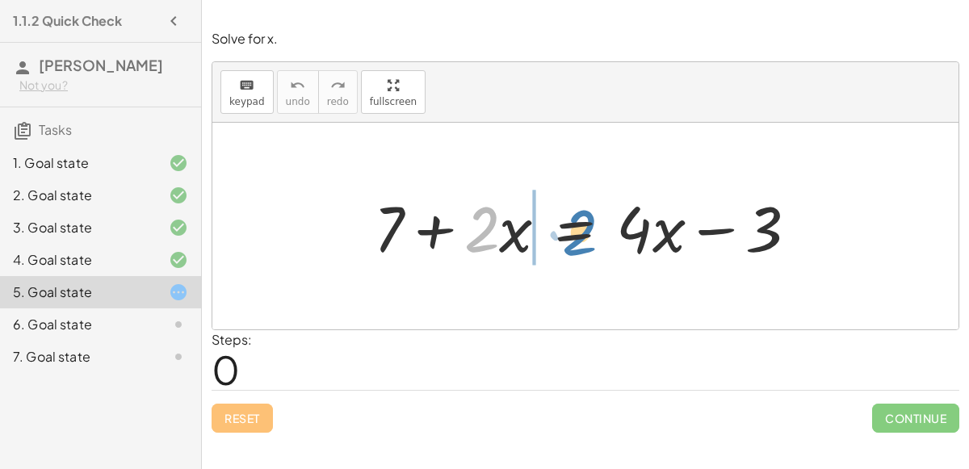
drag, startPoint x: 493, startPoint y: 225, endPoint x: 513, endPoint y: 228, distance: 19.6
click at [513, 228] on div at bounding box center [592, 226] width 453 height 83
drag, startPoint x: 511, startPoint y: 235, endPoint x: 490, endPoint y: 230, distance: 21.5
click at [490, 230] on div at bounding box center [592, 226] width 453 height 83
drag, startPoint x: 476, startPoint y: 231, endPoint x: 471, endPoint y: 239, distance: 9.4
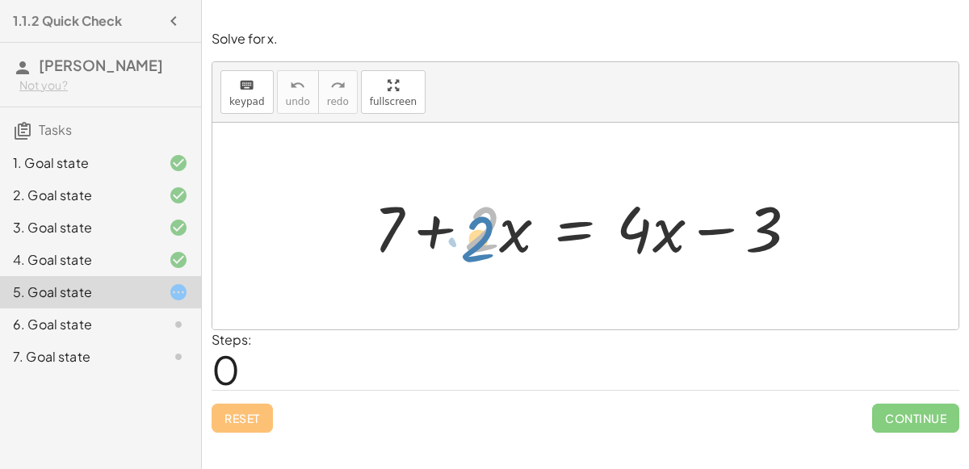
click at [471, 239] on div at bounding box center [592, 226] width 453 height 83
click at [728, 220] on div at bounding box center [592, 226] width 453 height 83
click at [729, 228] on div at bounding box center [592, 226] width 453 height 83
click at [446, 228] on div at bounding box center [592, 226] width 453 height 83
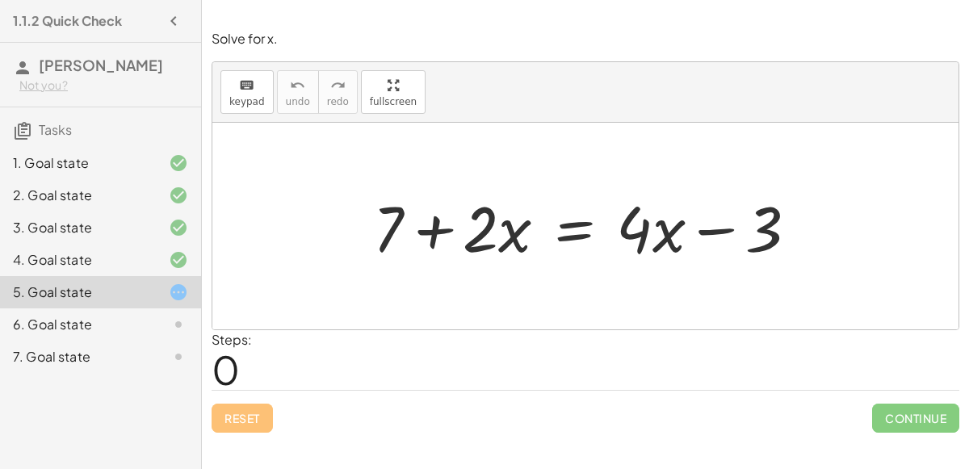
click at [446, 228] on div at bounding box center [592, 226] width 453 height 83
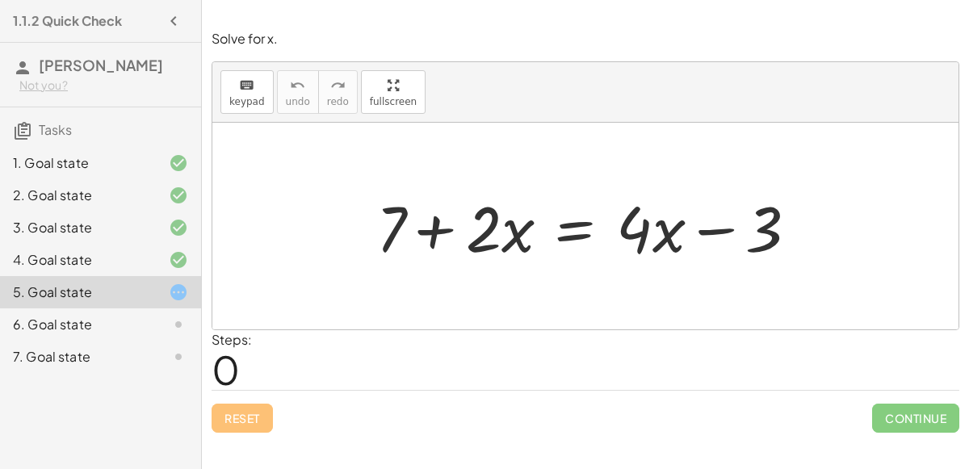
click at [446, 228] on div at bounding box center [592, 226] width 453 height 83
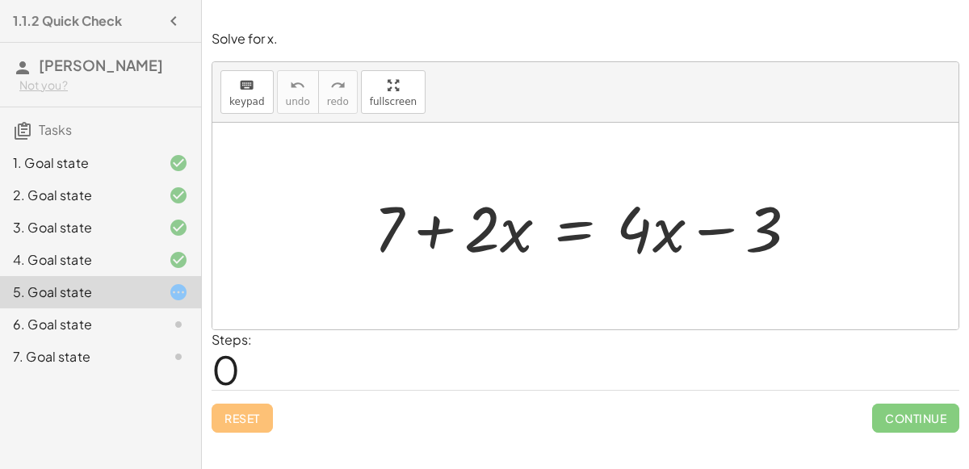
click at [446, 228] on div at bounding box center [592, 226] width 453 height 83
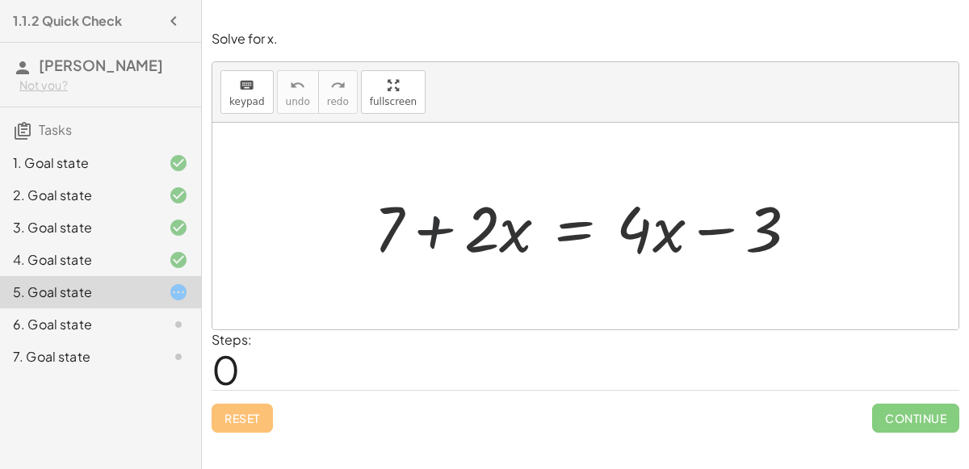
click at [446, 228] on div at bounding box center [592, 226] width 453 height 83
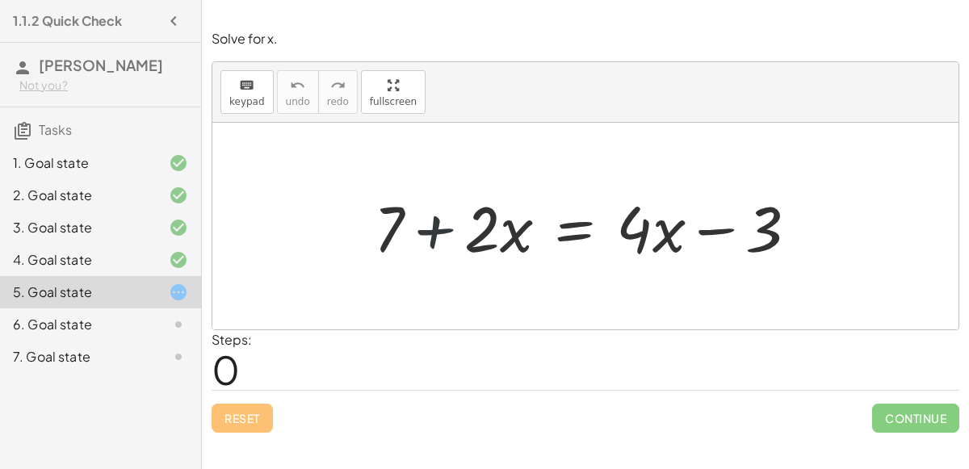
click at [446, 228] on div at bounding box center [592, 226] width 453 height 83
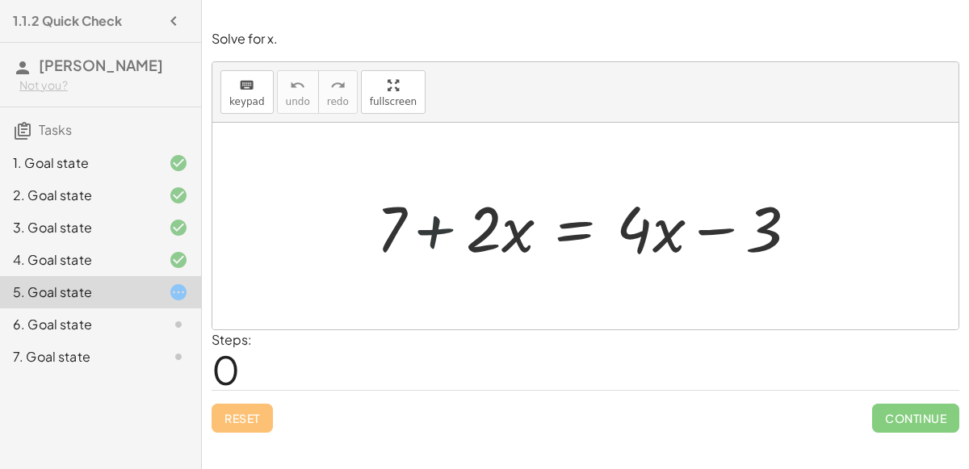
click at [446, 228] on div at bounding box center [592, 226] width 453 height 83
click at [425, 228] on div at bounding box center [592, 226] width 453 height 83
click at [713, 227] on div at bounding box center [592, 226] width 453 height 83
drag, startPoint x: 503, startPoint y: 222, endPoint x: 802, endPoint y: 215, distance: 298.8
click at [802, 215] on div at bounding box center [592, 226] width 453 height 83
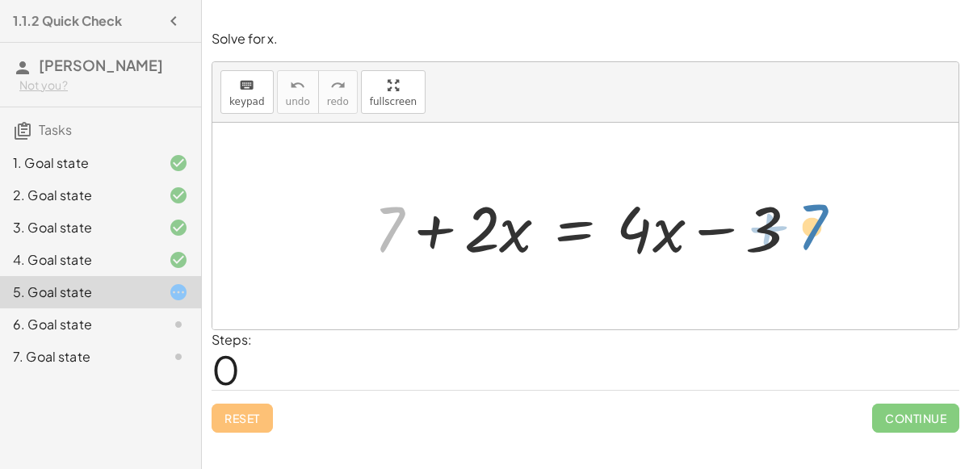
drag, startPoint x: 396, startPoint y: 225, endPoint x: 807, endPoint y: 224, distance: 411.8
click at [807, 224] on div at bounding box center [592, 226] width 453 height 83
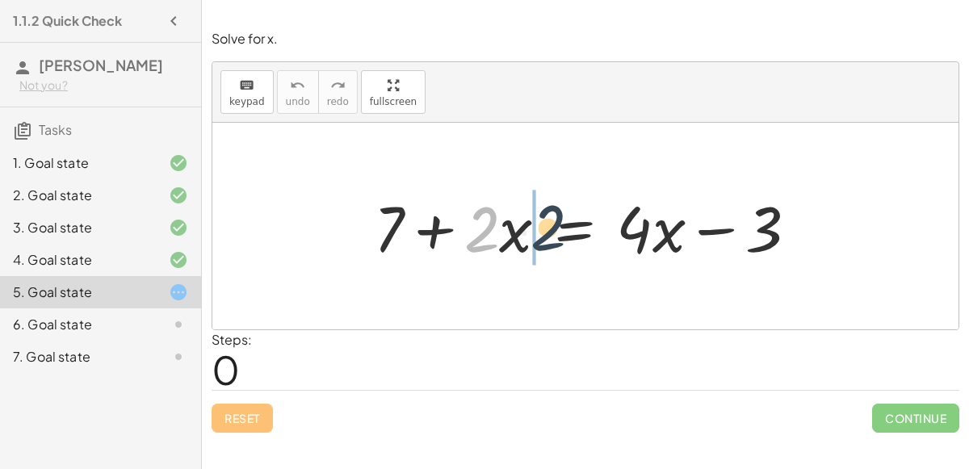
drag, startPoint x: 473, startPoint y: 218, endPoint x: 571, endPoint y: 216, distance: 97.7
click at [571, 216] on div at bounding box center [592, 226] width 453 height 83
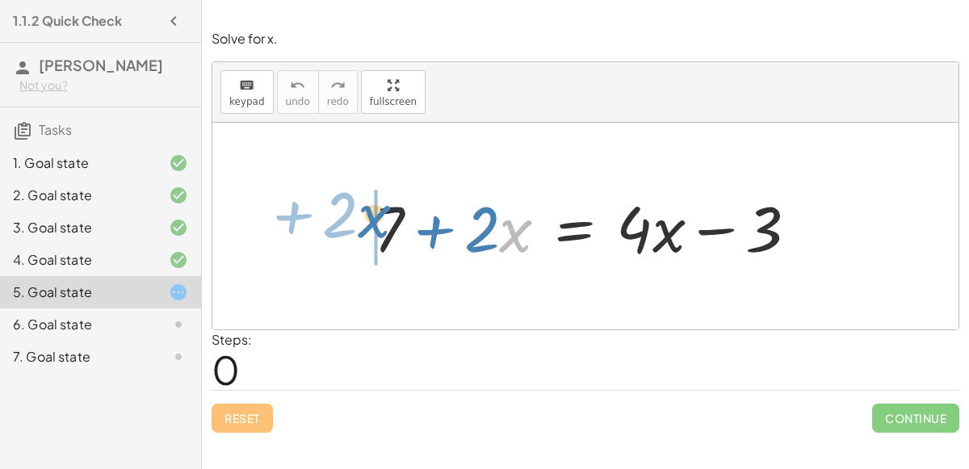
drag, startPoint x: 502, startPoint y: 226, endPoint x: 362, endPoint y: 212, distance: 141.2
click at [362, 212] on div "· x + · 2 + 7 + · 2 · x = + · 4 · x − 3" at bounding box center [586, 226] width 473 height 91
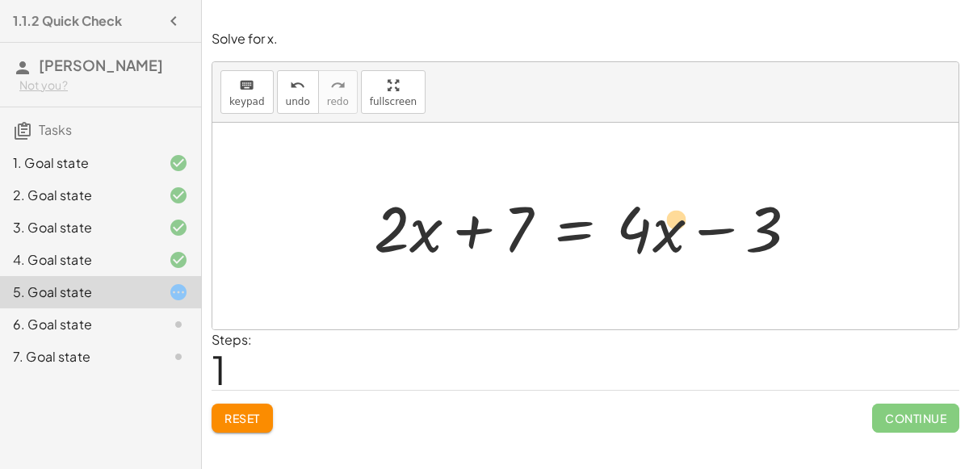
drag, startPoint x: 665, startPoint y: 222, endPoint x: 669, endPoint y: 215, distance: 8.3
click at [669, 215] on div at bounding box center [592, 226] width 453 height 83
drag, startPoint x: 702, startPoint y: 223, endPoint x: 578, endPoint y: 224, distance: 124.3
click at [578, 224] on div at bounding box center [592, 226] width 453 height 83
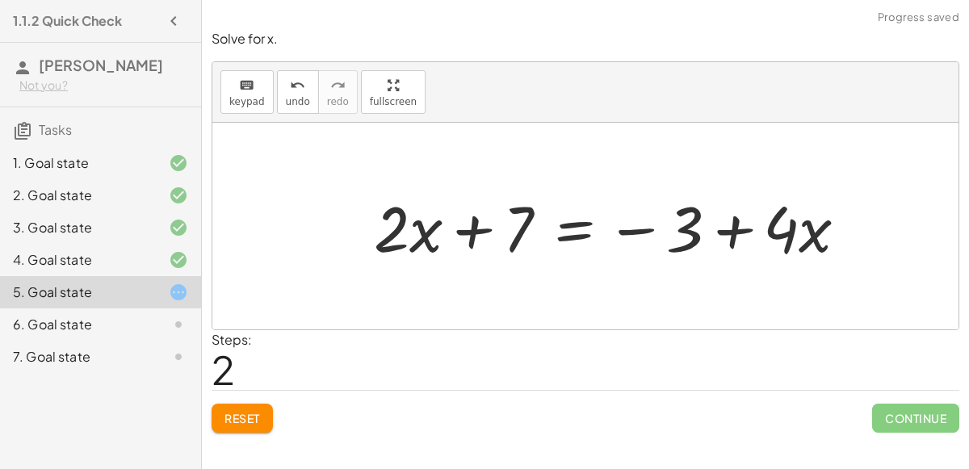
click at [802, 215] on div at bounding box center [617, 226] width 502 height 83
click at [615, 225] on div at bounding box center [617, 226] width 502 height 83
click at [616, 230] on div at bounding box center [617, 226] width 502 height 83
click at [738, 230] on div at bounding box center [617, 226] width 502 height 83
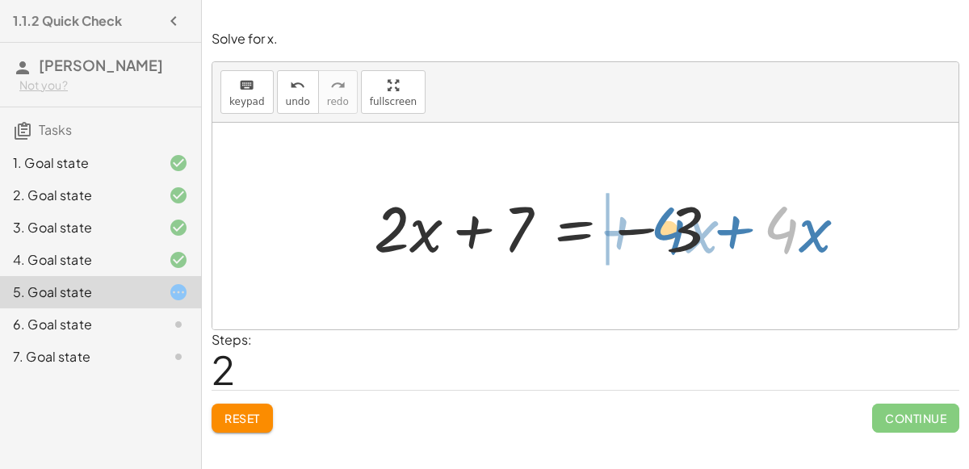
drag, startPoint x: 768, startPoint y: 230, endPoint x: 655, endPoint y: 232, distance: 113.0
click at [655, 232] on div at bounding box center [617, 226] width 502 height 83
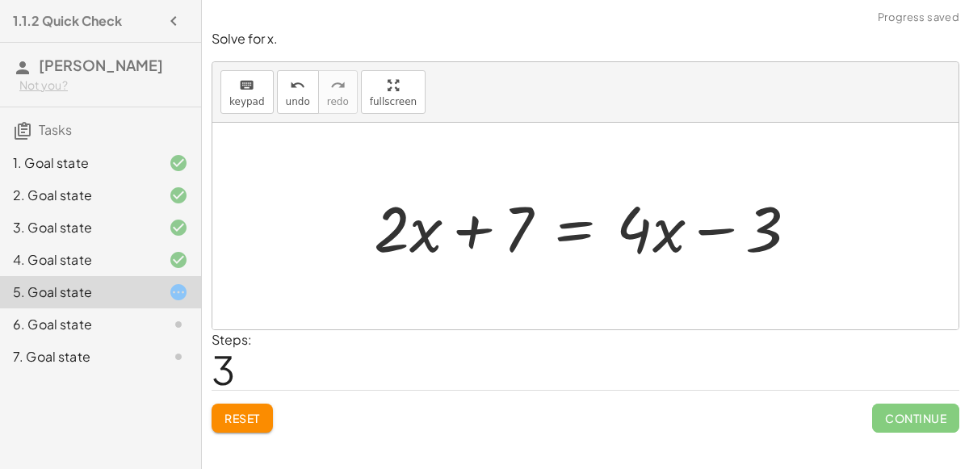
click at [480, 217] on div at bounding box center [592, 226] width 453 height 83
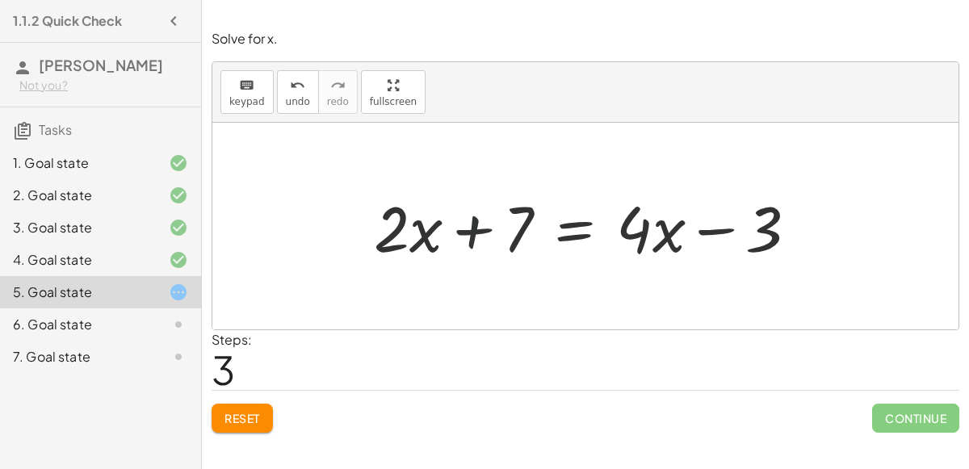
click at [480, 217] on div at bounding box center [592, 226] width 453 height 83
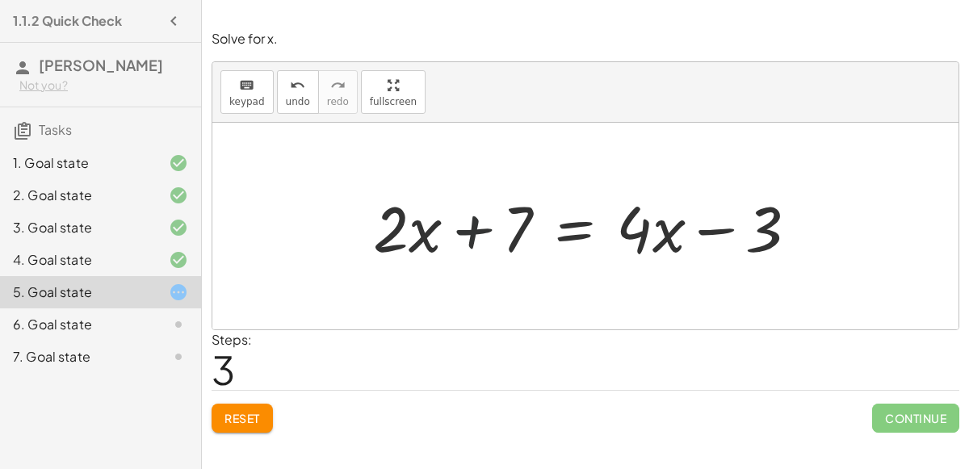
click at [480, 217] on div at bounding box center [592, 226] width 453 height 83
drag, startPoint x: 507, startPoint y: 223, endPoint x: 379, endPoint y: 223, distance: 128.4
click at [379, 223] on div at bounding box center [592, 226] width 453 height 83
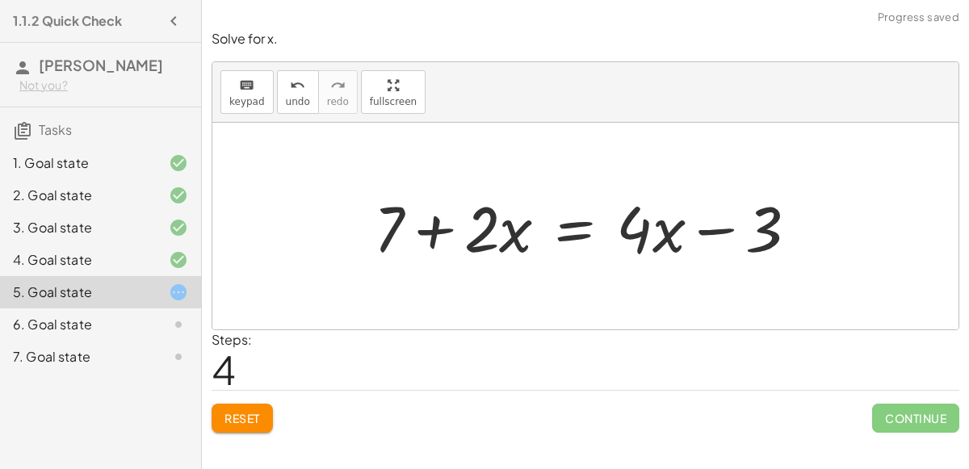
click at [565, 242] on div at bounding box center [592, 226] width 453 height 83
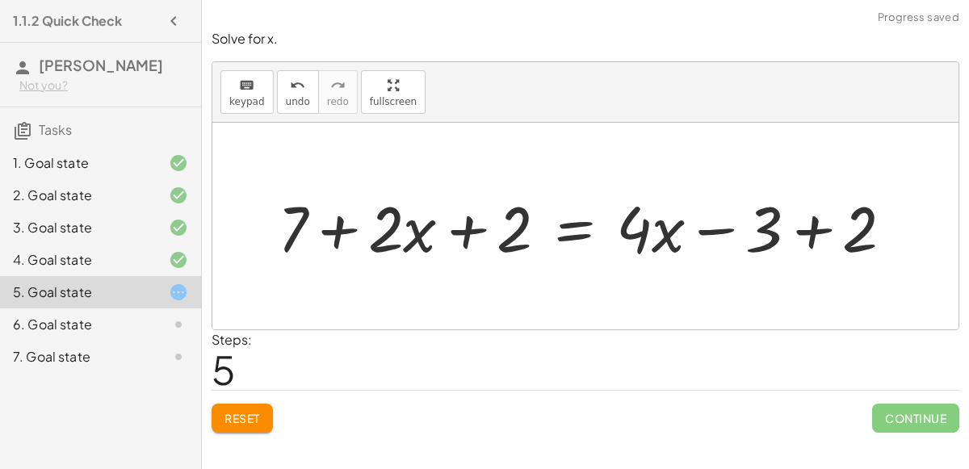
click at [463, 226] on div at bounding box center [592, 226] width 644 height 83
click at [465, 228] on div at bounding box center [592, 226] width 644 height 83
click at [338, 231] on div at bounding box center [592, 226] width 644 height 83
click at [809, 235] on div at bounding box center [592, 226] width 644 height 83
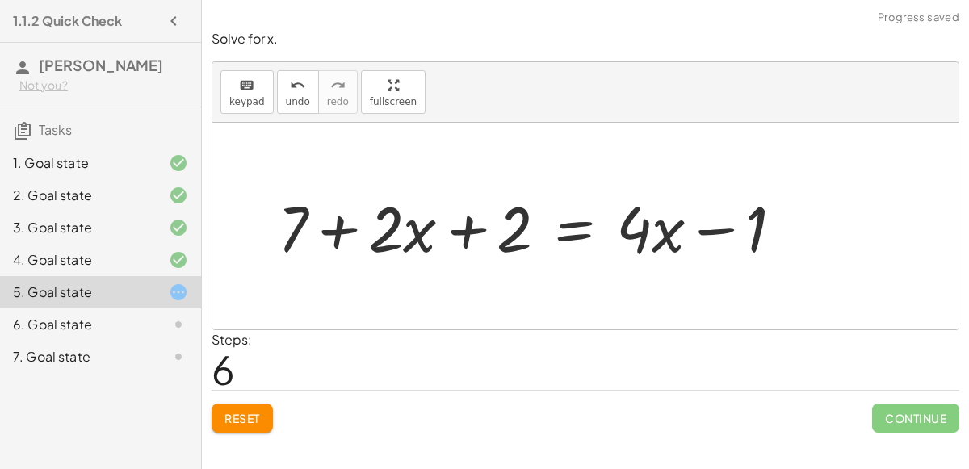
click at [709, 233] on div at bounding box center [537, 226] width 534 height 83
click at [237, 425] on button "Reset" at bounding box center [242, 418] width 61 height 29
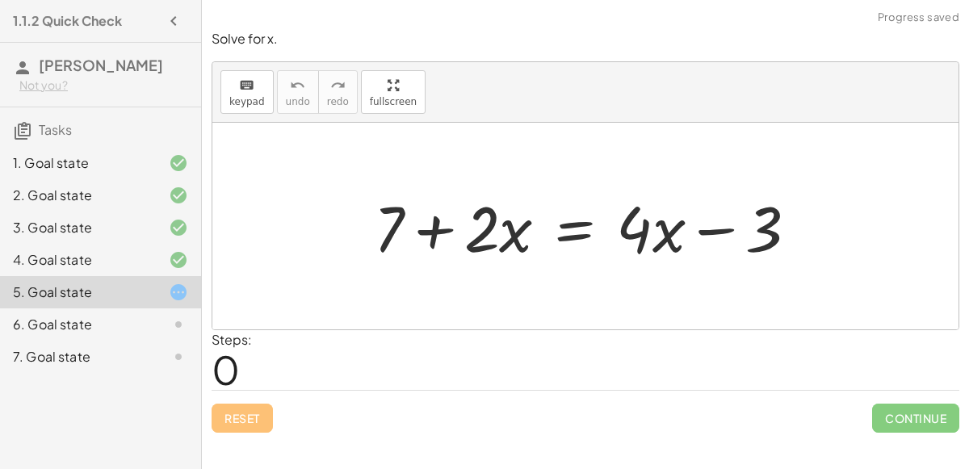
click at [430, 234] on div at bounding box center [592, 226] width 453 height 83
click at [553, 225] on div at bounding box center [592, 226] width 453 height 83
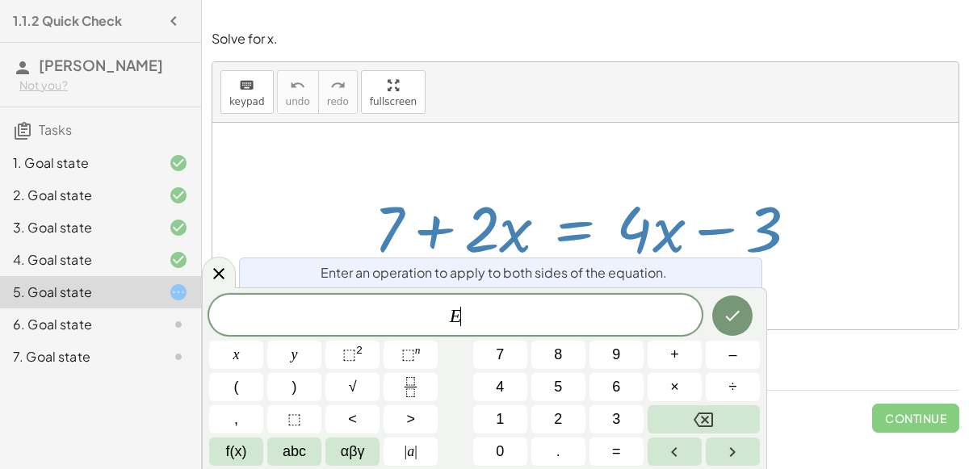
click at [597, 187] on div at bounding box center [592, 226] width 453 height 83
click at [466, 323] on span "E" at bounding box center [455, 316] width 493 height 23
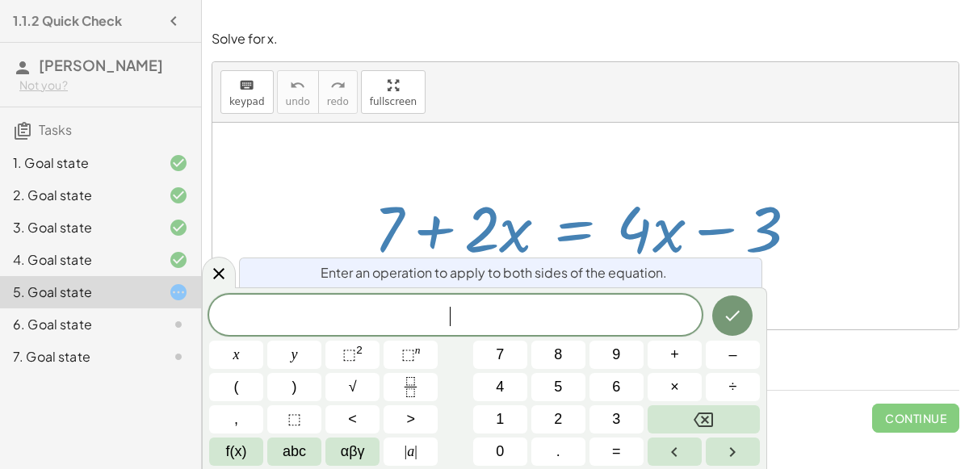
click at [561, 161] on div at bounding box center [585, 226] width 746 height 207
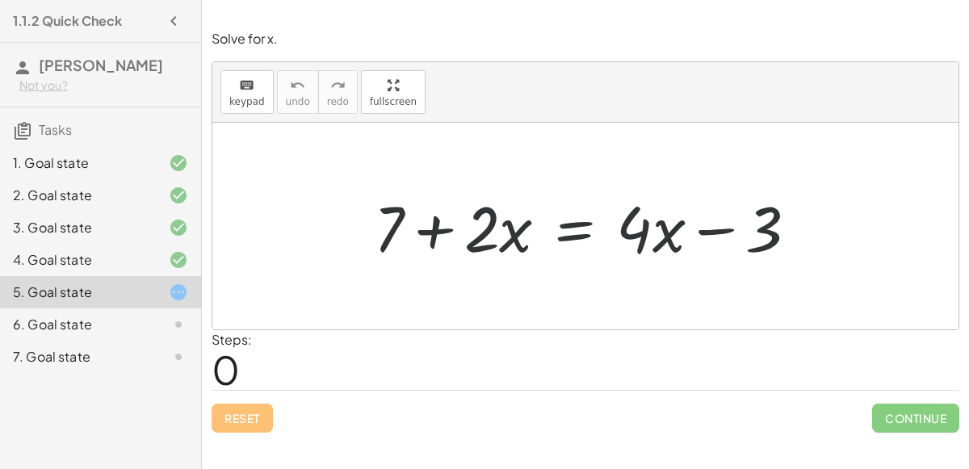
click at [574, 218] on div at bounding box center [592, 226] width 453 height 83
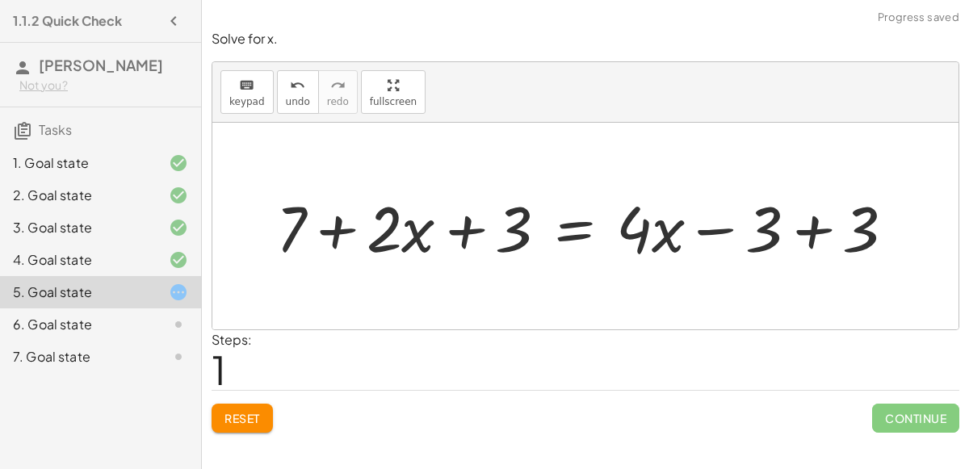
click at [467, 216] on div at bounding box center [592, 226] width 648 height 83
click at [342, 230] on div at bounding box center [592, 226] width 648 height 83
click at [819, 221] on div at bounding box center [592, 226] width 648 height 83
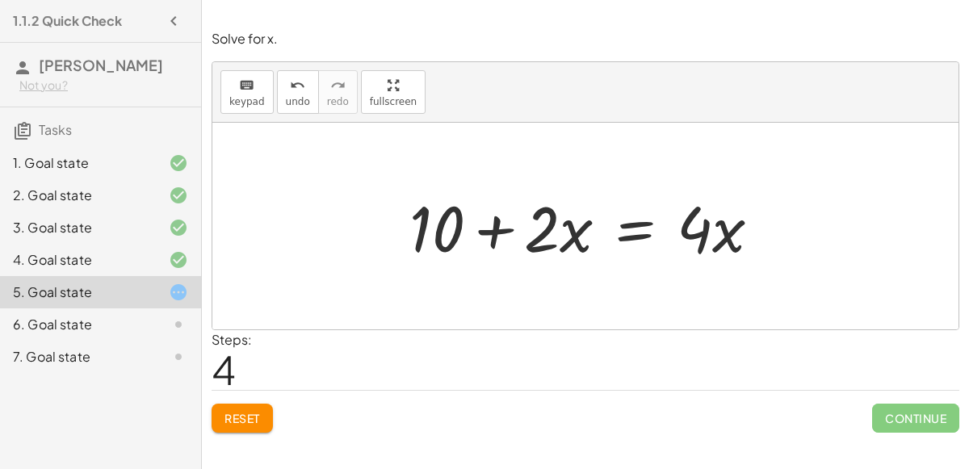
click at [625, 223] on div at bounding box center [591, 226] width 380 height 83
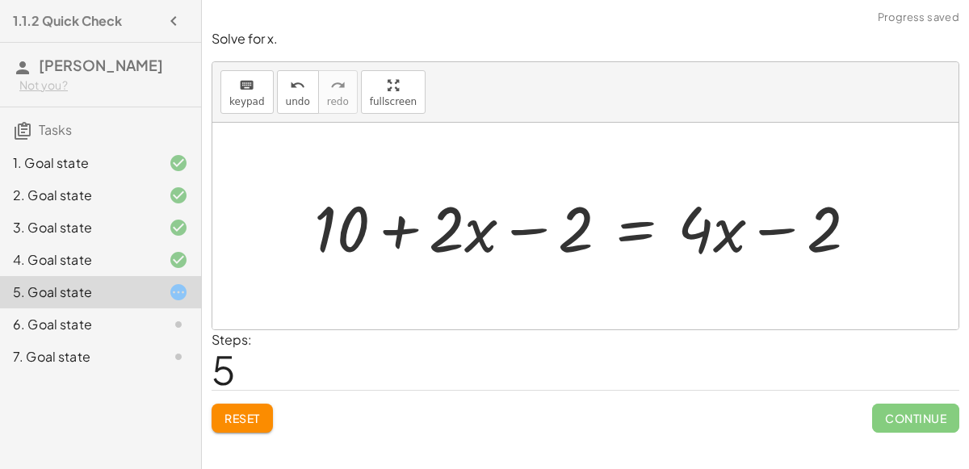
click at [537, 224] on div at bounding box center [592, 226] width 572 height 83
click at [534, 224] on div at bounding box center [592, 226] width 572 height 83
click at [381, 222] on div at bounding box center [592, 226] width 572 height 83
click at [778, 226] on div at bounding box center [592, 226] width 572 height 83
click at [604, 266] on div "+ 7 + · 2 · x = + · 4 · x − 3 + 7 + · 2 · x + 3 = + · 4 · x − 3 + 3 + 7 + · 2 ·…" at bounding box center [586, 226] width 593 height 91
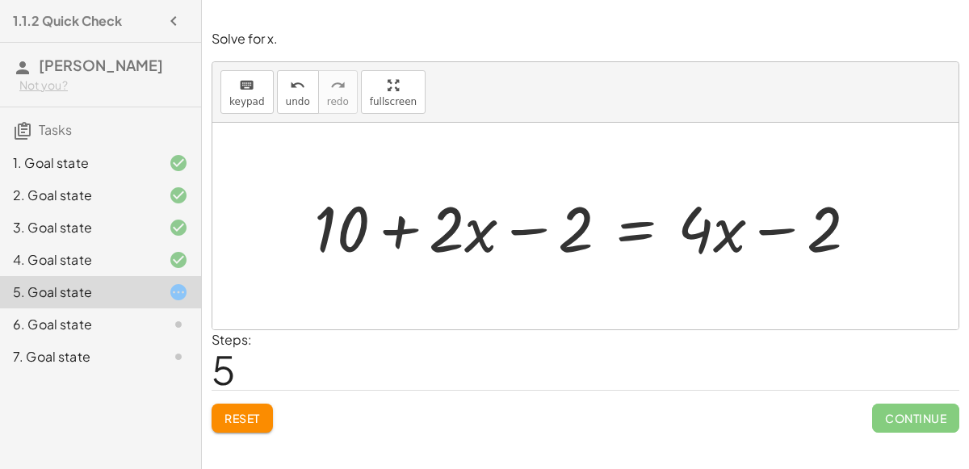
click at [515, 234] on div at bounding box center [592, 226] width 572 height 83
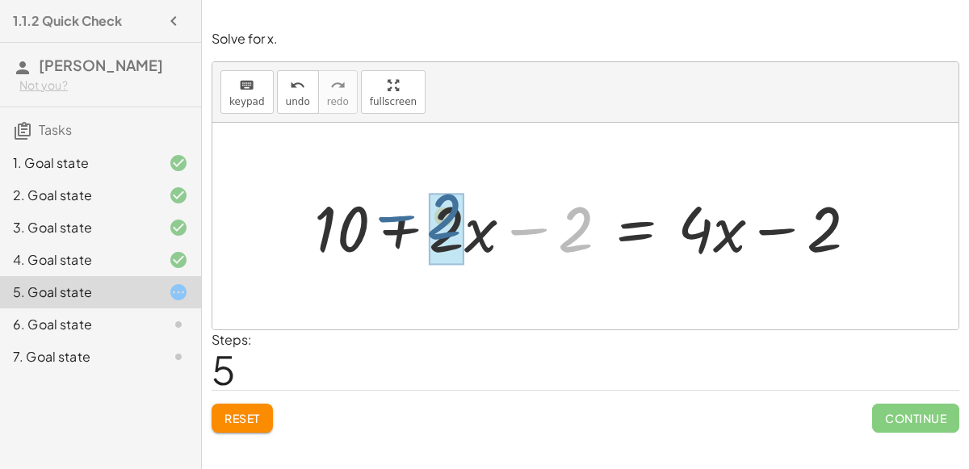
drag, startPoint x: 572, startPoint y: 232, endPoint x: 441, endPoint y: 220, distance: 131.3
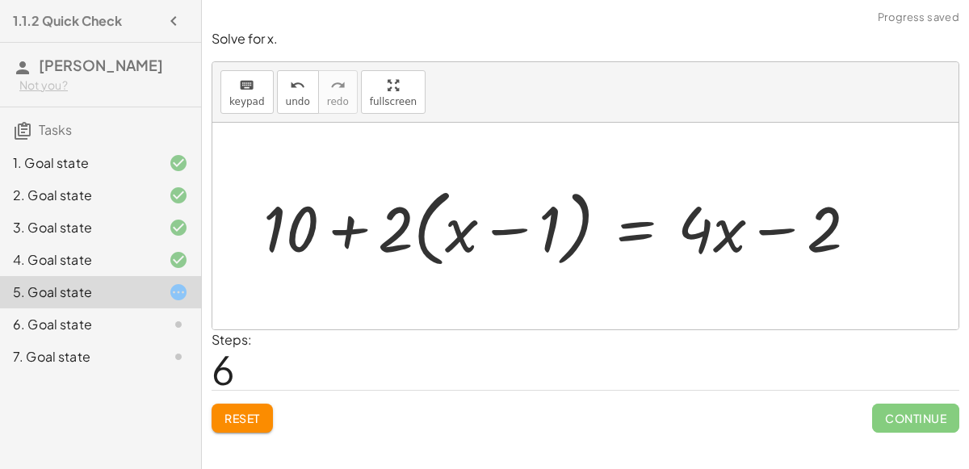
click at [512, 232] on div at bounding box center [566, 226] width 623 height 93
click at [340, 227] on div at bounding box center [566, 226] width 623 height 93
click at [756, 228] on div at bounding box center [566, 226] width 623 height 93
drag, startPoint x: 451, startPoint y: 232, endPoint x: 549, endPoint y: 229, distance: 98.5
click at [549, 229] on div at bounding box center [566, 226] width 623 height 93
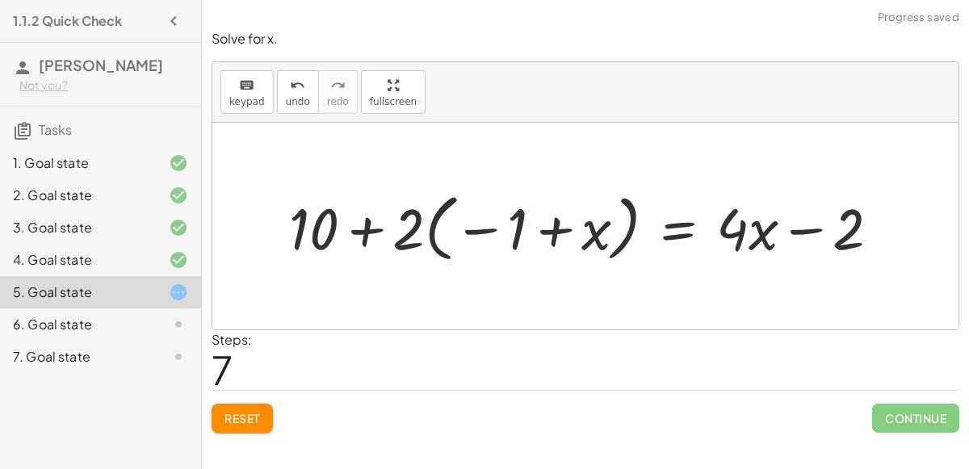
click at [484, 228] on div at bounding box center [591, 227] width 618 height 82
click at [563, 226] on div at bounding box center [592, 227] width 618 height 82
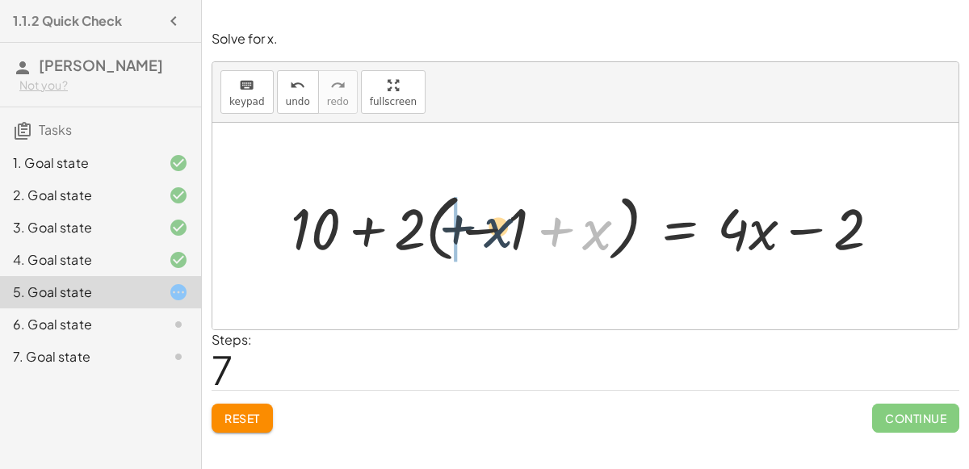
drag, startPoint x: 593, startPoint y: 225, endPoint x: 484, endPoint y: 223, distance: 109.8
click at [484, 223] on div at bounding box center [592, 227] width 618 height 82
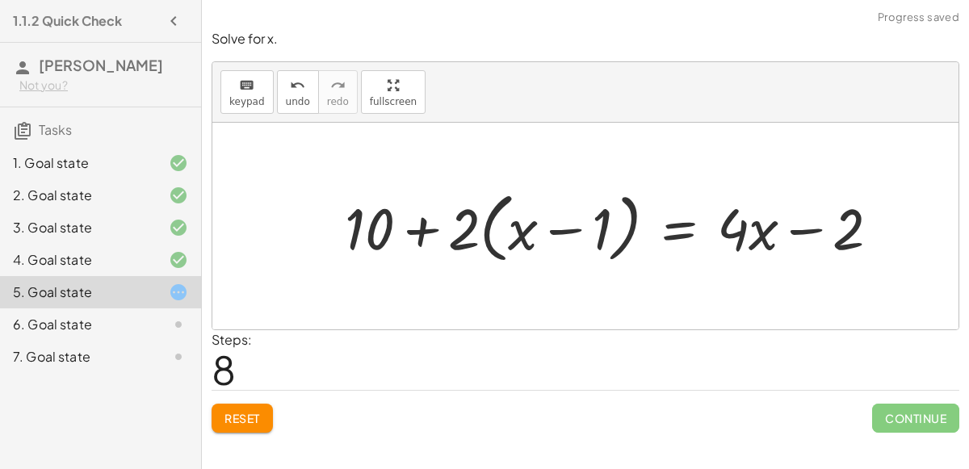
click at [422, 218] on div at bounding box center [619, 226] width 564 height 84
click at [267, 404] on button "Reset" at bounding box center [242, 418] width 61 height 29
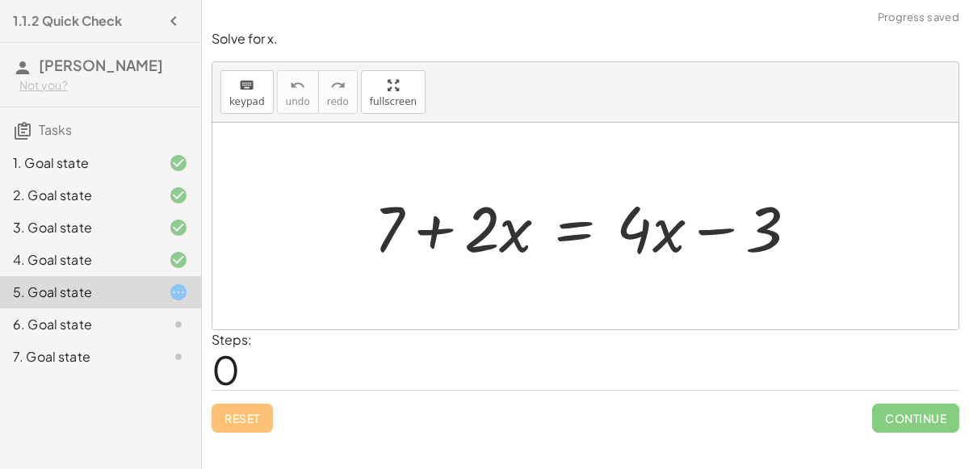
click at [267, 404] on div "Reset Continue" at bounding box center [586, 411] width 748 height 43
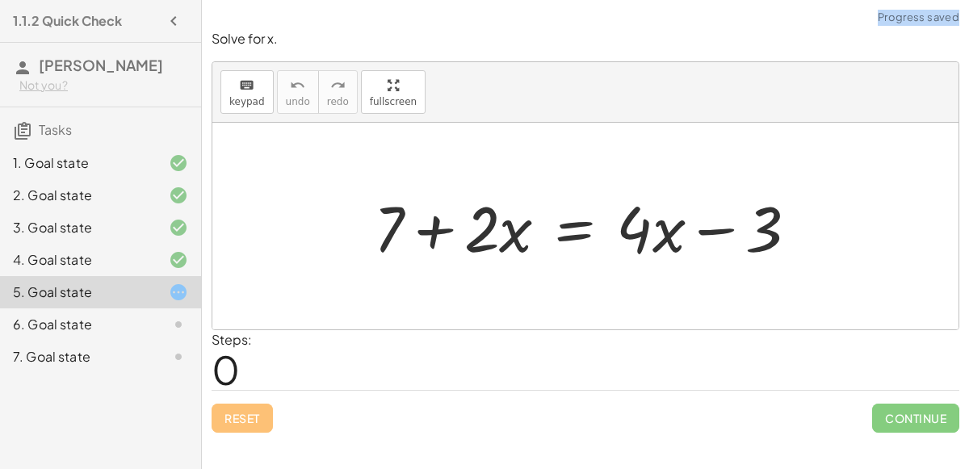
click at [267, 404] on div "Reset Continue" at bounding box center [586, 411] width 748 height 43
click at [557, 216] on div at bounding box center [592, 226] width 453 height 83
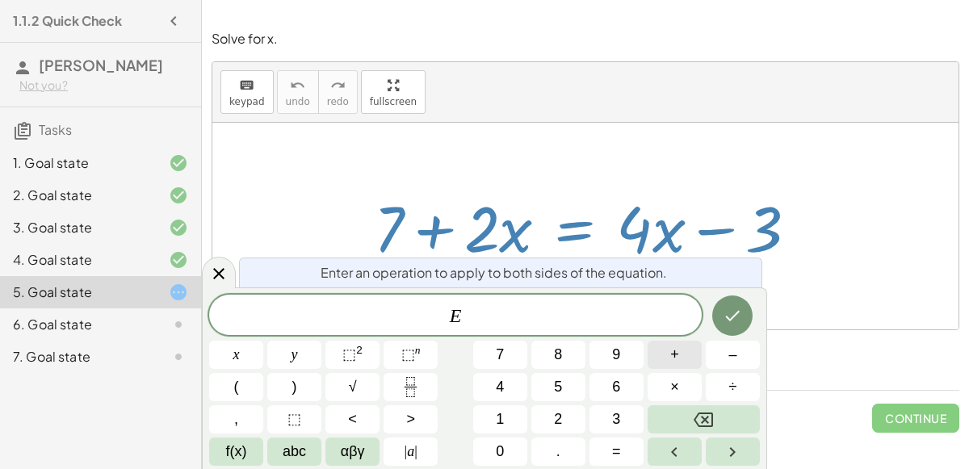
click at [684, 346] on button "+" at bounding box center [675, 355] width 54 height 28
click at [574, 412] on button "2" at bounding box center [558, 419] width 54 height 28
click at [618, 414] on span "3" at bounding box center [616, 420] width 8 height 22
click at [719, 318] on button "Done" at bounding box center [732, 316] width 40 height 40
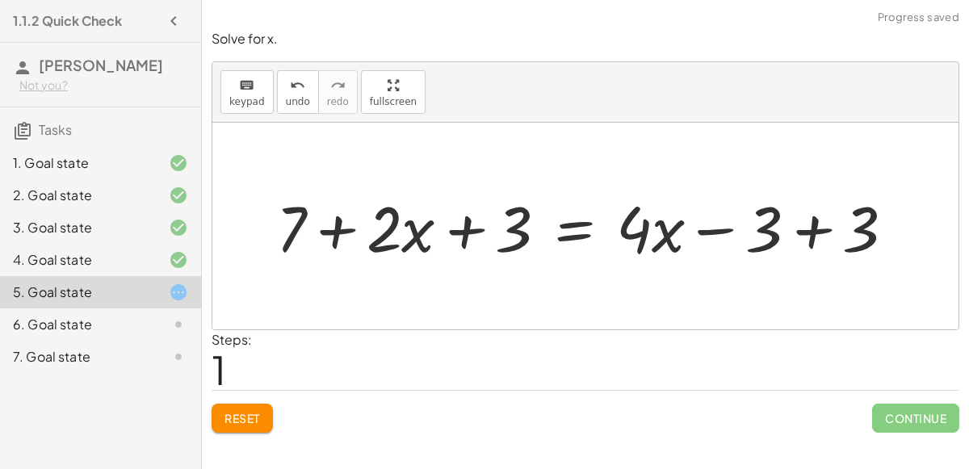
click at [723, 234] on div at bounding box center [592, 226] width 648 height 83
click at [784, 236] on div at bounding box center [592, 226] width 648 height 83
click at [346, 233] on div at bounding box center [494, 226] width 453 height 83
click at [331, 229] on div at bounding box center [494, 226] width 453 height 83
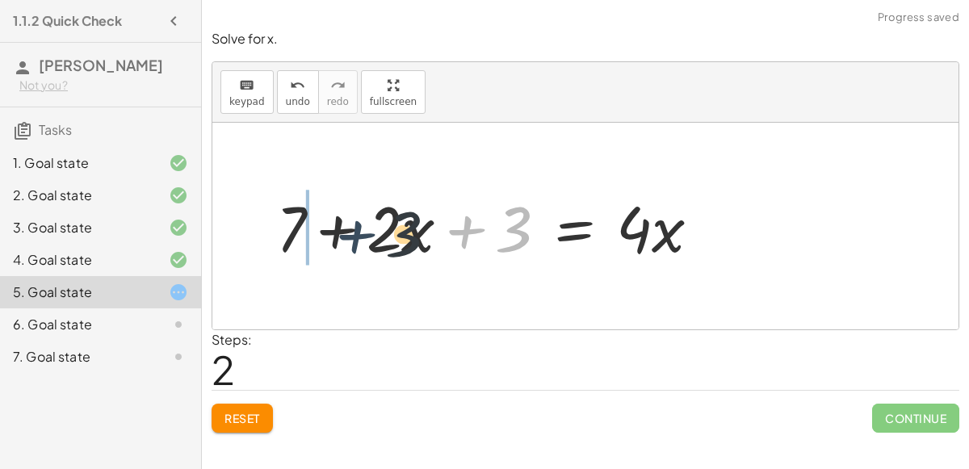
drag, startPoint x: 465, startPoint y: 236, endPoint x: 330, endPoint y: 241, distance: 135.0
click at [330, 241] on div at bounding box center [494, 226] width 453 height 83
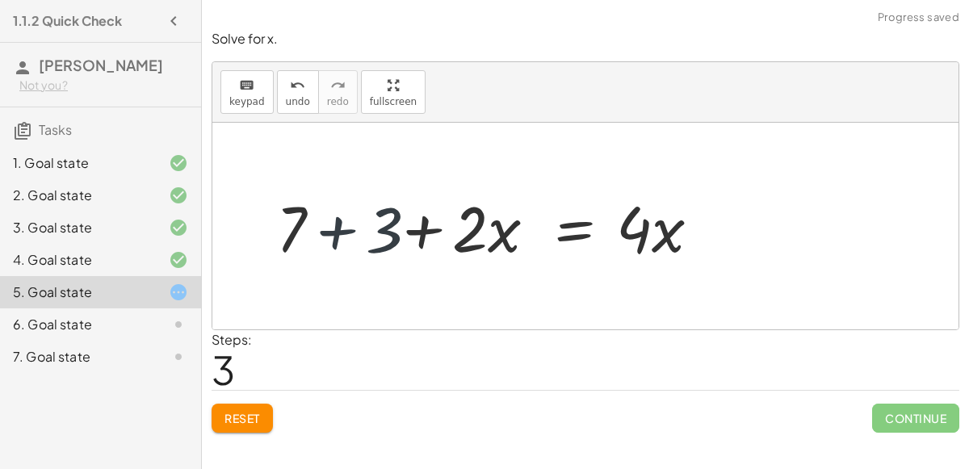
click at [330, 241] on div at bounding box center [494, 226] width 453 height 83
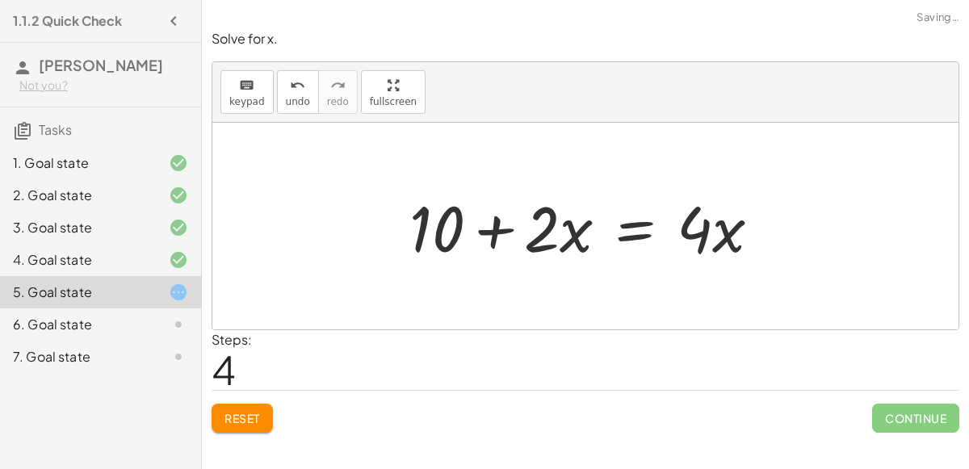
click at [617, 227] on div at bounding box center [591, 226] width 380 height 83
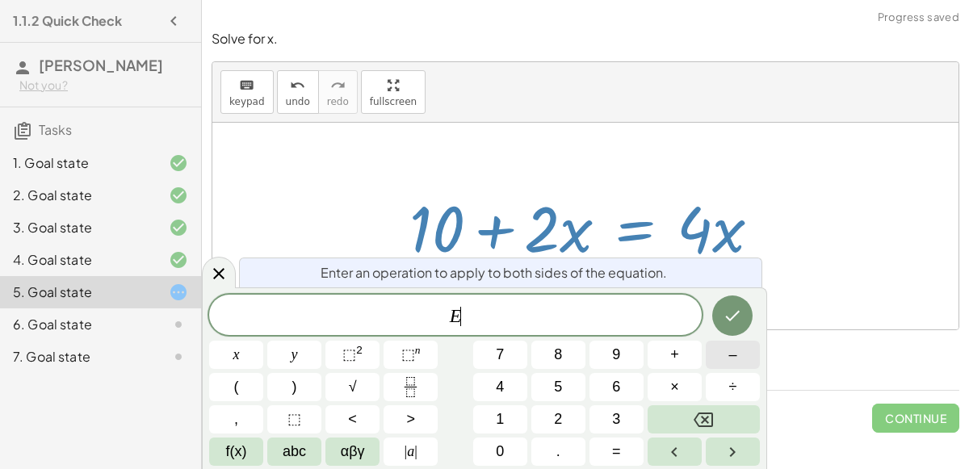
click at [724, 361] on button "–" at bounding box center [733, 355] width 54 height 28
click at [573, 413] on button "2" at bounding box center [558, 419] width 54 height 28
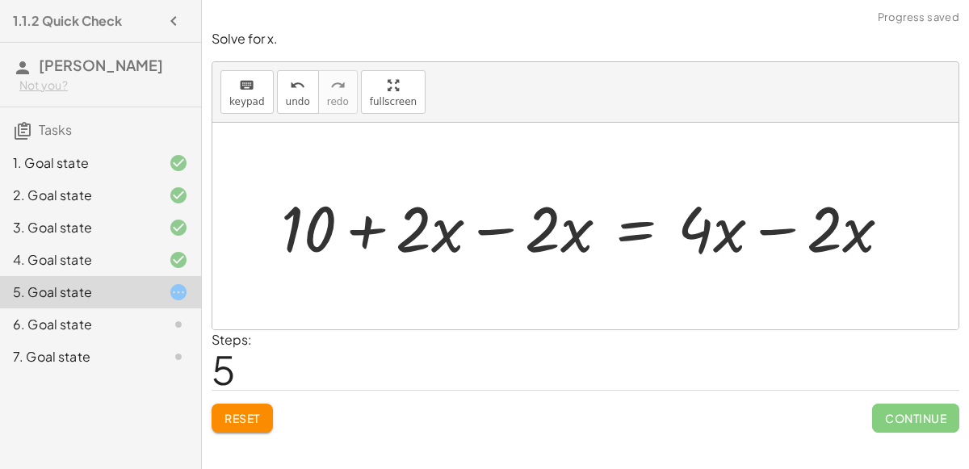
click at [507, 237] on div at bounding box center [592, 226] width 639 height 83
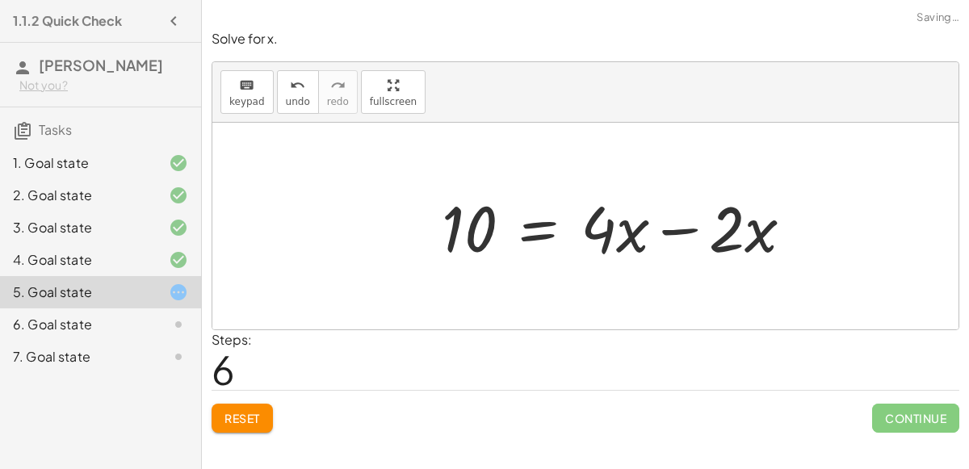
click at [756, 237] on div at bounding box center [624, 226] width 380 height 83
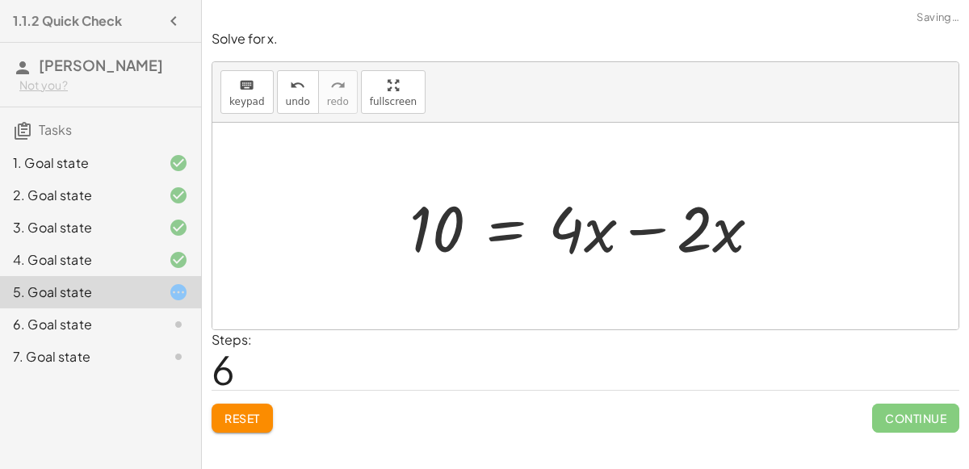
click at [669, 229] on div at bounding box center [591, 226] width 380 height 83
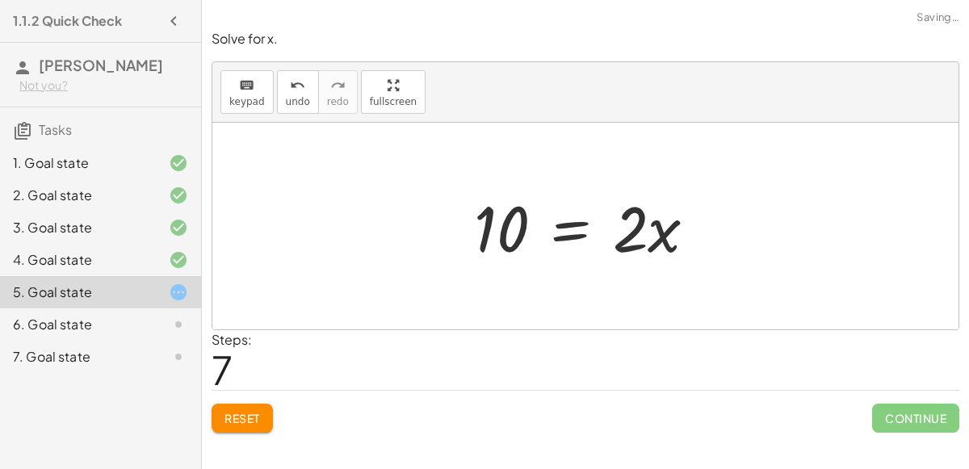
click at [568, 225] on div at bounding box center [592, 226] width 252 height 83
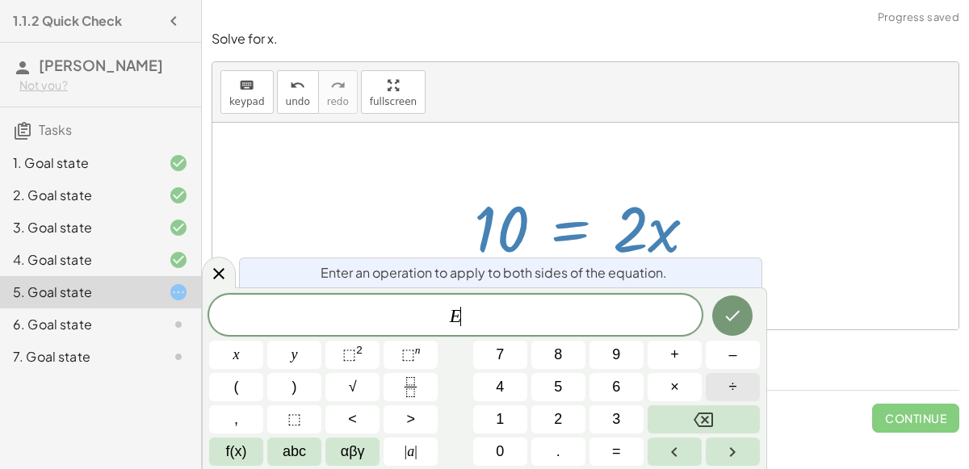
click at [721, 385] on button "÷" at bounding box center [733, 387] width 54 height 28
click at [566, 417] on button "2" at bounding box center [558, 419] width 54 height 28
click at [723, 326] on button "Done" at bounding box center [732, 316] width 40 height 40
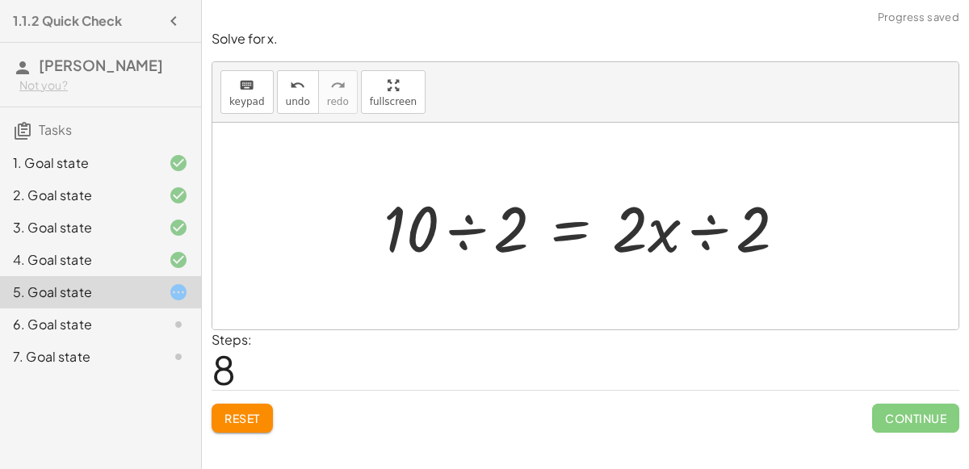
click at [488, 228] on div at bounding box center [591, 226] width 432 height 83
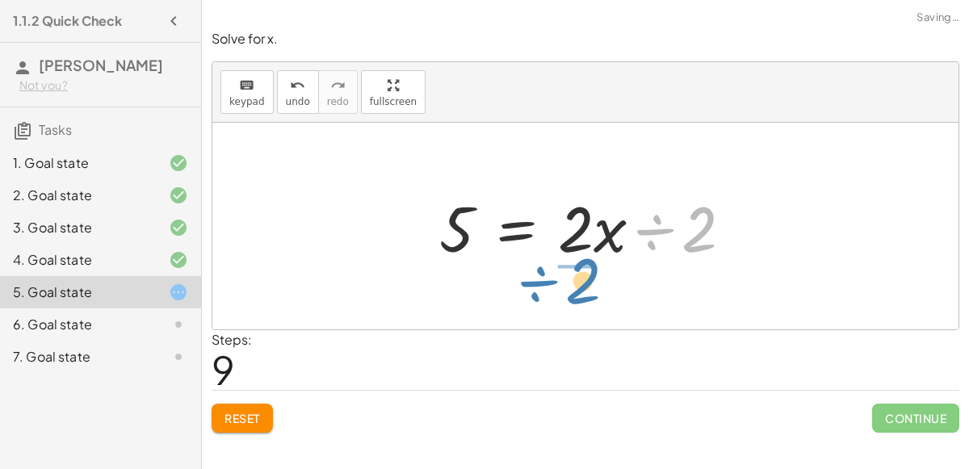
drag, startPoint x: 744, startPoint y: 228, endPoint x: 630, endPoint y: 281, distance: 126.1
click at [630, 281] on div "+ 7 + · 2 · x = + · 4 · x − 3 + 7 + · 2 · x + 3 = + · 4 · x − 3 + 3 + 7 + · 2 ·…" at bounding box center [585, 226] width 746 height 207
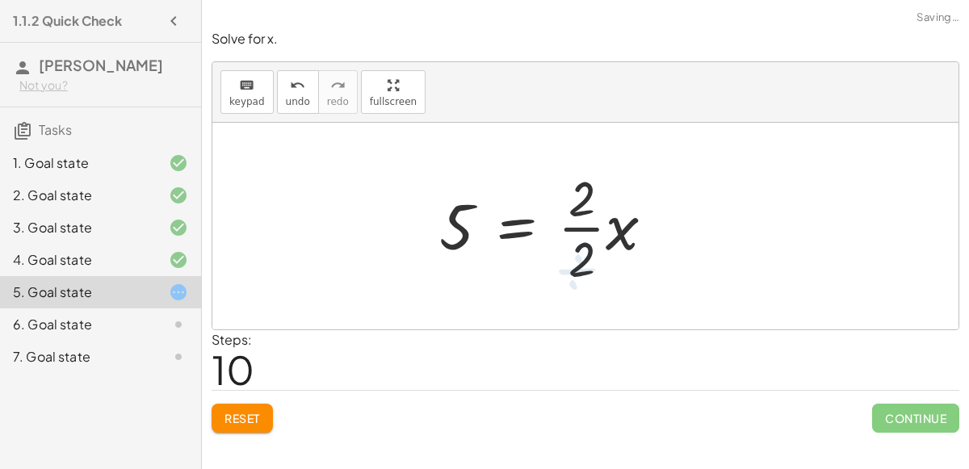
click at [587, 229] on div at bounding box center [553, 226] width 244 height 124
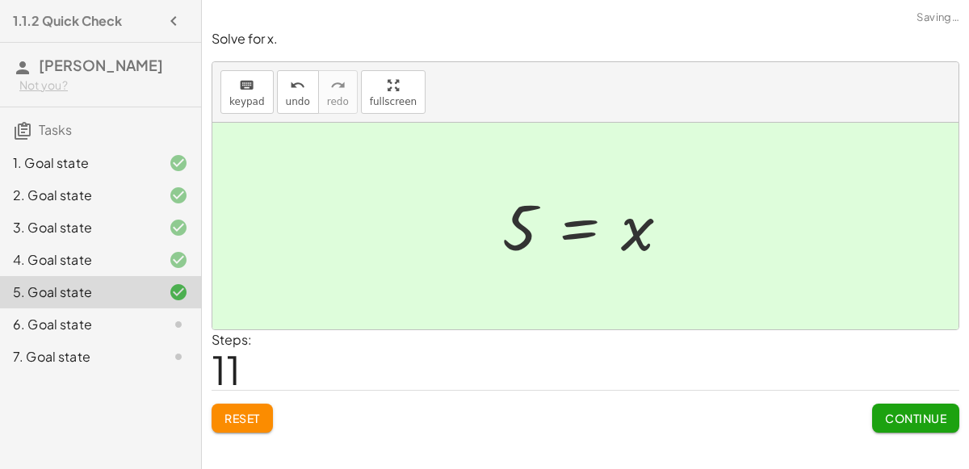
click at [883, 406] on button "Continue" at bounding box center [915, 418] width 87 height 29
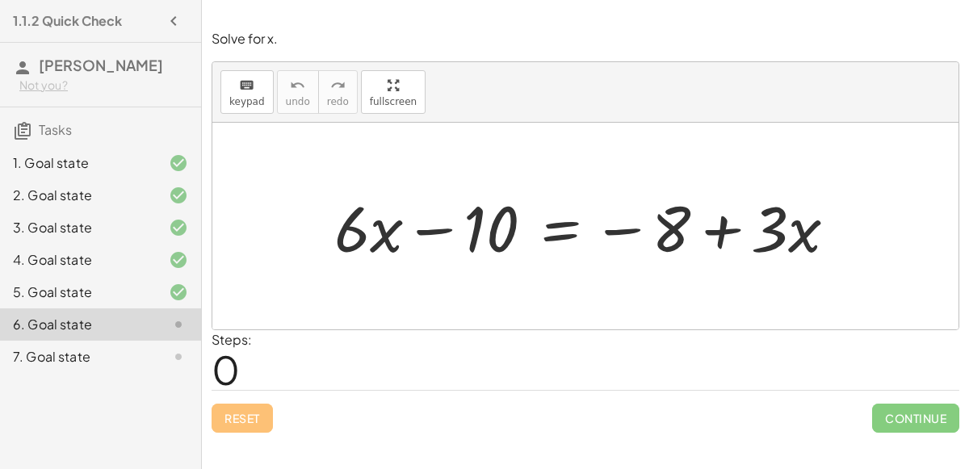
click at [560, 235] on div at bounding box center [591, 226] width 531 height 83
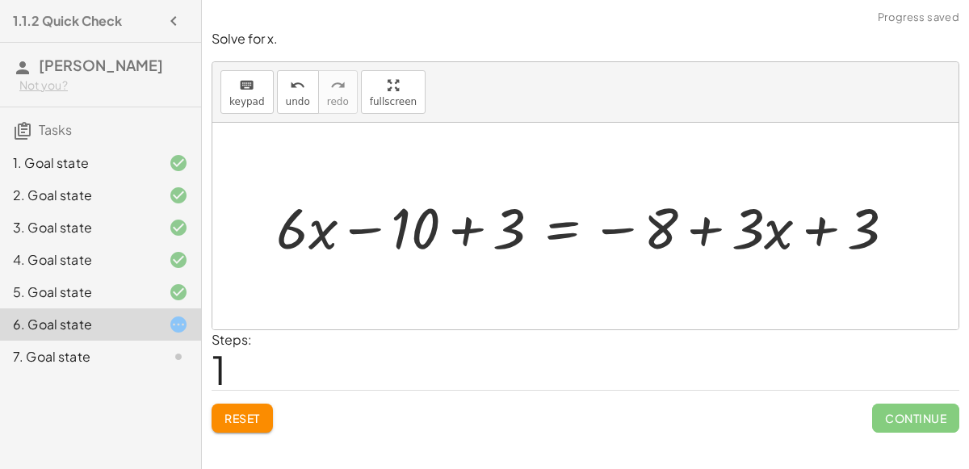
click at [448, 230] on div at bounding box center [591, 226] width 620 height 71
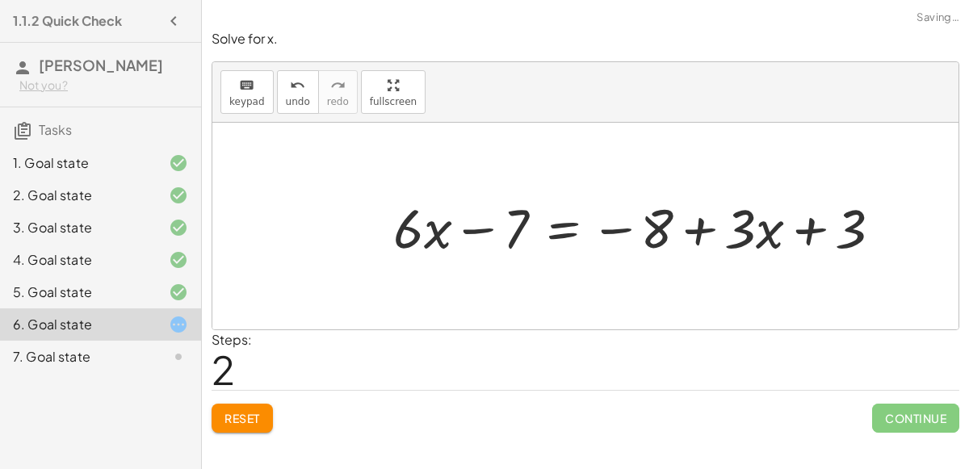
click at [484, 233] on div at bounding box center [644, 226] width 518 height 71
click at [689, 229] on div at bounding box center [644, 226] width 518 height 71
click at [822, 230] on div at bounding box center [644, 226] width 518 height 71
click at [609, 224] on div at bounding box center [644, 226] width 518 height 71
drag, startPoint x: 513, startPoint y: 215, endPoint x: 409, endPoint y: 219, distance: 103.4
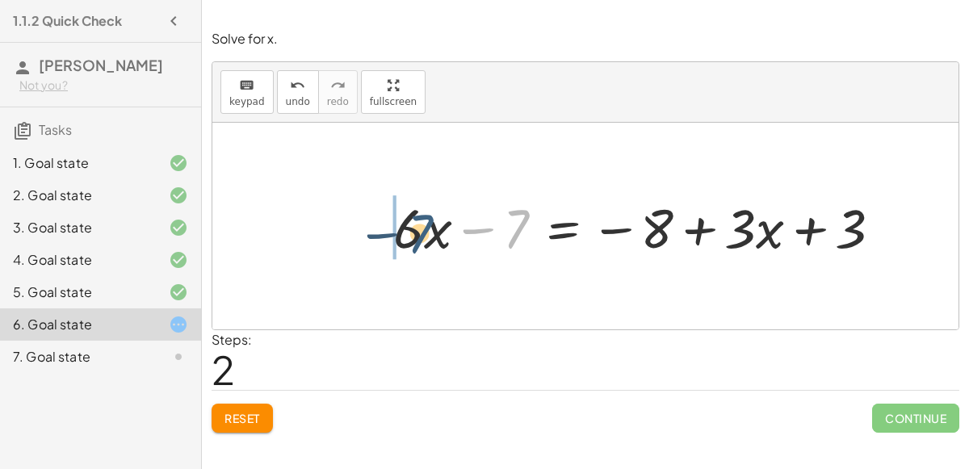
click at [409, 219] on div at bounding box center [644, 226] width 518 height 71
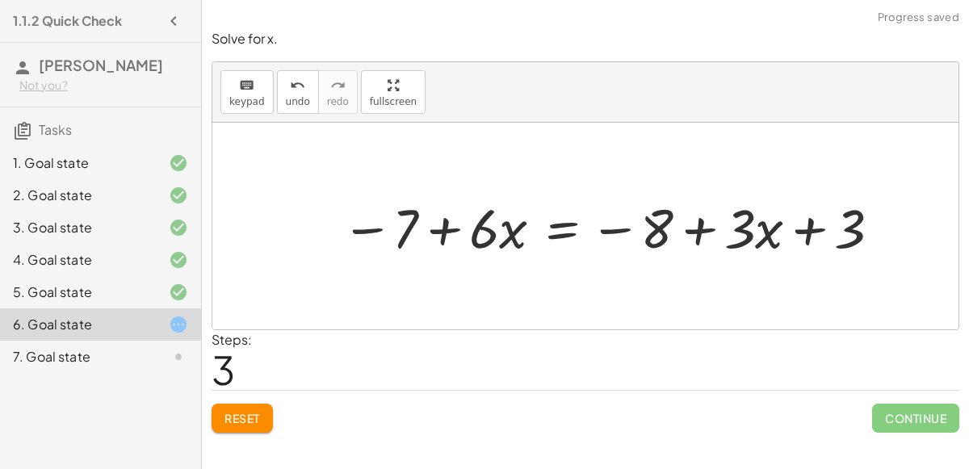
click at [449, 226] on div at bounding box center [612, 226] width 559 height 71
drag, startPoint x: 403, startPoint y: 222, endPoint x: 534, endPoint y: 223, distance: 131.6
click at [534, 223] on div at bounding box center [612, 226] width 559 height 71
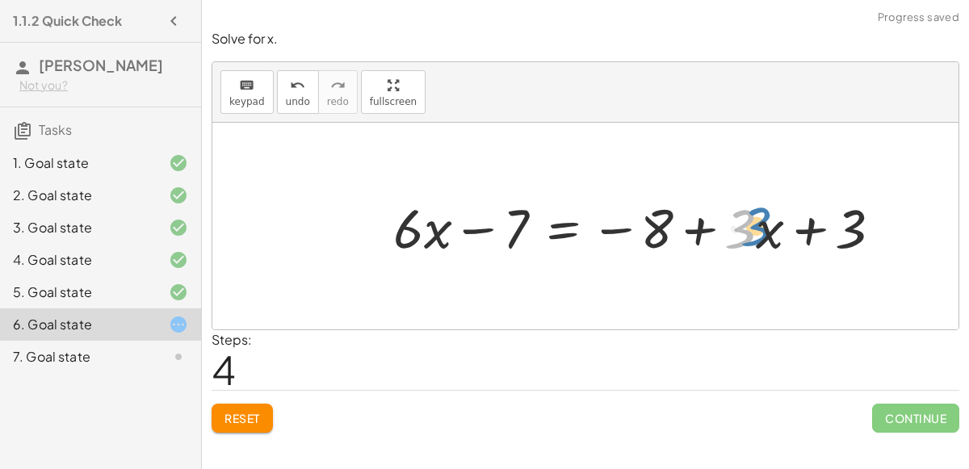
drag, startPoint x: 740, startPoint y: 227, endPoint x: 750, endPoint y: 228, distance: 10.5
click at [750, 228] on div at bounding box center [644, 226] width 518 height 71
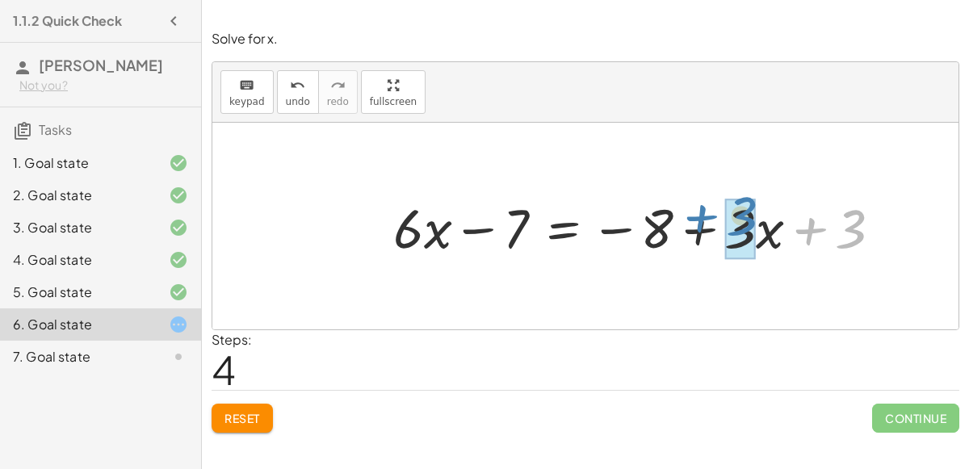
drag, startPoint x: 837, startPoint y: 224, endPoint x: 731, endPoint y: 212, distance: 107.4
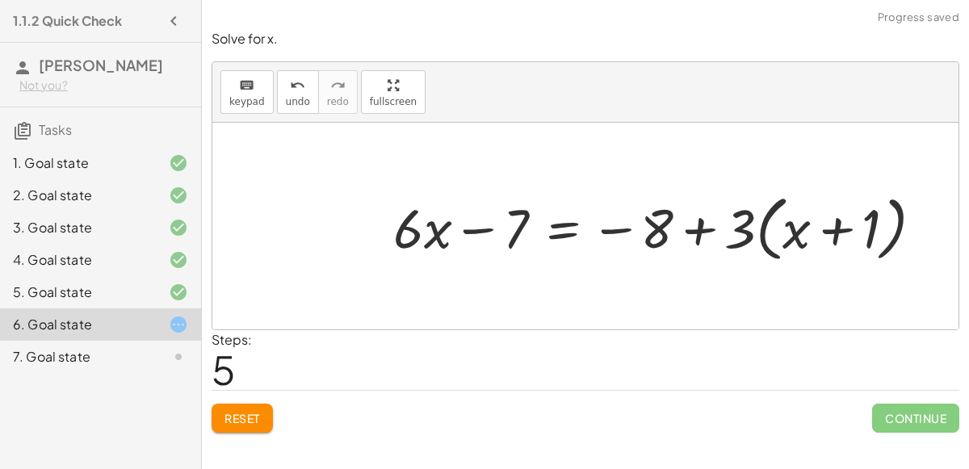
click at [708, 229] on div at bounding box center [664, 227] width 559 height 80
click at [825, 229] on div at bounding box center [664, 227] width 559 height 80
drag, startPoint x: 618, startPoint y: 225, endPoint x: 836, endPoint y: 217, distance: 218.1
click at [836, 217] on div at bounding box center [664, 227] width 559 height 80
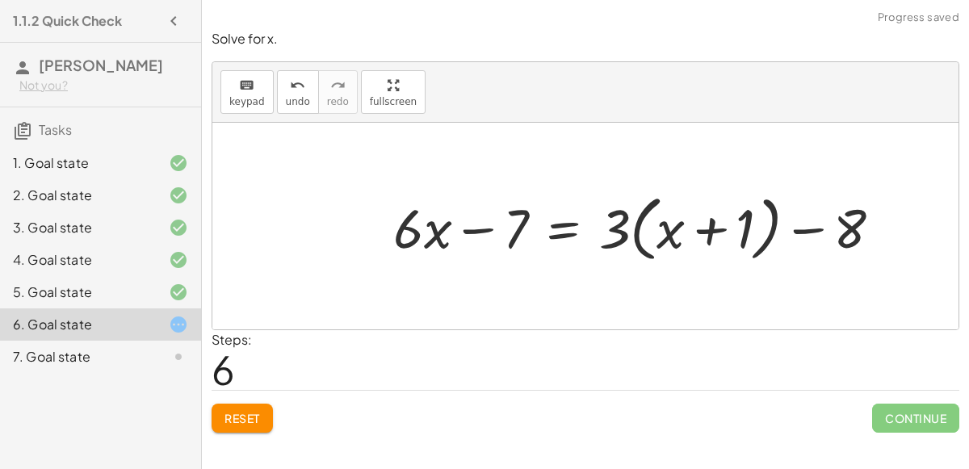
click at [799, 226] on div at bounding box center [643, 227] width 517 height 80
click at [715, 224] on div at bounding box center [643, 227] width 517 height 80
click at [635, 228] on div at bounding box center [643, 227] width 517 height 80
click at [610, 226] on div at bounding box center [643, 227] width 517 height 80
click at [479, 230] on div at bounding box center [643, 227] width 517 height 80
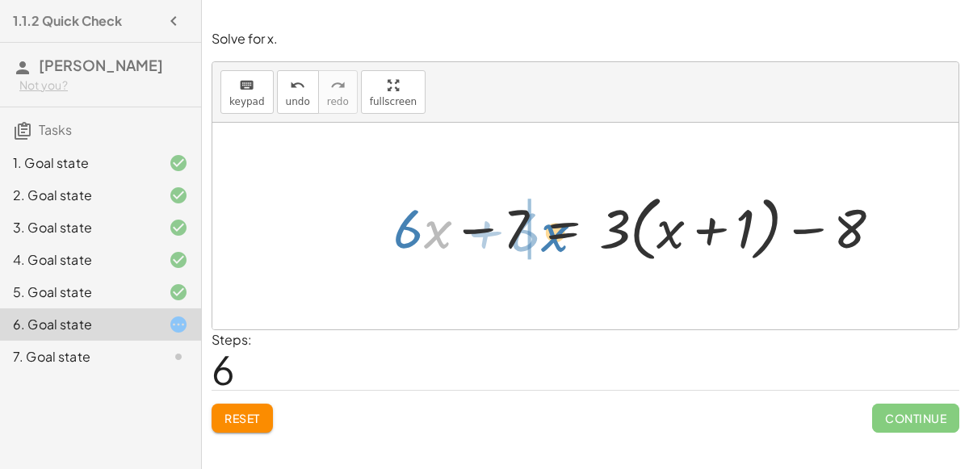
drag, startPoint x: 434, startPoint y: 228, endPoint x: 547, endPoint y: 230, distance: 113.0
click at [547, 230] on div at bounding box center [643, 227] width 517 height 80
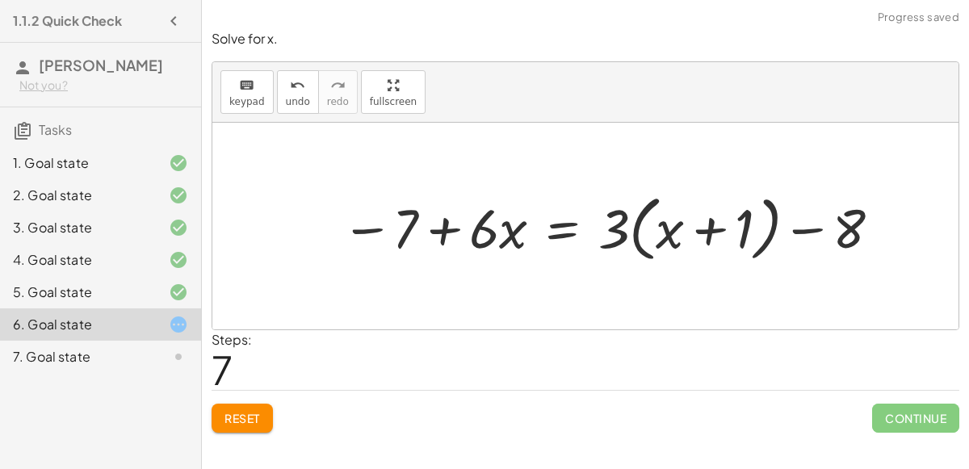
click at [448, 223] on div at bounding box center [612, 227] width 559 height 80
click at [660, 220] on div at bounding box center [612, 227] width 559 height 80
click at [732, 220] on div at bounding box center [612, 227] width 559 height 80
click at [246, 420] on span "Reset" at bounding box center [242, 418] width 36 height 15
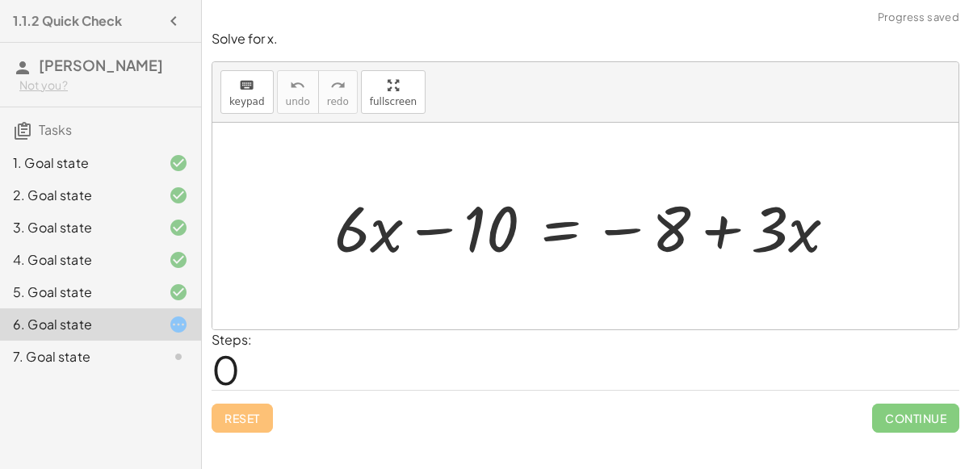
click at [434, 225] on div at bounding box center [591, 226] width 531 height 83
click at [604, 226] on div at bounding box center [591, 226] width 531 height 83
click at [736, 222] on div at bounding box center [591, 226] width 531 height 83
click at [554, 218] on div at bounding box center [591, 226] width 531 height 83
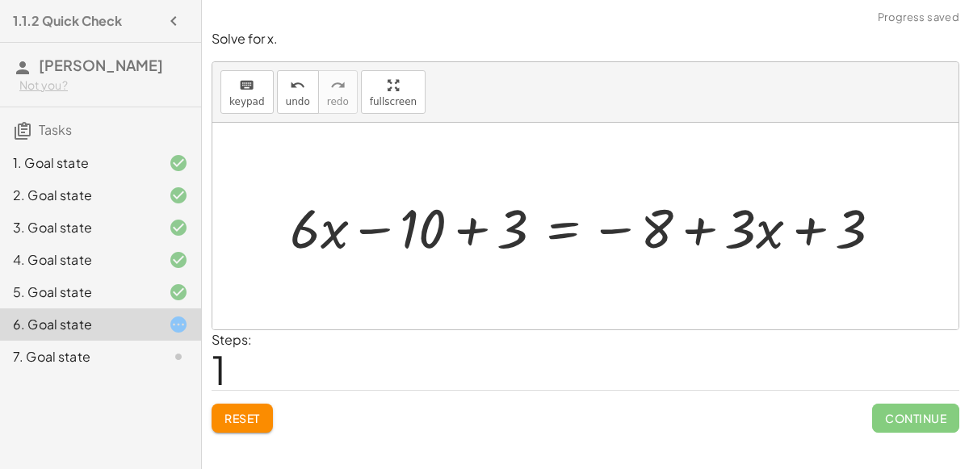
click at [472, 232] on div at bounding box center [592, 226] width 620 height 71
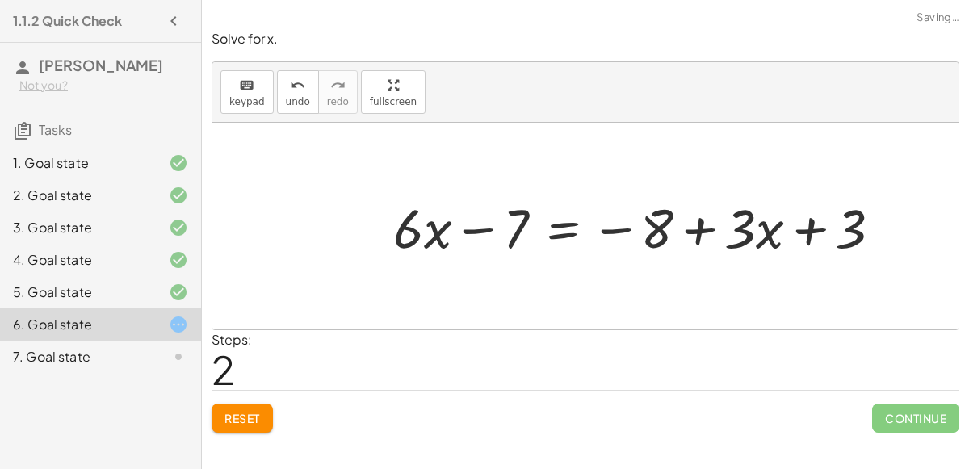
click at [472, 232] on div at bounding box center [644, 226] width 518 height 71
click at [820, 223] on div at bounding box center [644, 226] width 518 height 71
drag, startPoint x: 652, startPoint y: 222, endPoint x: 800, endPoint y: 228, distance: 148.7
click at [800, 228] on div at bounding box center [644, 226] width 518 height 71
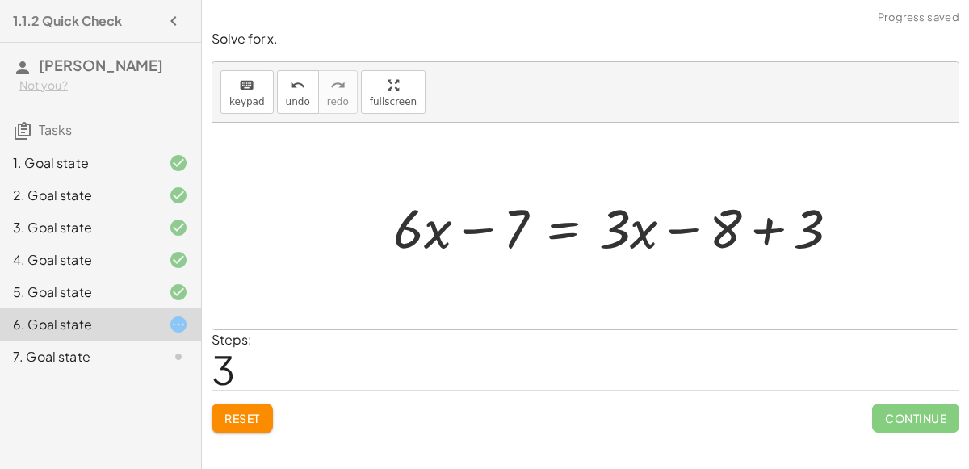
click at [761, 218] on div at bounding box center [623, 226] width 476 height 71
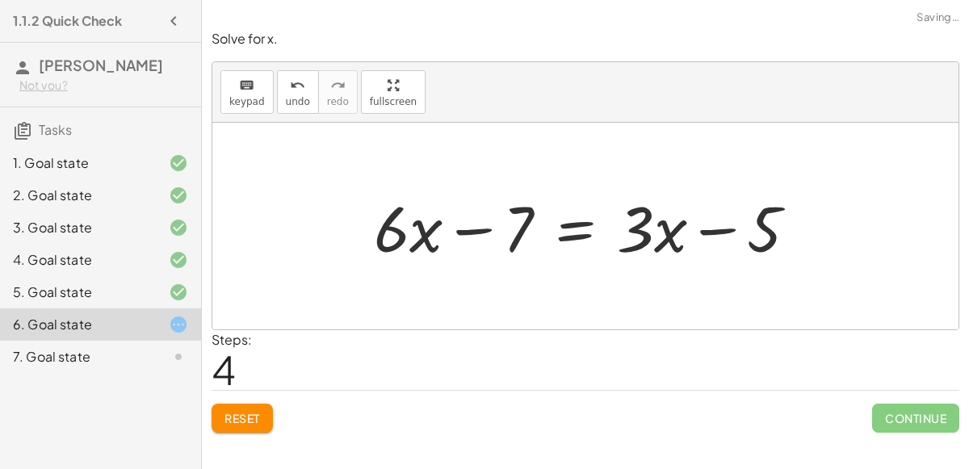
click at [725, 224] on div at bounding box center [592, 226] width 452 height 83
click at [480, 227] on div at bounding box center [592, 226] width 452 height 83
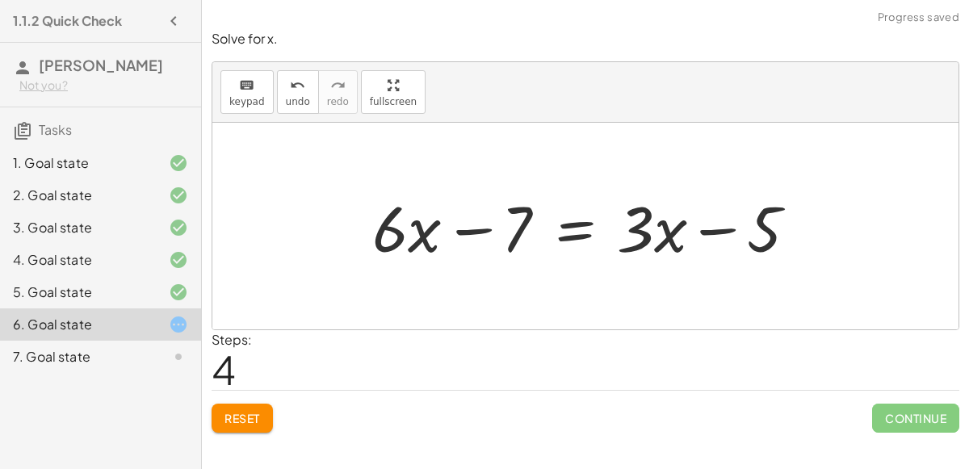
click at [480, 227] on div at bounding box center [592, 226] width 452 height 83
click at [712, 233] on div at bounding box center [592, 226] width 452 height 83
click at [248, 414] on span "Reset" at bounding box center [242, 418] width 36 height 15
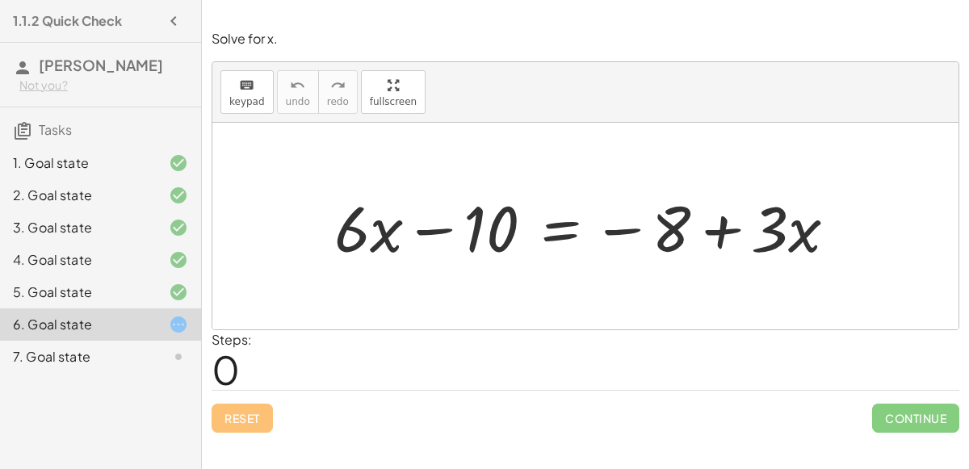
click at [552, 233] on div at bounding box center [591, 226] width 531 height 83
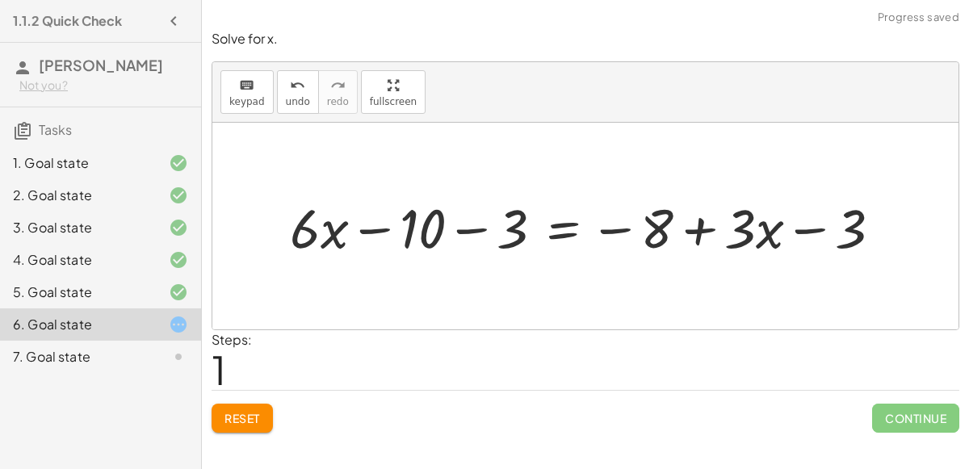
click at [467, 220] on div at bounding box center [592, 226] width 620 height 71
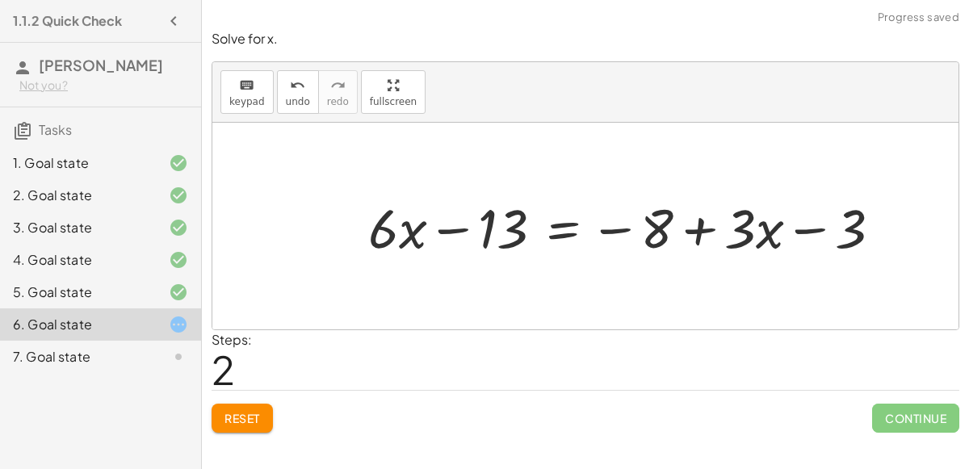
click at [801, 228] on div at bounding box center [631, 226] width 542 height 71
drag, startPoint x: 661, startPoint y: 222, endPoint x: 770, endPoint y: 218, distance: 109.1
click at [770, 218] on div at bounding box center [631, 226] width 542 height 71
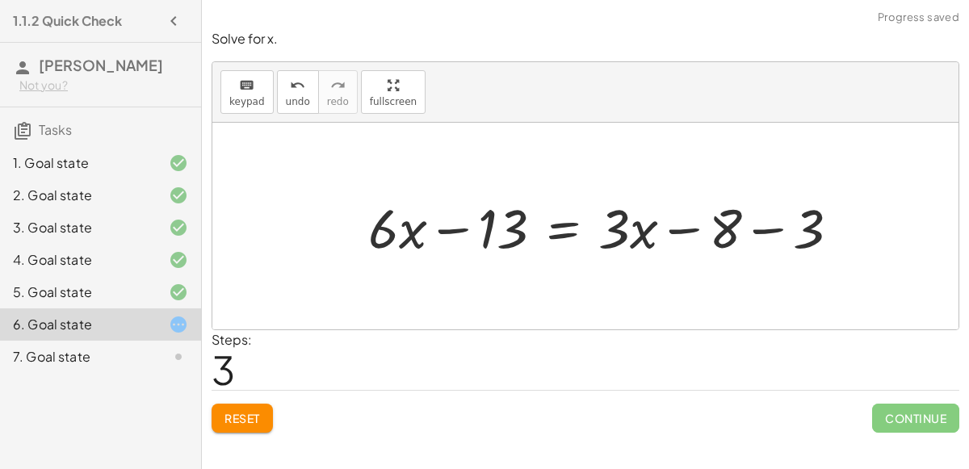
click at [752, 227] on div at bounding box center [610, 226] width 501 height 71
click at [696, 224] on div at bounding box center [571, 226] width 423 height 71
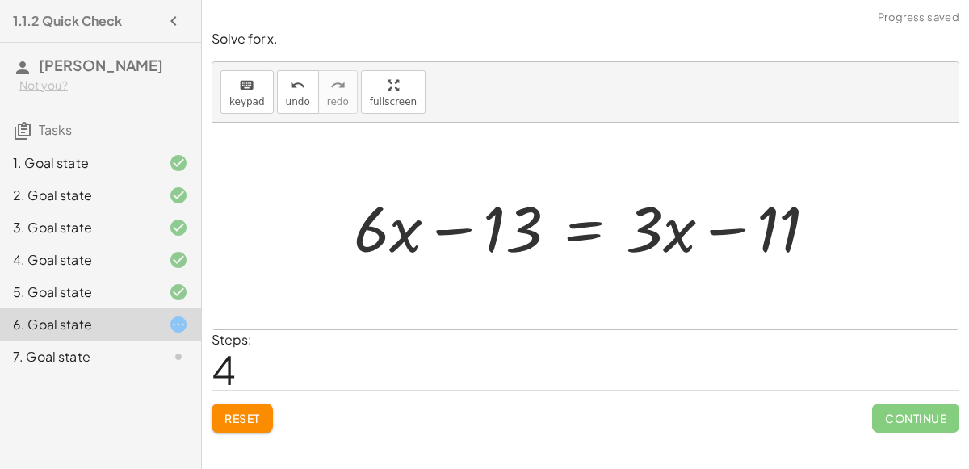
click at [428, 228] on div at bounding box center [592, 226] width 492 height 83
click at [576, 234] on div at bounding box center [592, 226] width 492 height 83
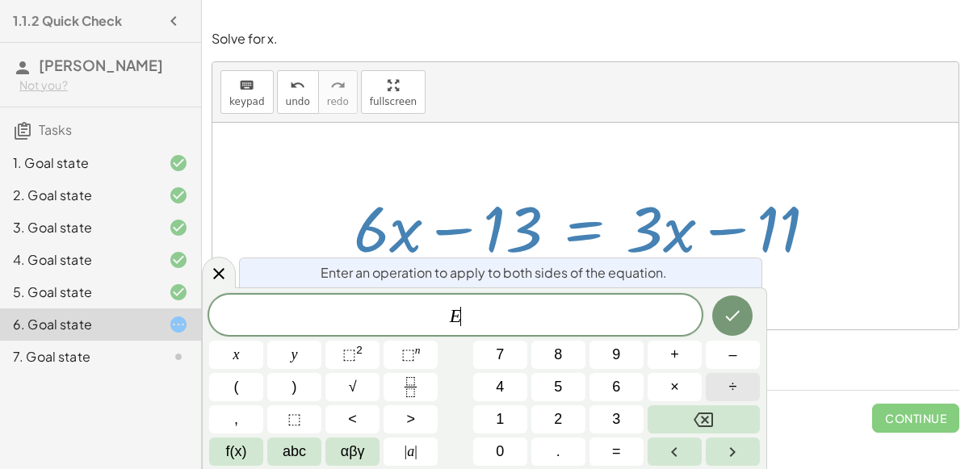
click at [723, 384] on button "÷" at bounding box center [733, 387] width 54 height 28
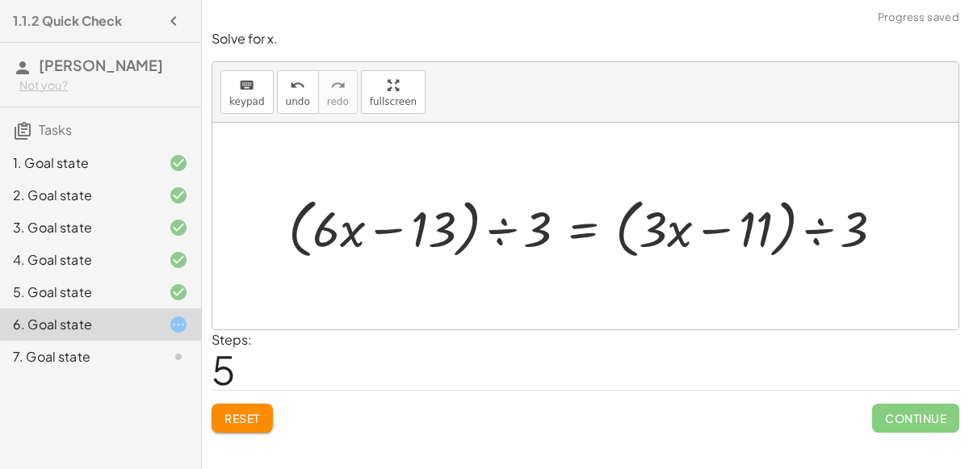
click at [505, 228] on div at bounding box center [591, 226] width 623 height 73
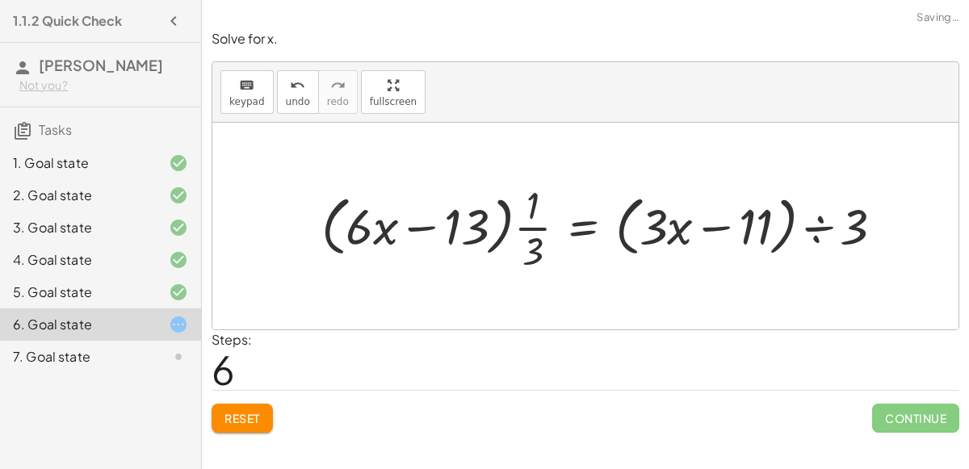
click at [537, 231] on div at bounding box center [608, 226] width 591 height 97
click at [536, 241] on div at bounding box center [608, 226] width 591 height 97
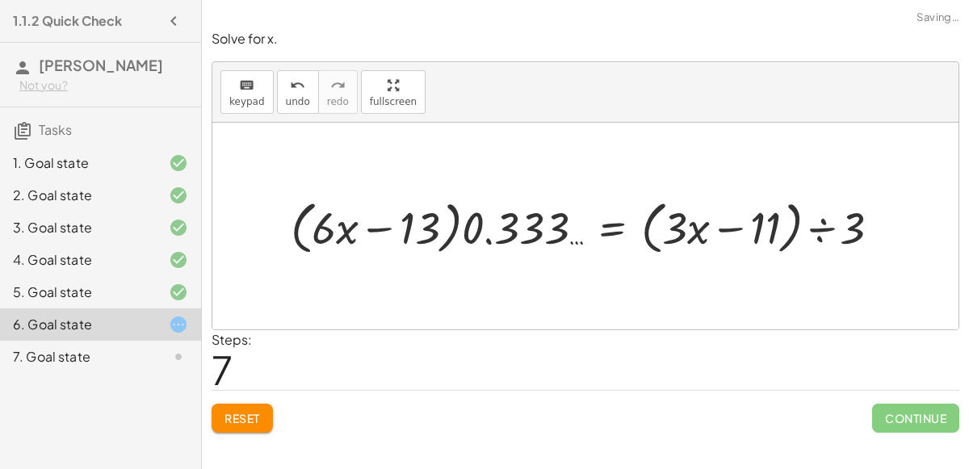
click at [503, 234] on div at bounding box center [592, 225] width 618 height 65
click at [491, 234] on div at bounding box center [592, 225] width 618 height 65
click at [731, 228] on div at bounding box center [592, 225] width 618 height 65
click at [815, 229] on div at bounding box center [592, 225] width 618 height 65
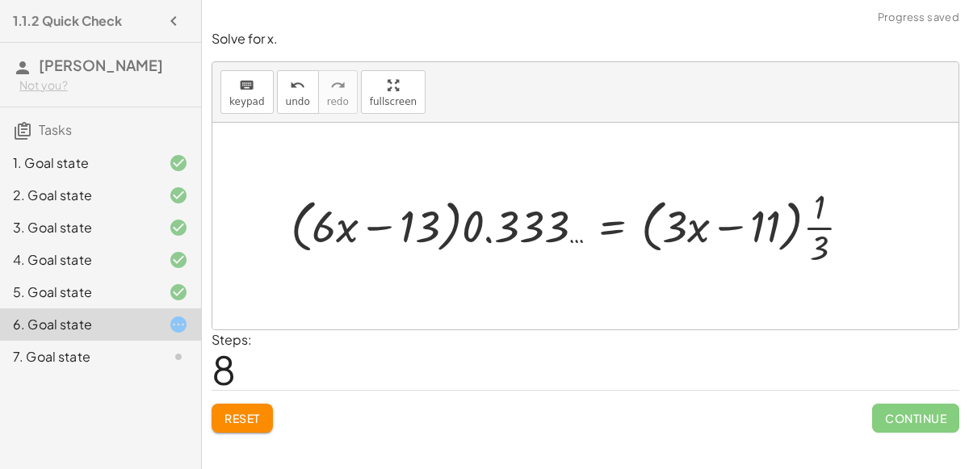
click at [815, 229] on div at bounding box center [577, 225] width 589 height 87
click at [815, 230] on div at bounding box center [577, 225] width 589 height 87
click at [820, 234] on div at bounding box center [577, 225] width 589 height 87
click at [820, 234] on div at bounding box center [622, 225] width 678 height 65
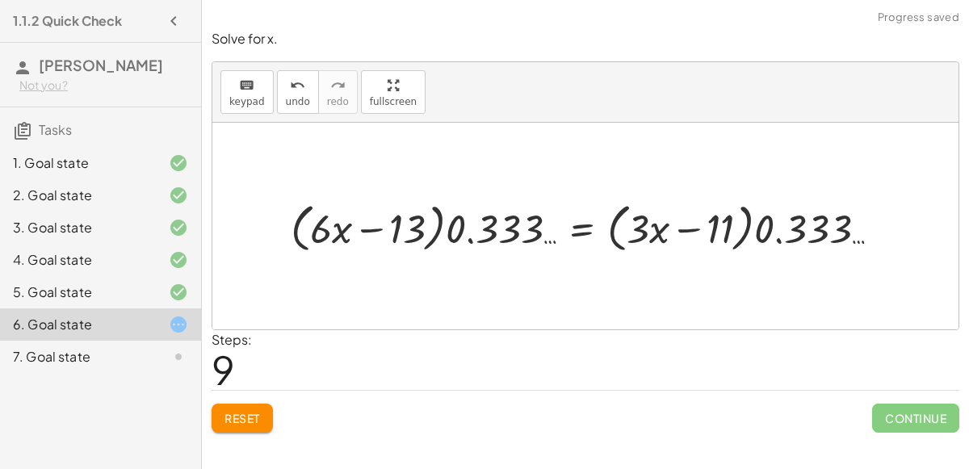
click at [794, 241] on div at bounding box center [592, 226] width 618 height 60
click at [682, 231] on div at bounding box center [592, 226] width 618 height 60
click at [359, 233] on div at bounding box center [592, 226] width 618 height 60
click at [250, 411] on span "Reset" at bounding box center [242, 418] width 36 height 15
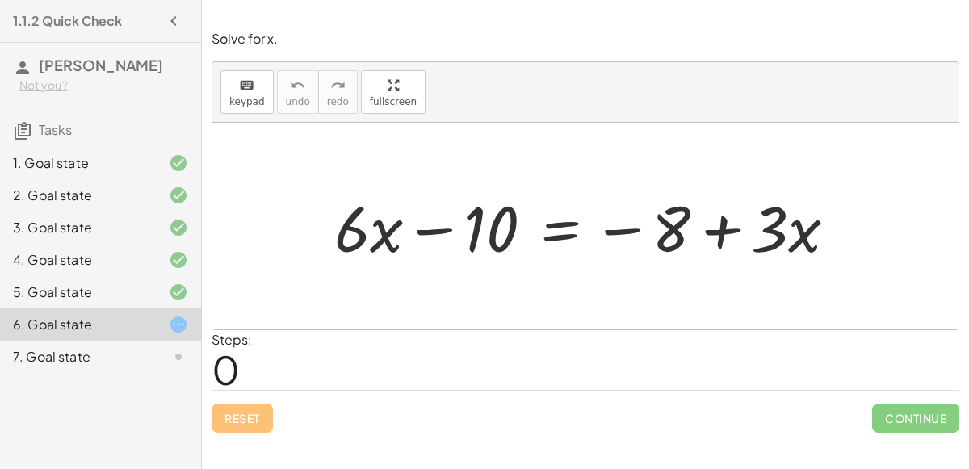
click at [423, 233] on div at bounding box center [591, 226] width 531 height 83
click at [602, 229] on div at bounding box center [591, 226] width 531 height 83
click at [567, 228] on div at bounding box center [591, 226] width 531 height 83
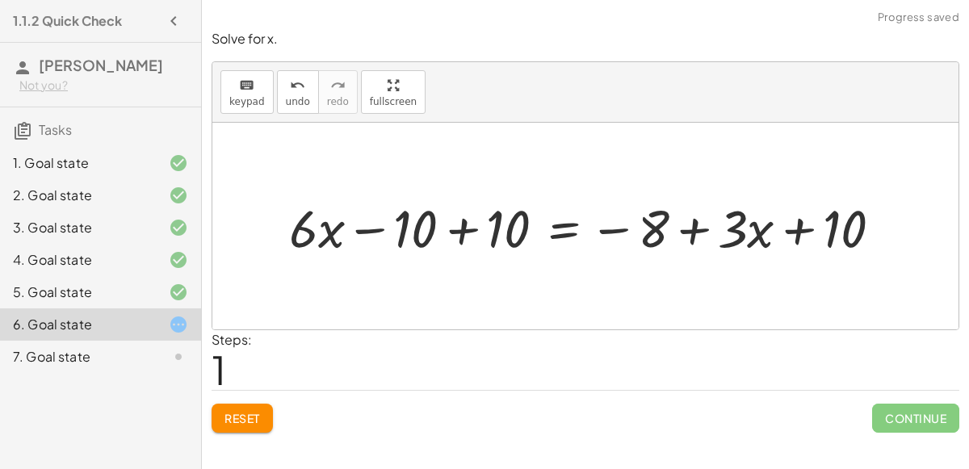
click at [460, 234] on div at bounding box center [592, 226] width 622 height 69
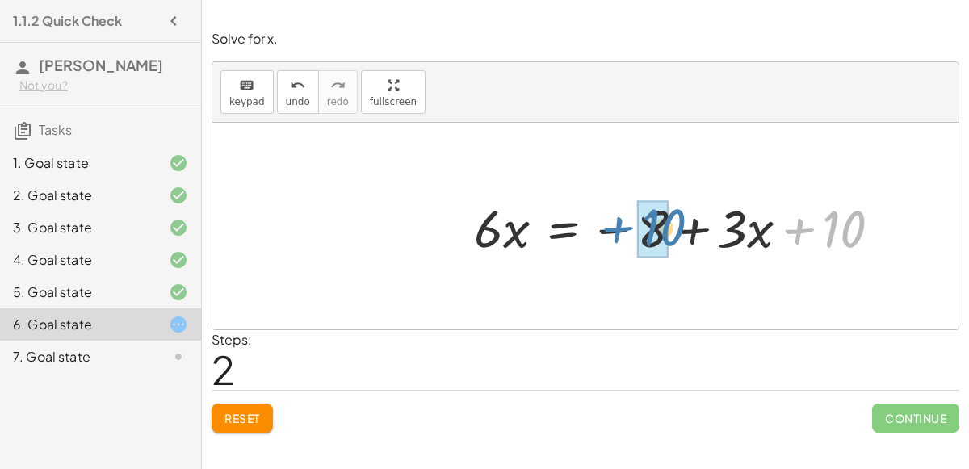
drag, startPoint x: 856, startPoint y: 229, endPoint x: 674, endPoint y: 228, distance: 181.7
click at [674, 228] on div at bounding box center [684, 226] width 437 height 69
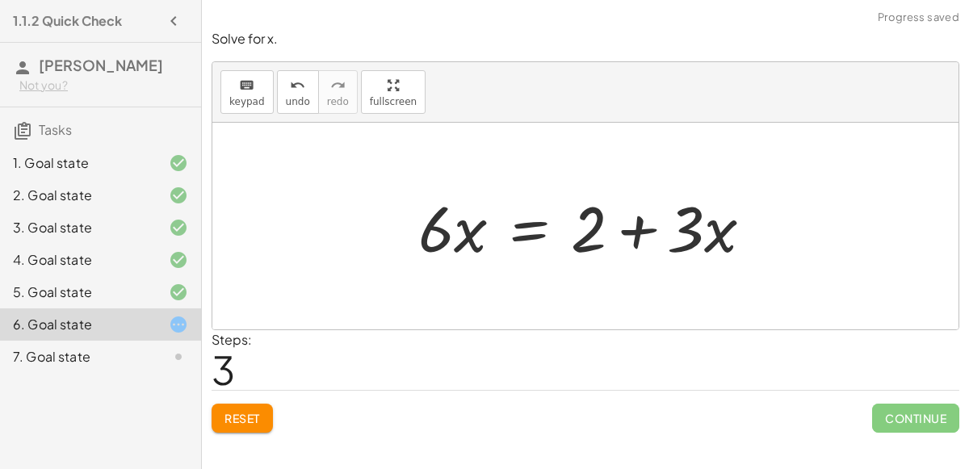
click at [642, 227] on div at bounding box center [591, 226] width 363 height 83
drag, startPoint x: 719, startPoint y: 238, endPoint x: 738, endPoint y: 240, distance: 19.4
click at [738, 240] on div at bounding box center [591, 226] width 363 height 83
click at [526, 230] on div at bounding box center [591, 226] width 363 height 83
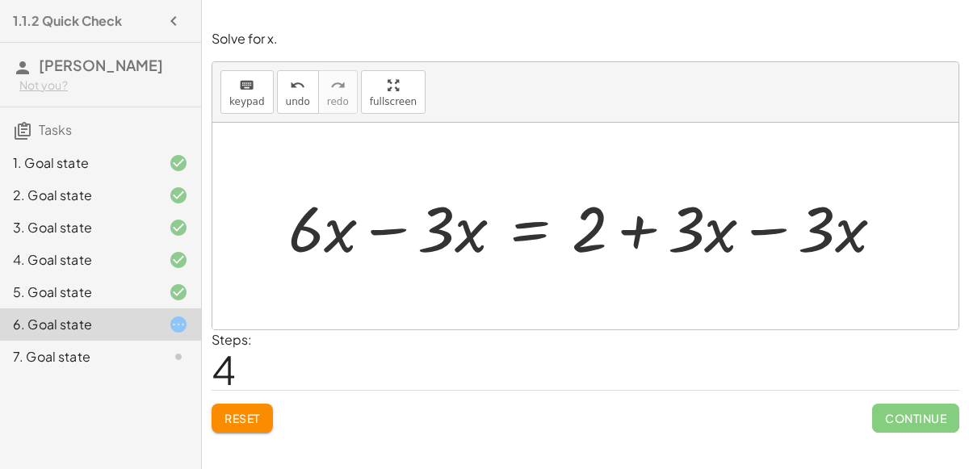
click at [782, 228] on div at bounding box center [592, 226] width 624 height 83
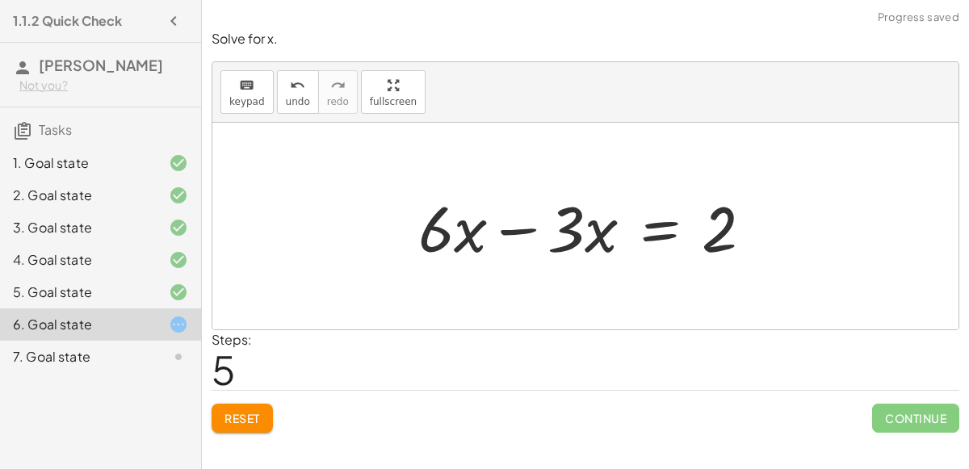
click at [522, 222] on div at bounding box center [591, 226] width 363 height 83
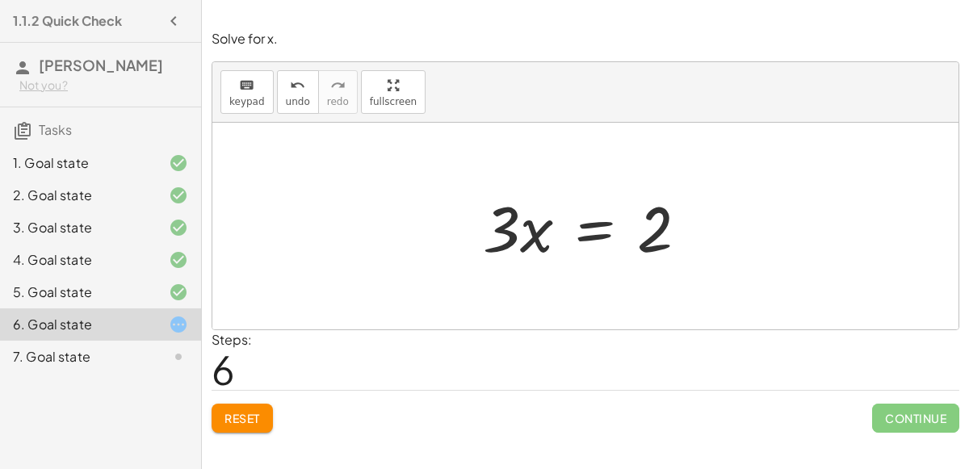
click at [585, 230] on div at bounding box center [592, 226] width 234 height 83
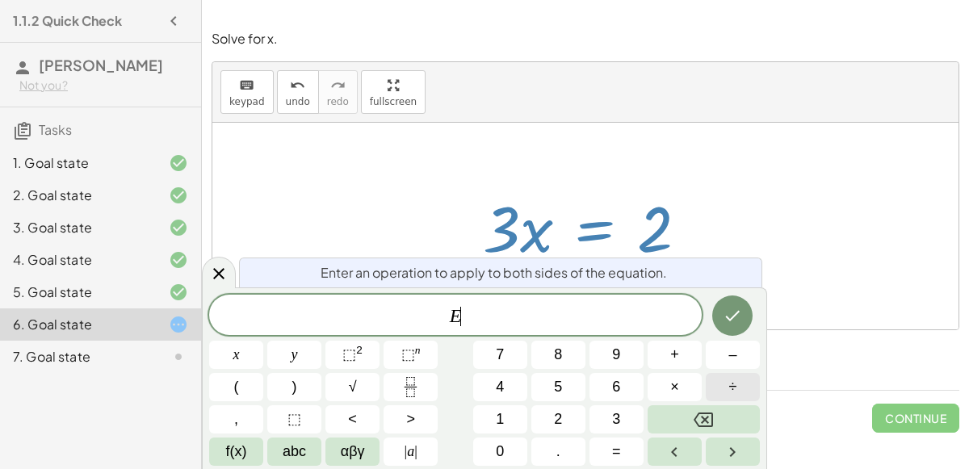
click at [720, 383] on button "÷" at bounding box center [733, 387] width 54 height 28
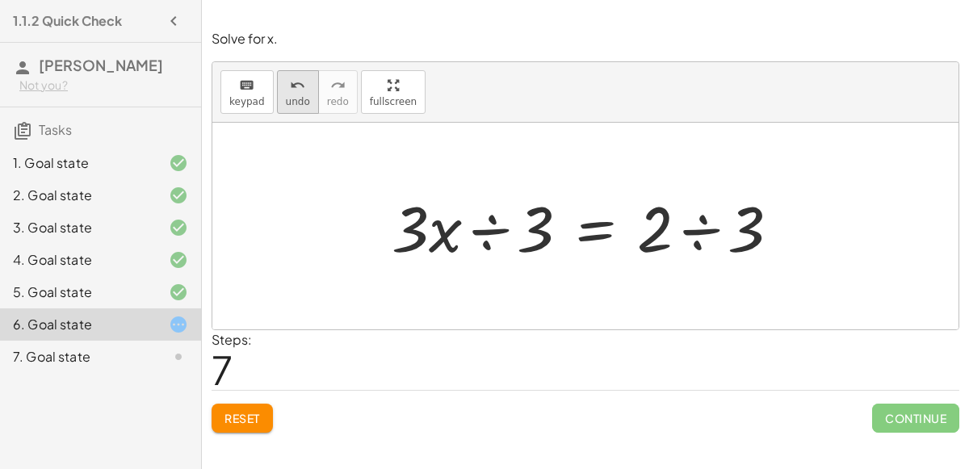
click at [290, 90] on icon "undo" at bounding box center [297, 85] width 15 height 19
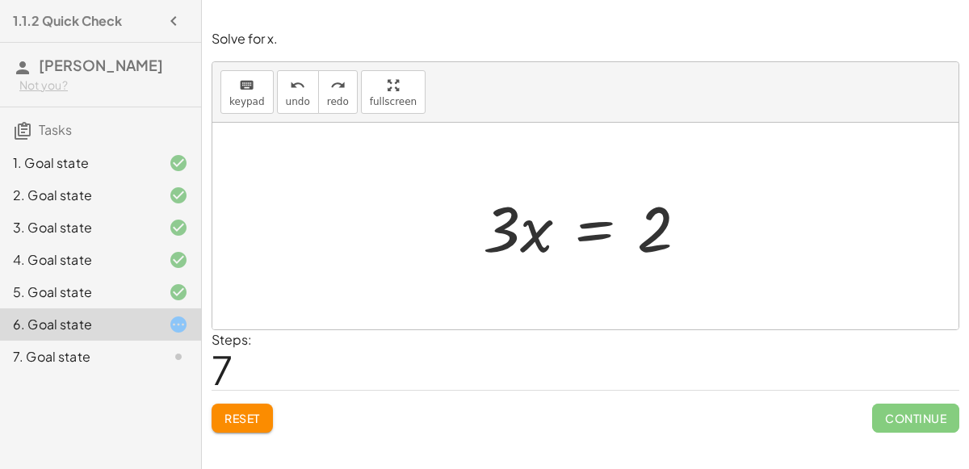
click at [595, 228] on div at bounding box center [592, 226] width 234 height 83
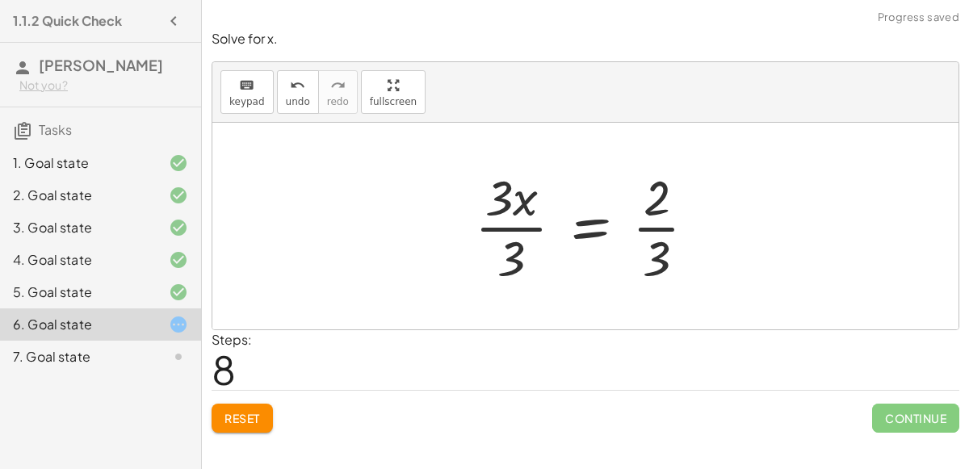
click at [519, 207] on div at bounding box center [592, 226] width 250 height 124
click at [501, 207] on div at bounding box center [592, 226] width 250 height 124
click at [510, 250] on div at bounding box center [592, 226] width 250 height 124
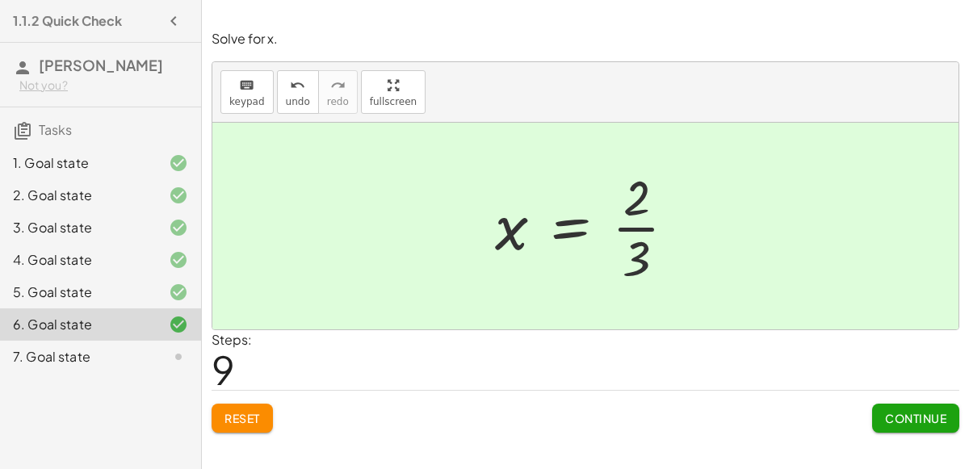
click at [253, 417] on span "Reset" at bounding box center [242, 418] width 36 height 15
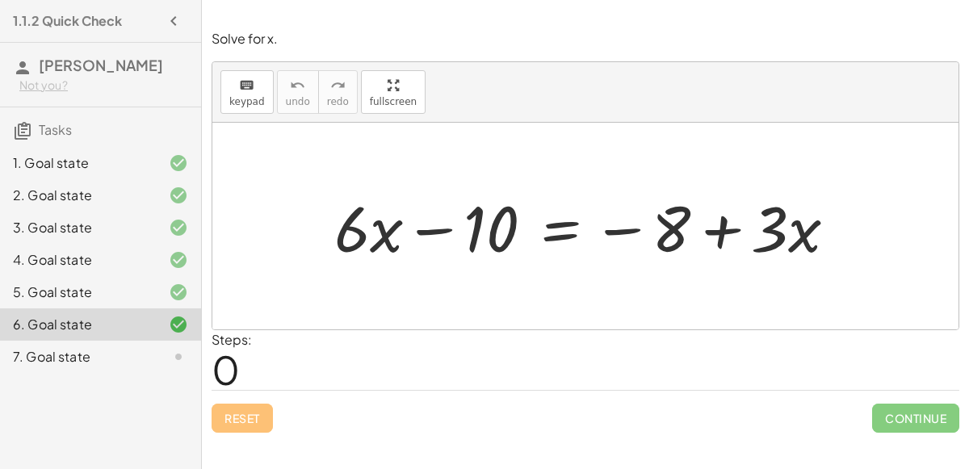
click at [425, 238] on div at bounding box center [591, 226] width 531 height 83
click at [556, 235] on div at bounding box center [591, 226] width 531 height 83
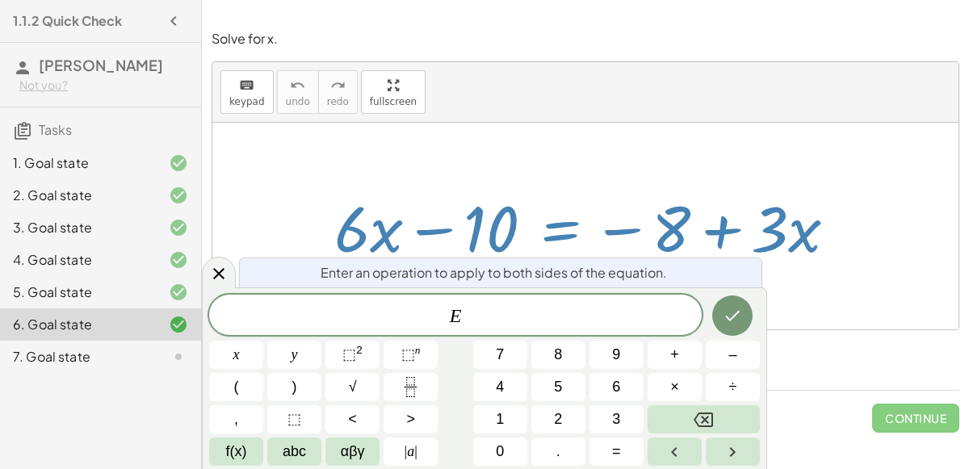
click at [639, 198] on div at bounding box center [591, 226] width 531 height 83
click at [605, 153] on div at bounding box center [585, 226] width 746 height 207
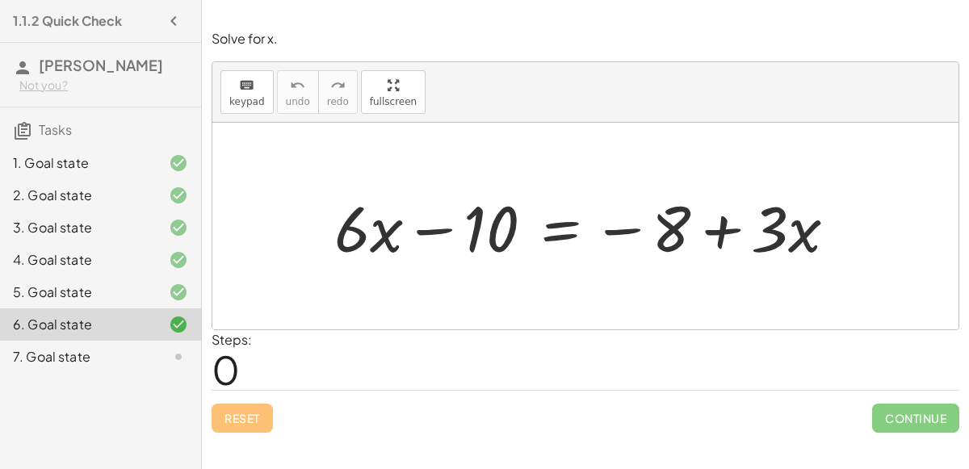
click at [421, 224] on div at bounding box center [591, 226] width 531 height 83
click at [428, 230] on div at bounding box center [591, 226] width 531 height 83
click at [573, 240] on div at bounding box center [591, 226] width 531 height 83
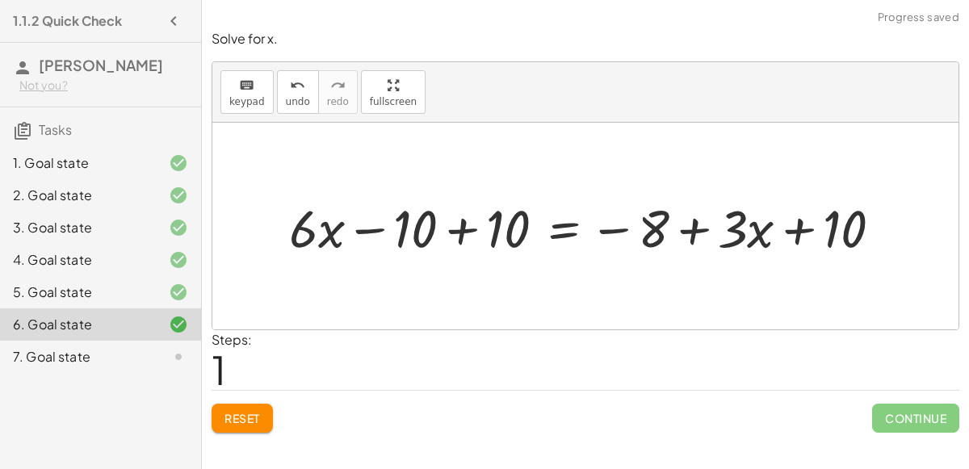
click at [423, 229] on div at bounding box center [592, 226] width 622 height 69
click at [446, 231] on div at bounding box center [592, 226] width 622 height 69
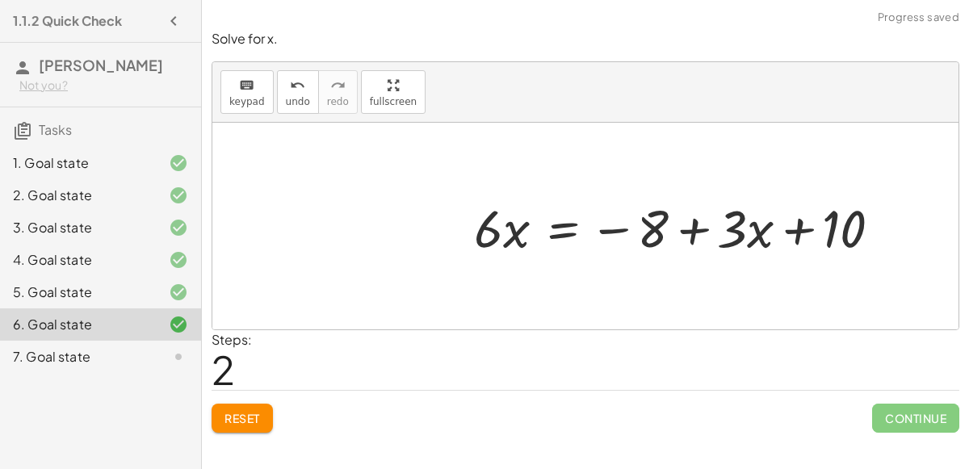
click at [684, 222] on div at bounding box center [684, 226] width 437 height 69
click at [795, 231] on div at bounding box center [684, 226] width 437 height 69
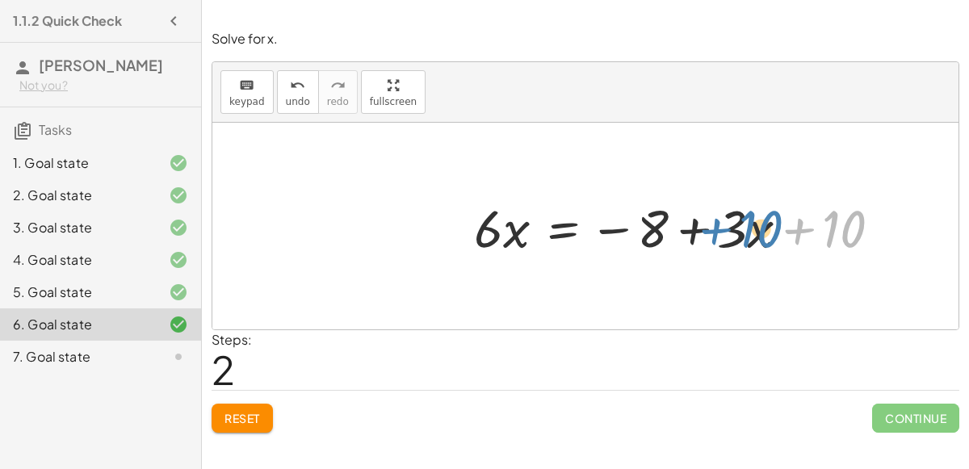
drag, startPoint x: 830, startPoint y: 225, endPoint x: 747, endPoint y: 224, distance: 83.2
click at [747, 224] on div at bounding box center [684, 226] width 437 height 69
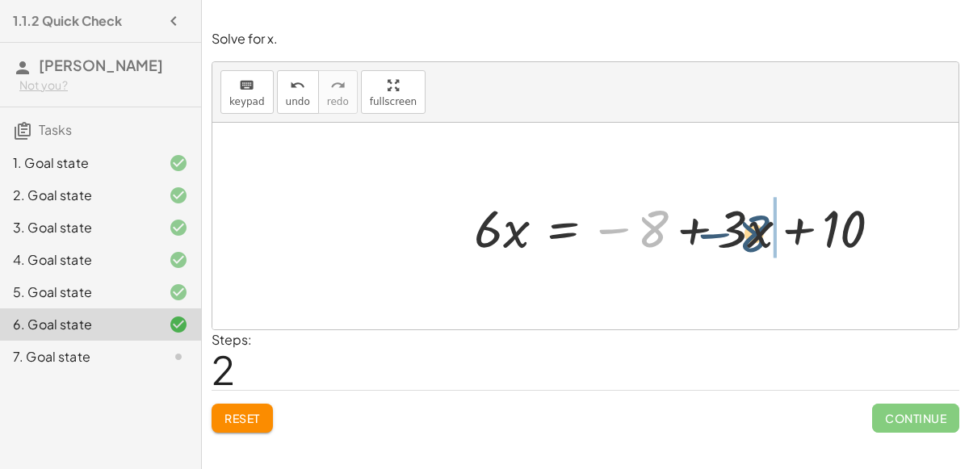
drag, startPoint x: 650, startPoint y: 229, endPoint x: 765, endPoint y: 232, distance: 114.7
click at [765, 232] on div at bounding box center [684, 226] width 437 height 69
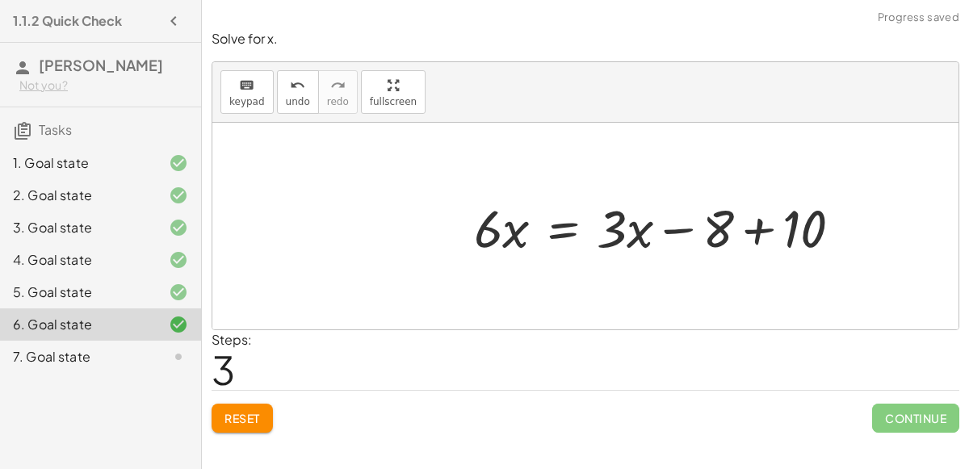
click at [762, 230] on div at bounding box center [684, 226] width 481 height 83
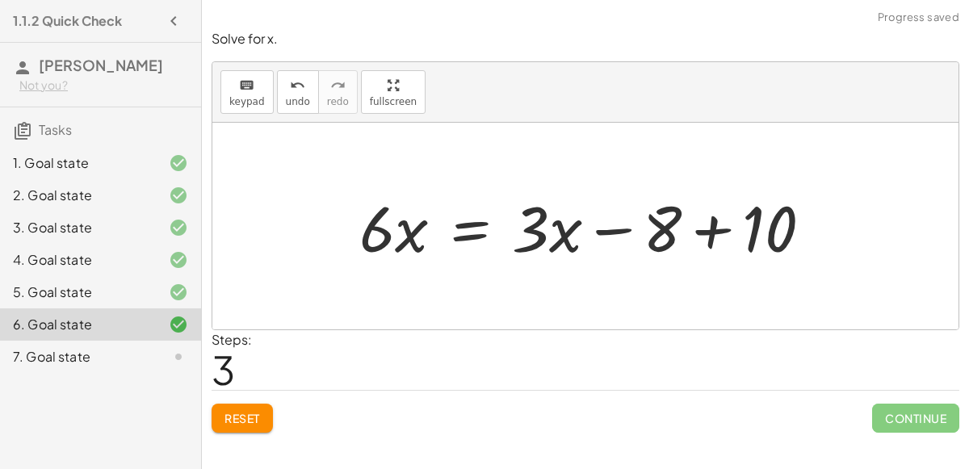
click at [698, 217] on div at bounding box center [591, 226] width 481 height 83
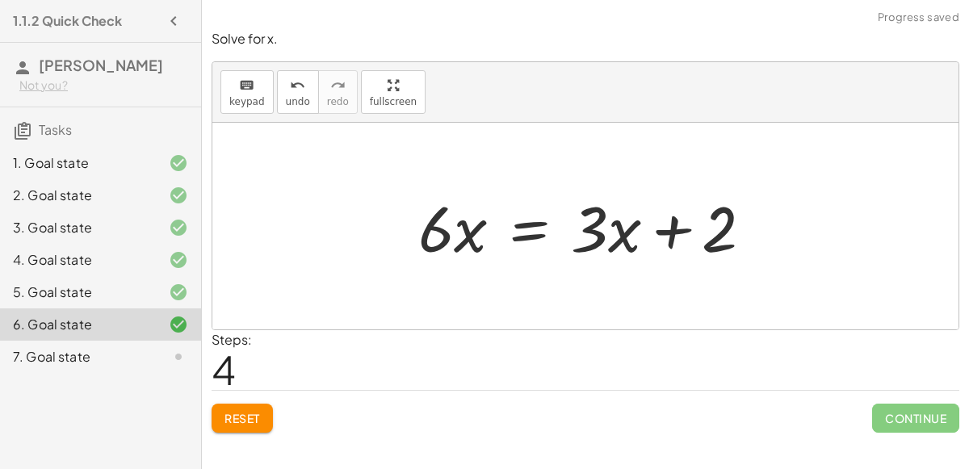
click at [596, 227] on div at bounding box center [591, 226] width 363 height 83
click at [663, 231] on div at bounding box center [591, 226] width 363 height 83
click at [531, 225] on div at bounding box center [591, 226] width 363 height 83
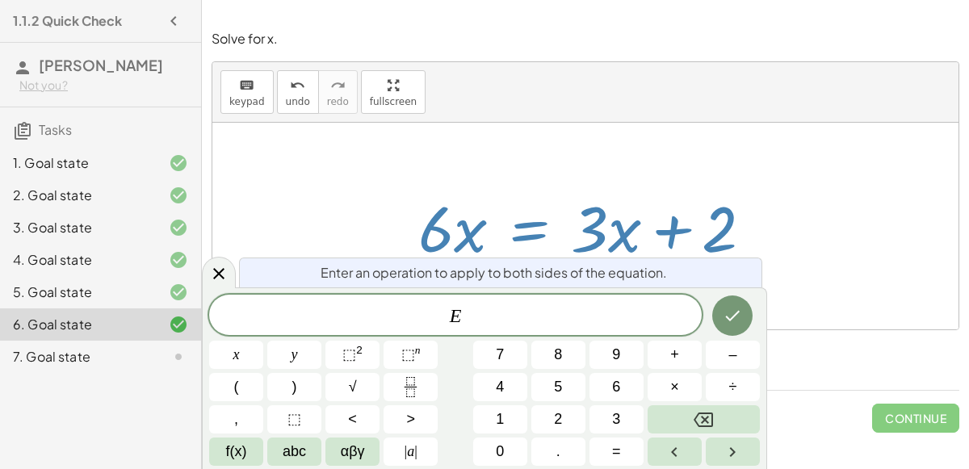
click at [547, 174] on div at bounding box center [585, 226] width 746 height 207
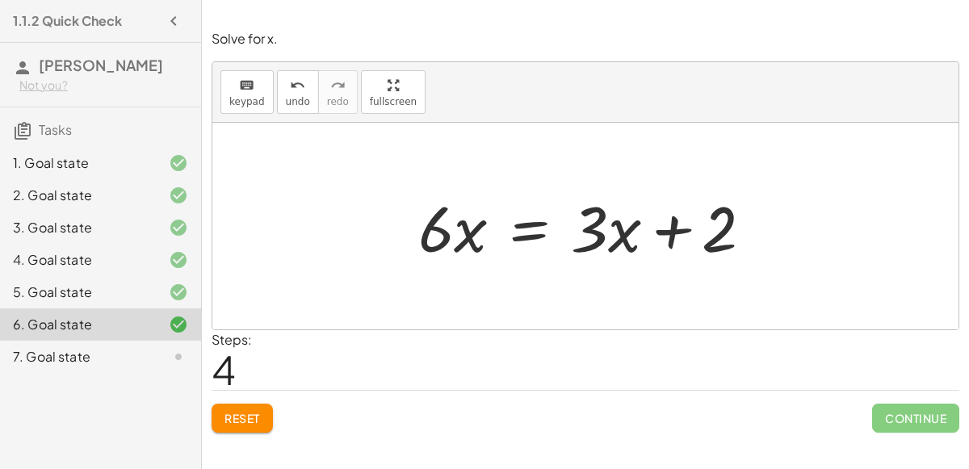
click at [153, 357] on div at bounding box center [165, 356] width 45 height 19
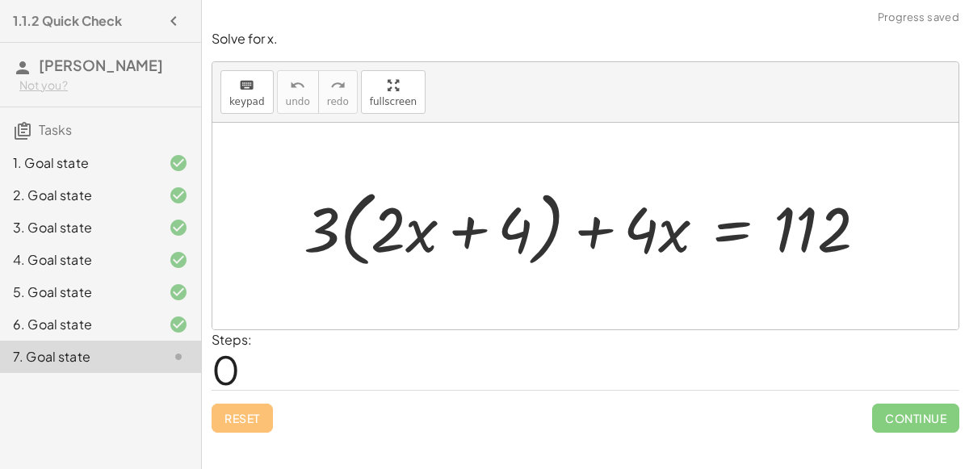
click at [467, 233] on div at bounding box center [592, 226] width 593 height 91
click at [597, 220] on div at bounding box center [592, 226] width 593 height 91
click at [472, 217] on div at bounding box center [592, 226] width 593 height 91
click at [329, 216] on div at bounding box center [592, 226] width 593 height 91
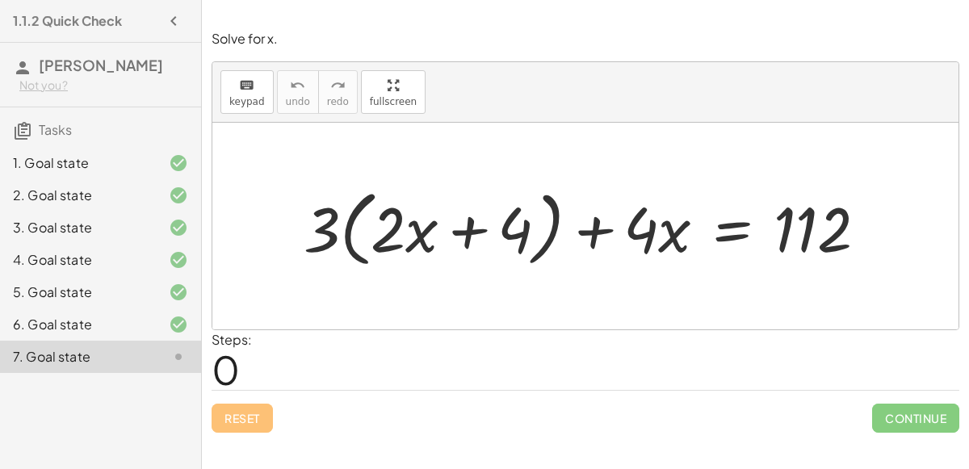
click at [329, 216] on div at bounding box center [592, 226] width 593 height 91
click at [597, 238] on div at bounding box center [592, 226] width 593 height 91
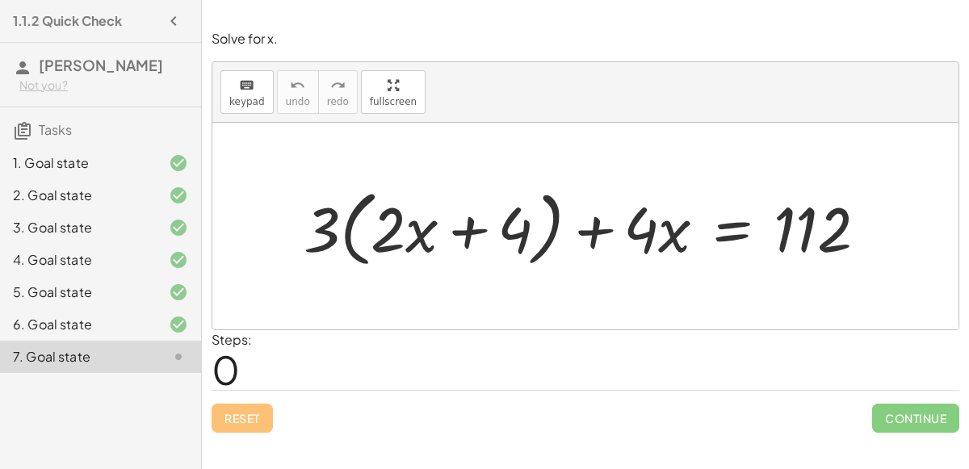
click at [597, 238] on div at bounding box center [592, 226] width 593 height 91
click at [652, 224] on div at bounding box center [592, 226] width 593 height 91
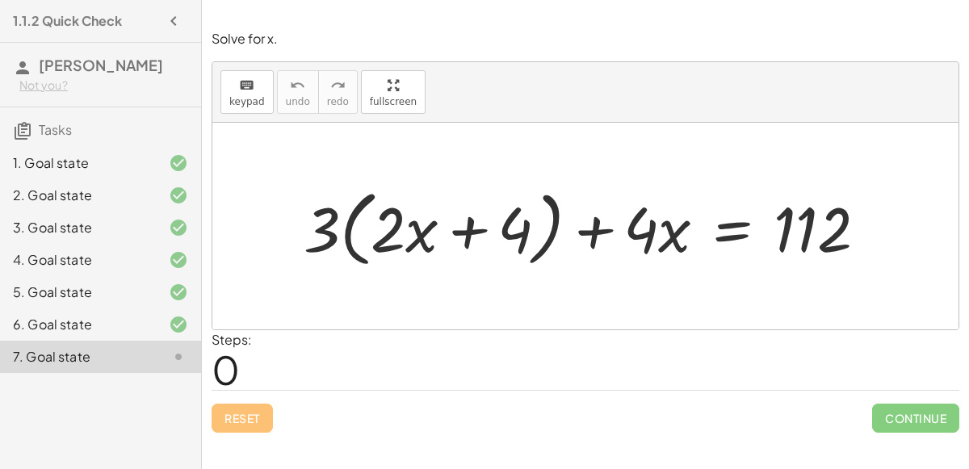
click at [673, 222] on div at bounding box center [592, 226] width 593 height 91
click at [740, 219] on div at bounding box center [592, 226] width 593 height 91
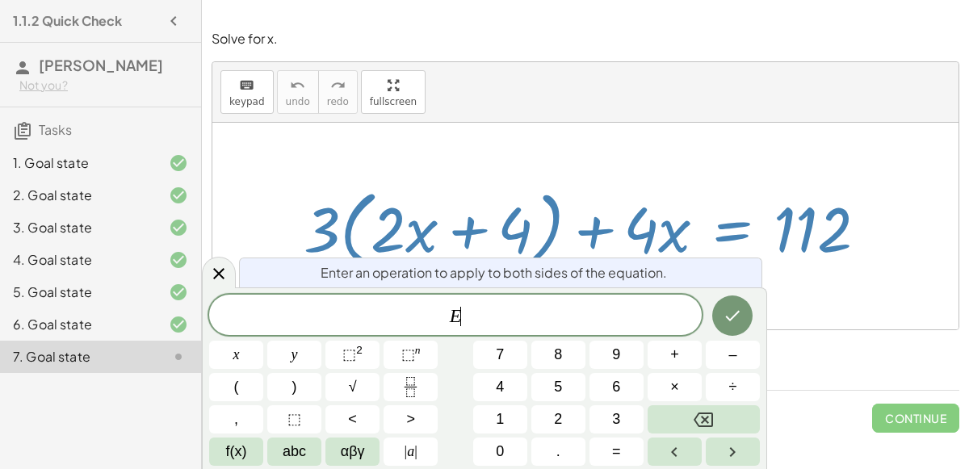
click at [793, 304] on div at bounding box center [585, 226] width 746 height 207
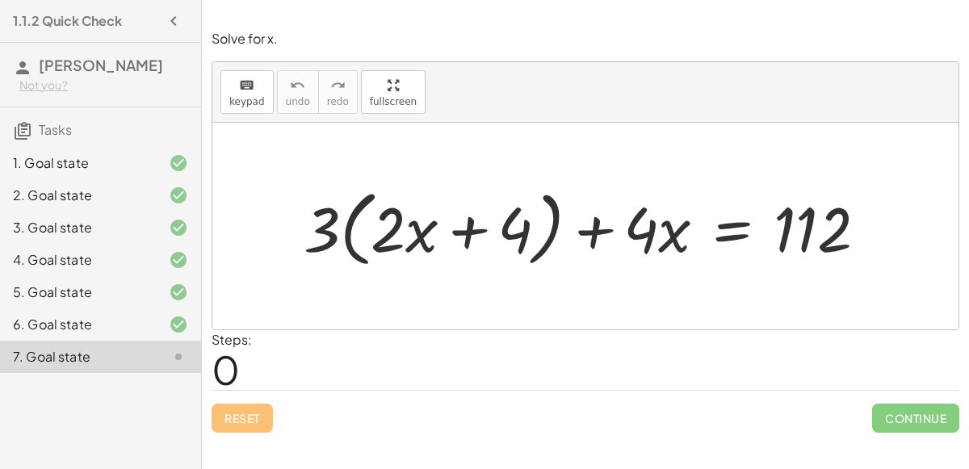
click at [736, 224] on div at bounding box center [592, 226] width 593 height 91
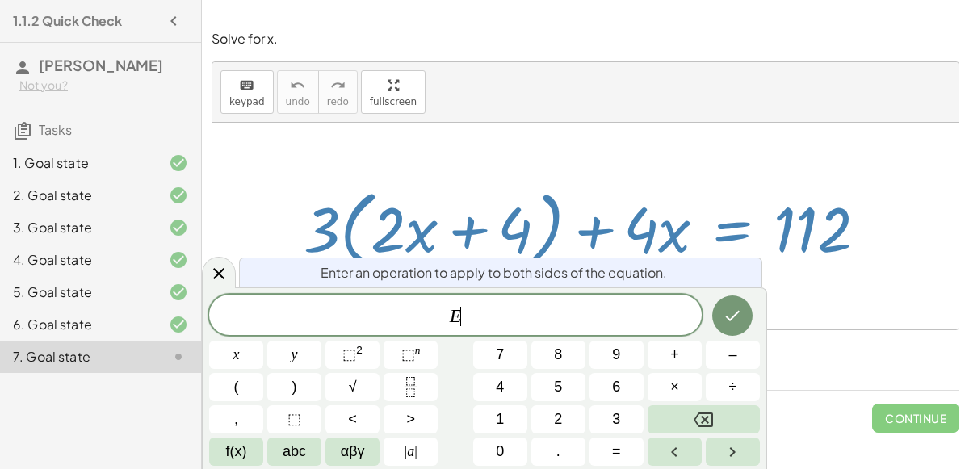
click at [736, 224] on div at bounding box center [592, 226] width 593 height 91
click at [737, 193] on div at bounding box center [592, 226] width 593 height 91
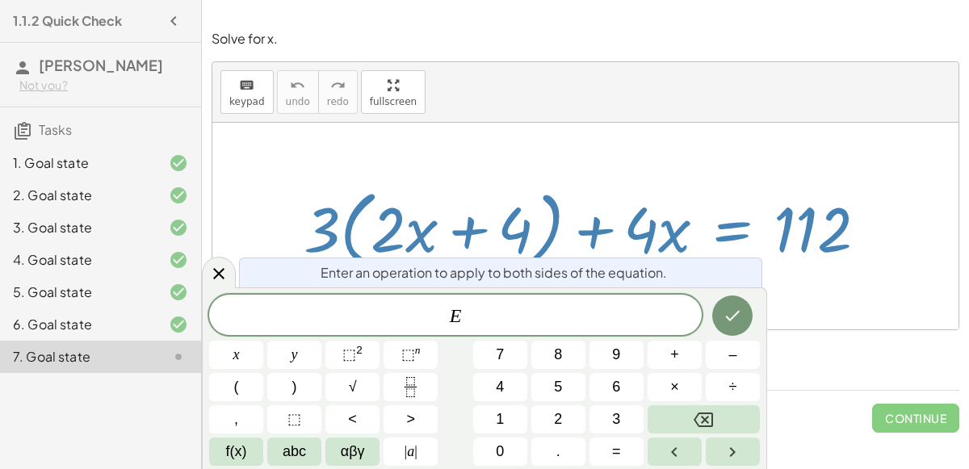
click at [737, 193] on div at bounding box center [592, 226] width 593 height 91
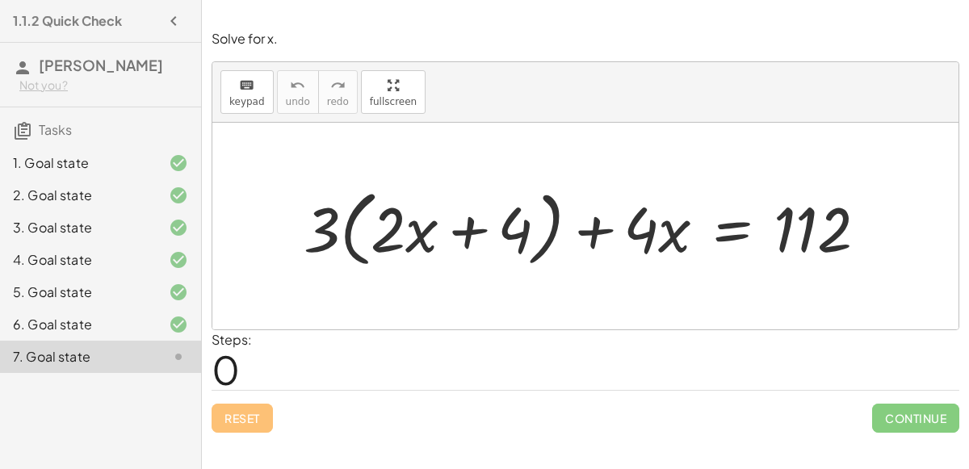
click at [463, 209] on div at bounding box center [592, 226] width 593 height 91
click at [581, 233] on div at bounding box center [592, 226] width 593 height 91
click at [713, 231] on div at bounding box center [592, 226] width 593 height 91
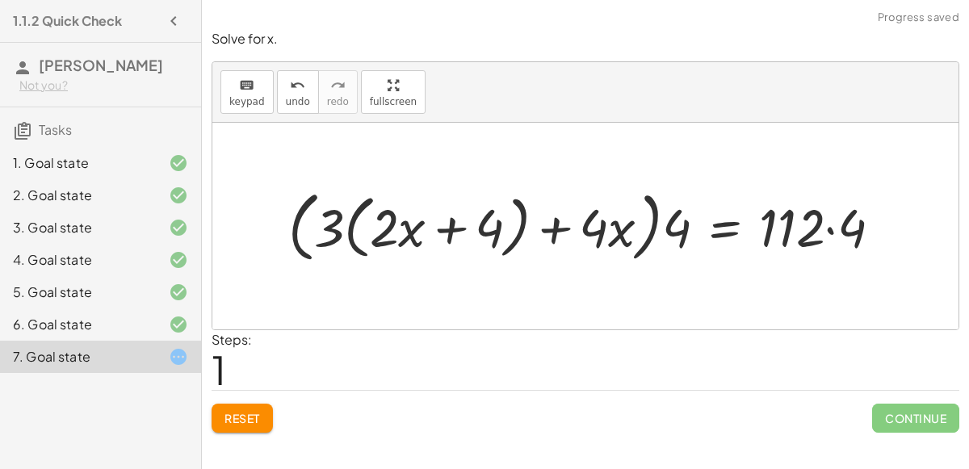
click at [678, 237] on div at bounding box center [591, 225] width 621 height 85
click at [330, 225] on div at bounding box center [591, 225] width 621 height 85
click at [443, 227] on div at bounding box center [591, 225] width 621 height 85
click at [550, 233] on div at bounding box center [591, 225] width 621 height 85
click at [256, 414] on span "Reset" at bounding box center [242, 418] width 36 height 15
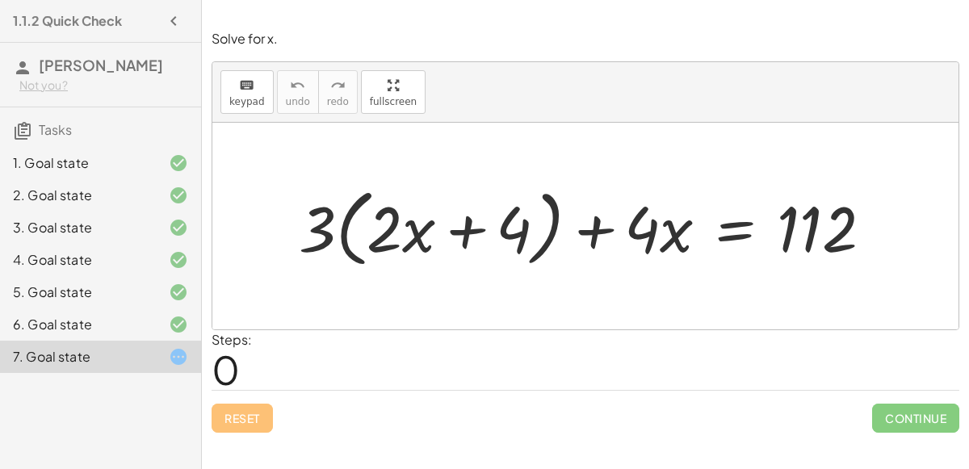
click at [733, 224] on div at bounding box center [592, 226] width 603 height 93
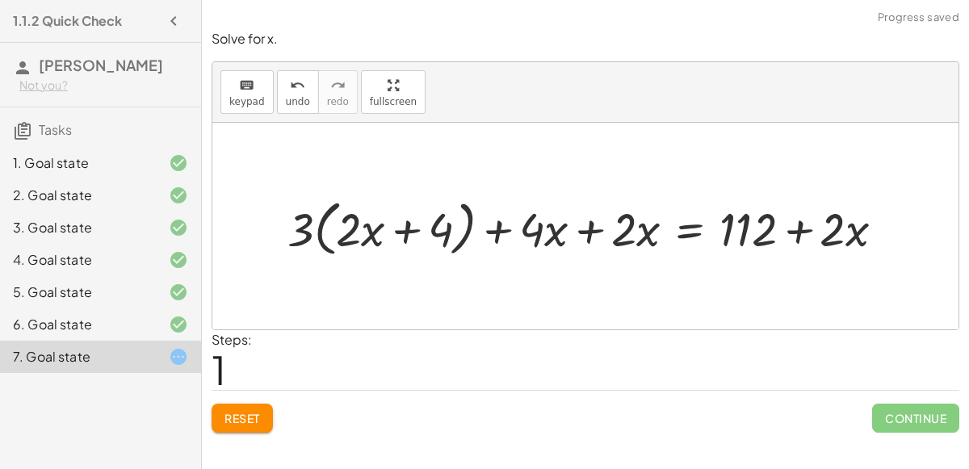
click at [583, 220] on div at bounding box center [592, 226] width 626 height 69
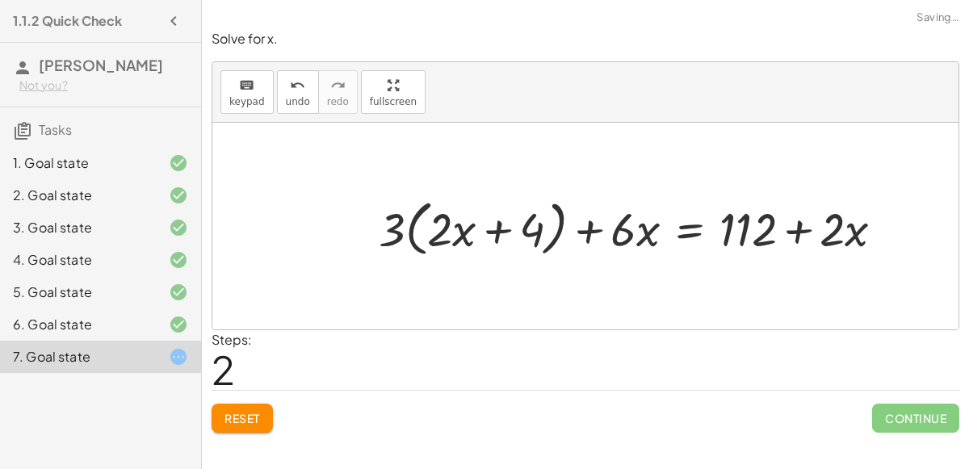
click at [593, 227] on div at bounding box center [638, 226] width 534 height 69
click at [491, 224] on div at bounding box center [638, 226] width 534 height 69
click at [799, 233] on div at bounding box center [638, 226] width 534 height 69
click at [488, 229] on div at bounding box center [638, 226] width 534 height 69
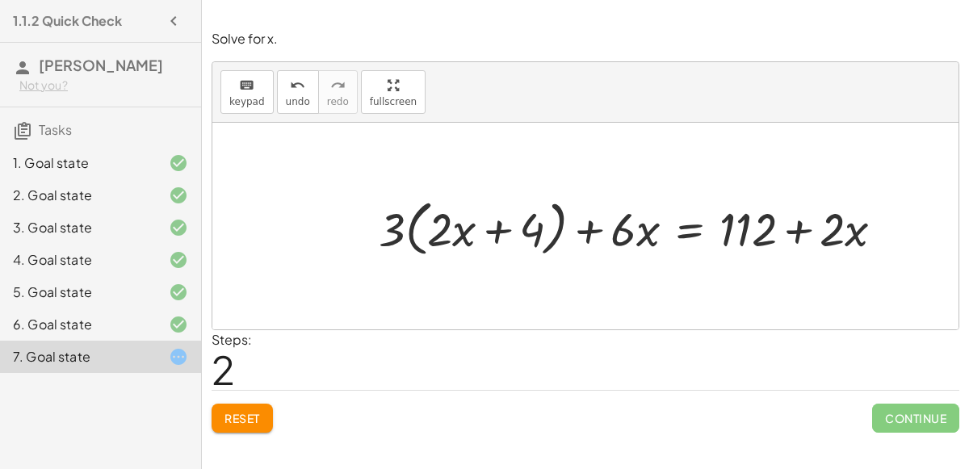
click at [506, 229] on div at bounding box center [638, 226] width 534 height 69
click at [590, 228] on div at bounding box center [638, 226] width 534 height 69
click at [792, 223] on div at bounding box center [638, 226] width 534 height 69
click at [237, 417] on span "Reset" at bounding box center [242, 418] width 36 height 15
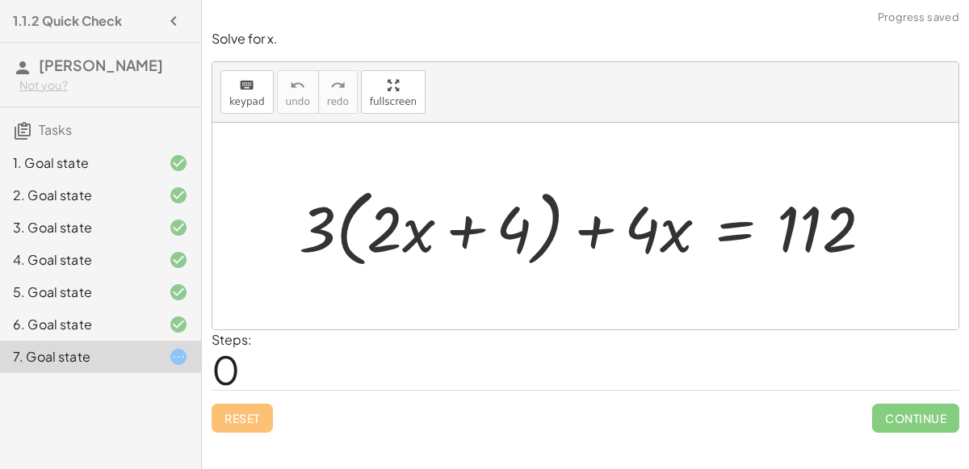
click at [228, 418] on div "Reset Continue" at bounding box center [586, 411] width 748 height 43
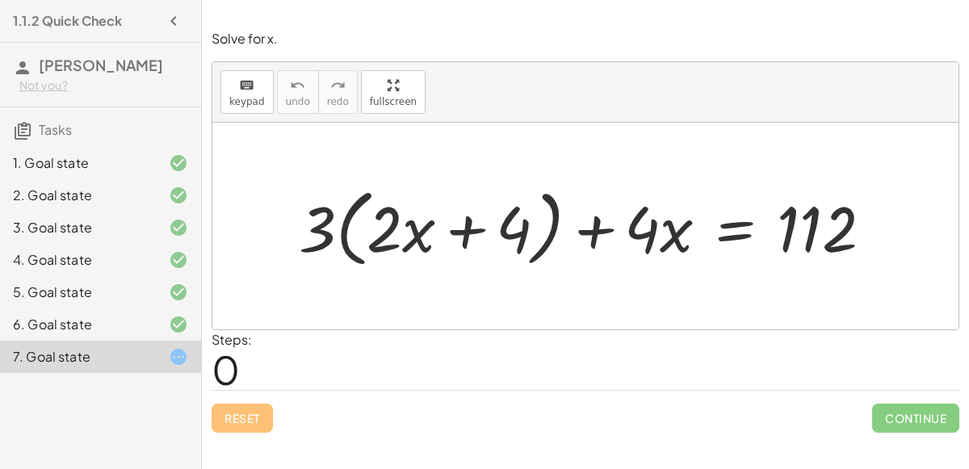
click at [228, 418] on div "Reset Continue" at bounding box center [586, 411] width 748 height 43
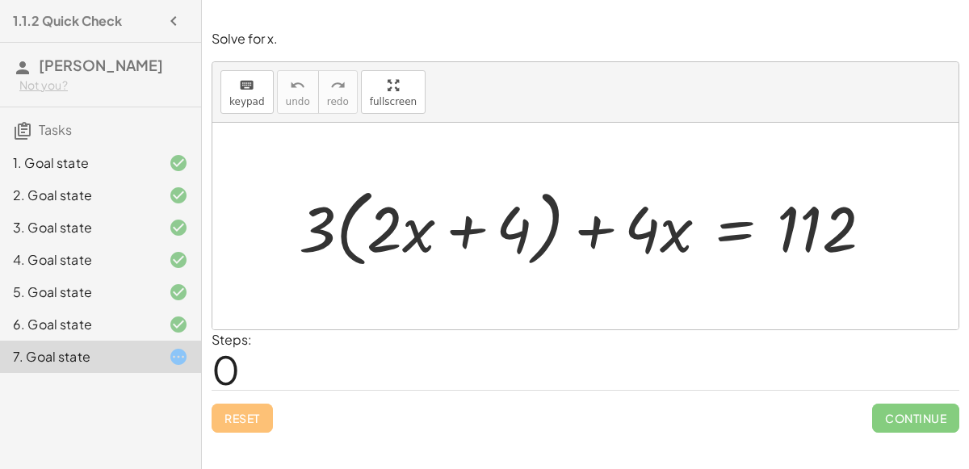
click at [228, 418] on div "Reset Continue" at bounding box center [586, 411] width 748 height 43
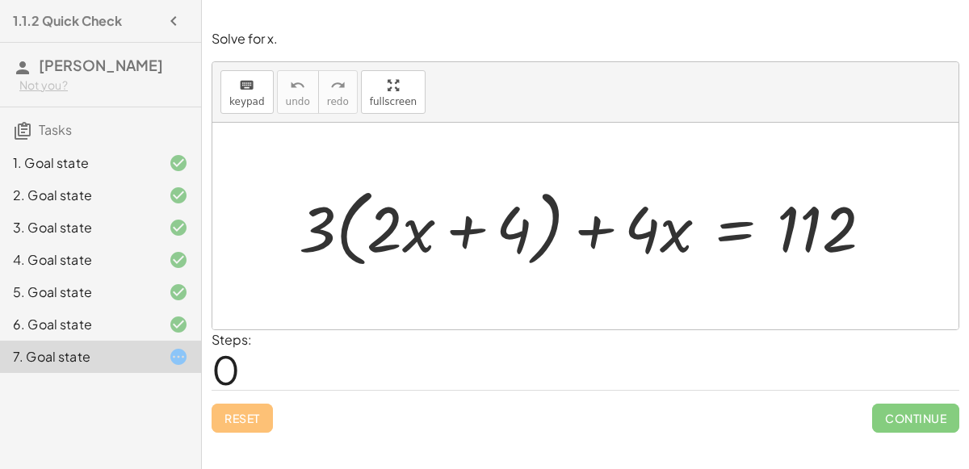
click at [228, 418] on div "Reset Continue" at bounding box center [586, 411] width 748 height 43
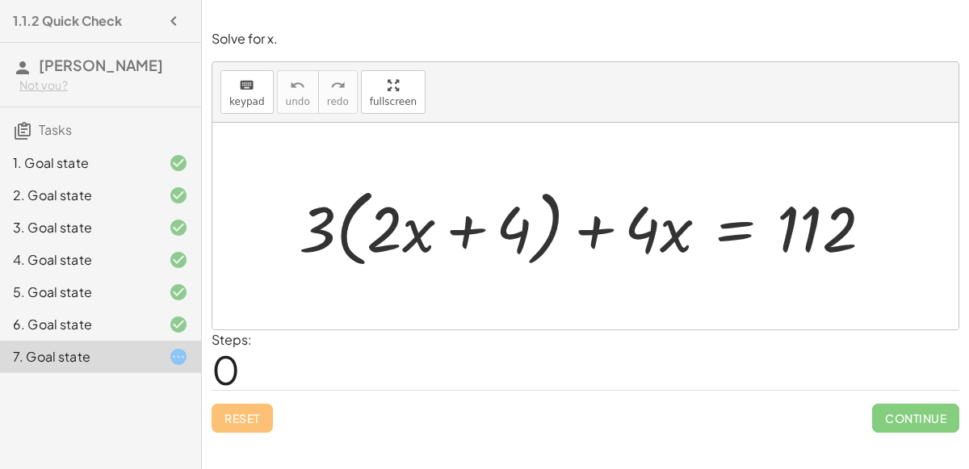
click at [228, 418] on div "Reset Continue" at bounding box center [586, 411] width 748 height 43
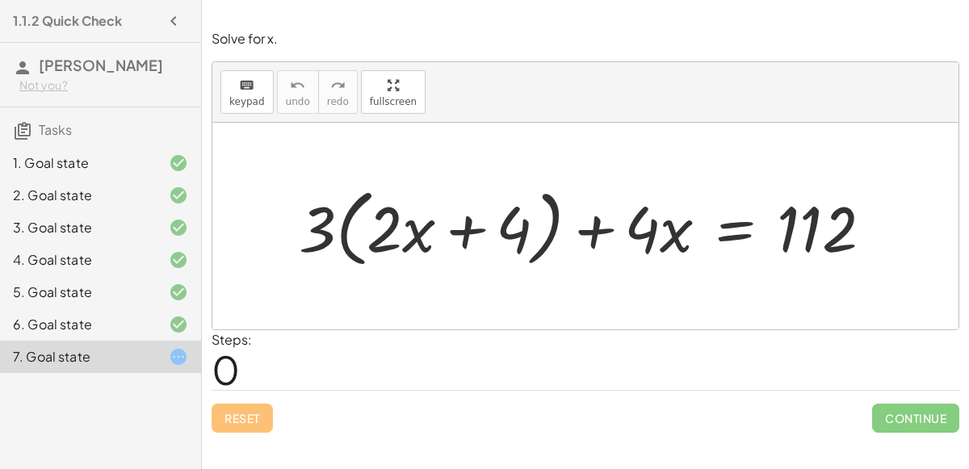
click at [228, 418] on div "Reset Continue" at bounding box center [586, 411] width 748 height 43
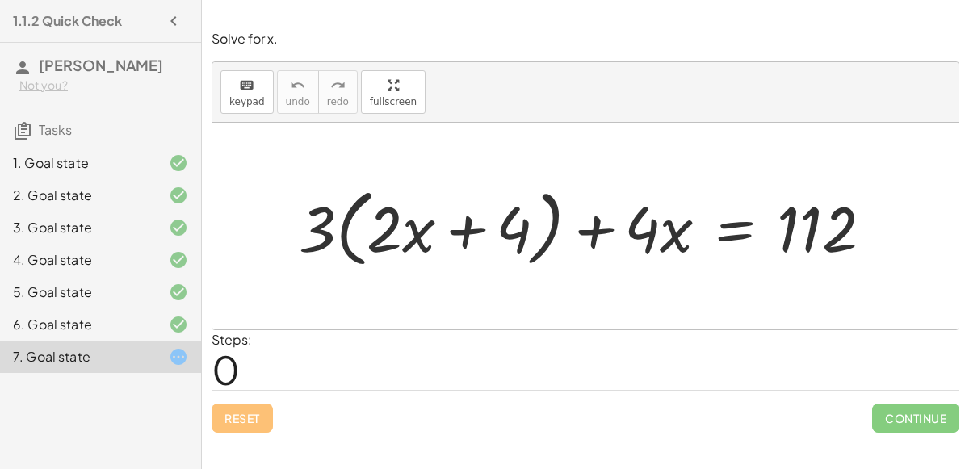
click at [228, 418] on div "Reset Continue" at bounding box center [586, 411] width 748 height 43
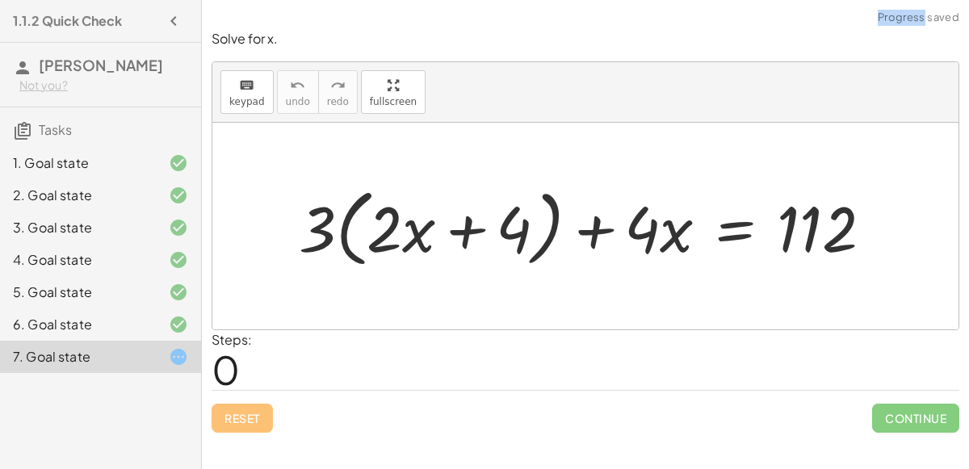
click at [228, 418] on div "Reset Continue" at bounding box center [586, 411] width 748 height 43
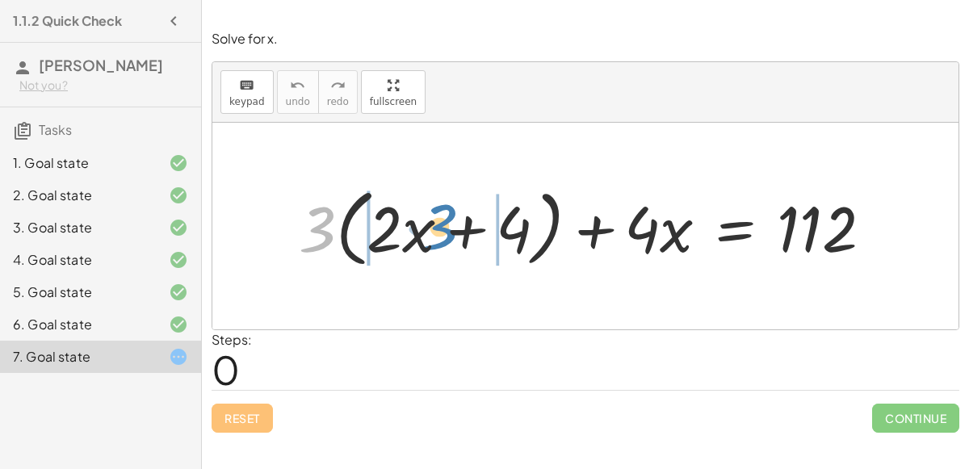
drag, startPoint x: 324, startPoint y: 232, endPoint x: 445, endPoint y: 228, distance: 121.2
click at [445, 228] on div at bounding box center [592, 226] width 603 height 93
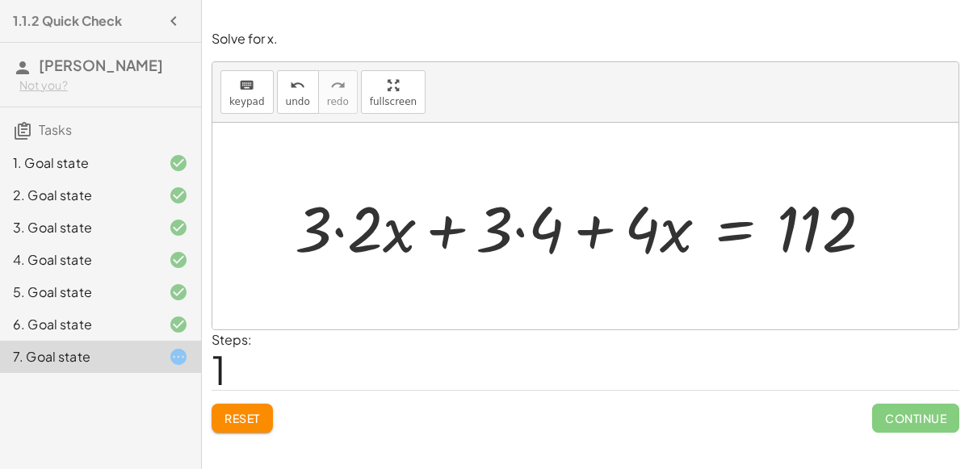
click at [336, 225] on div at bounding box center [590, 226] width 606 height 83
click at [513, 224] on div at bounding box center [615, 226] width 555 height 83
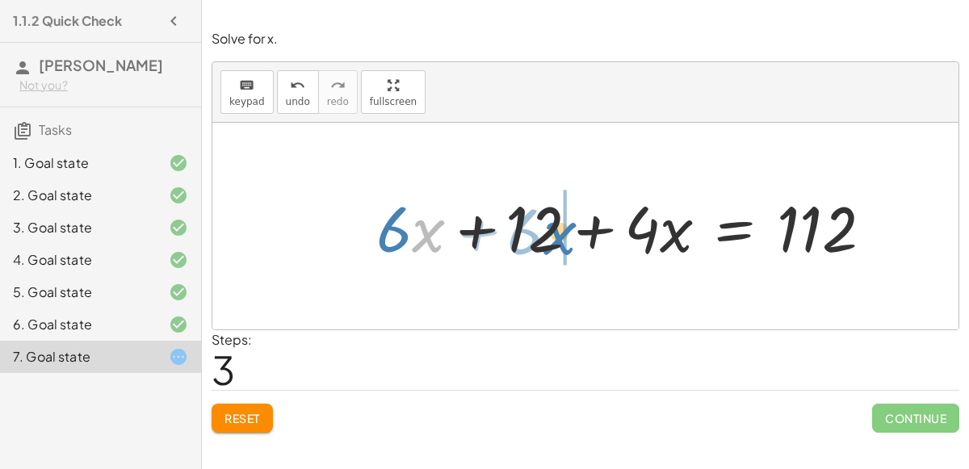
drag, startPoint x: 430, startPoint y: 239, endPoint x: 564, endPoint y: 241, distance: 134.0
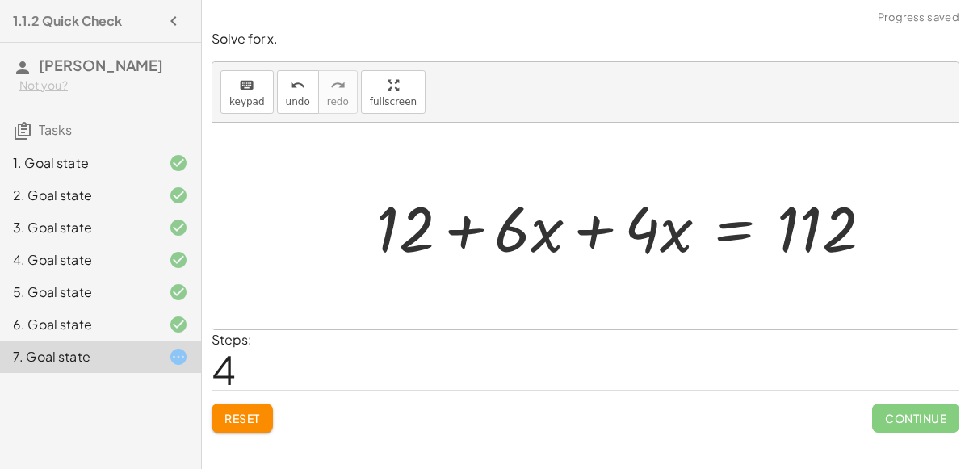
click at [584, 237] on div at bounding box center [630, 226] width 525 height 83
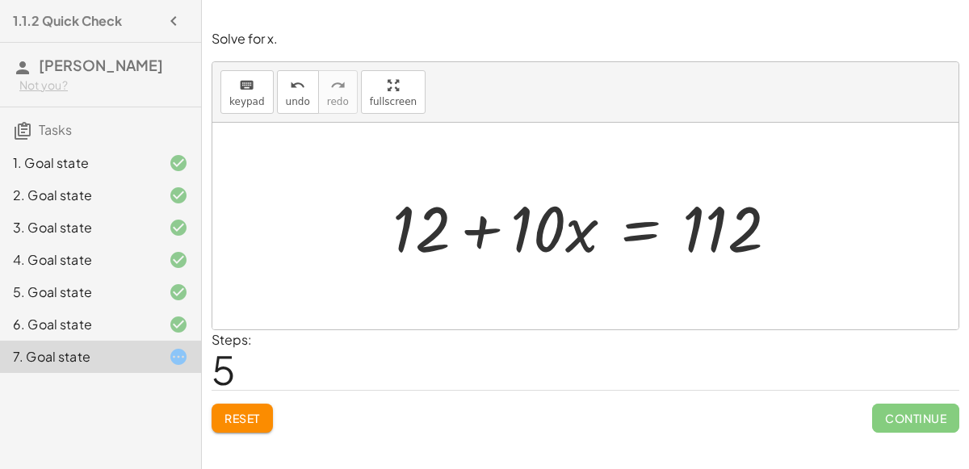
click at [628, 234] on div at bounding box center [591, 226] width 414 height 83
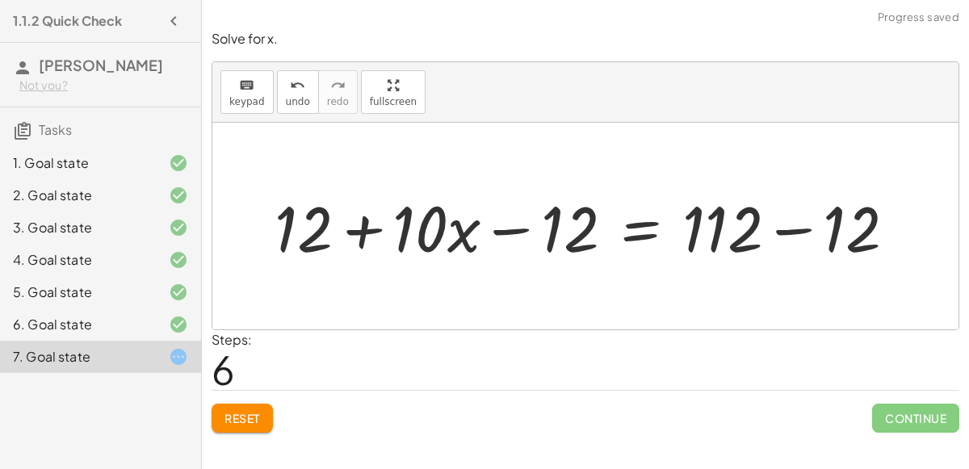
click at [504, 228] on div at bounding box center [591, 226] width 651 height 83
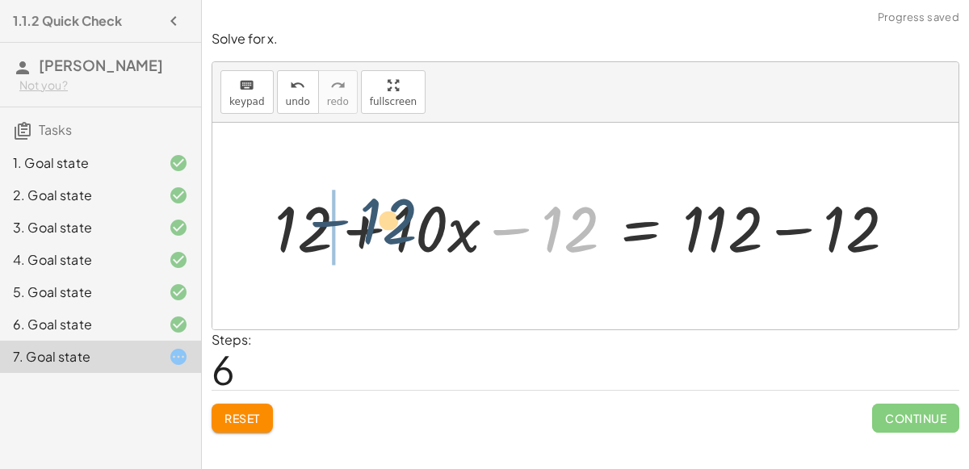
drag, startPoint x: 560, startPoint y: 222, endPoint x: 379, endPoint y: 216, distance: 181.0
click at [379, 216] on div at bounding box center [591, 226] width 651 height 83
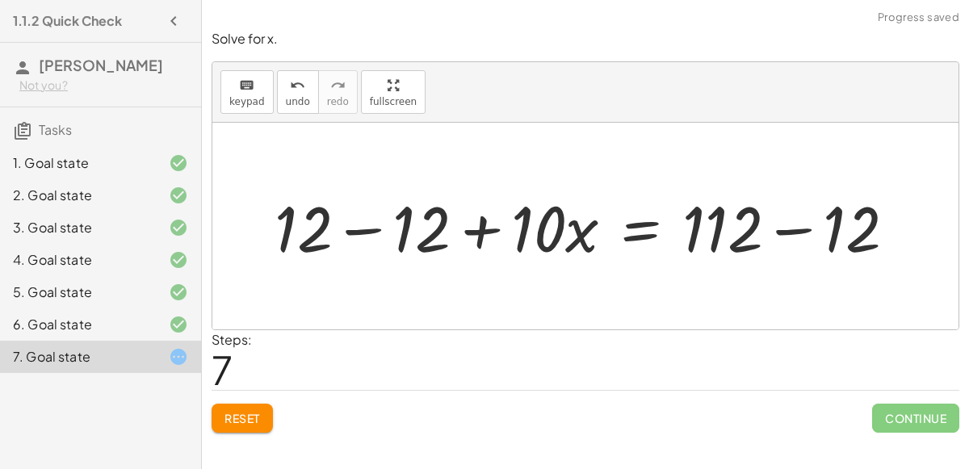
click at [355, 225] on div at bounding box center [591, 226] width 651 height 83
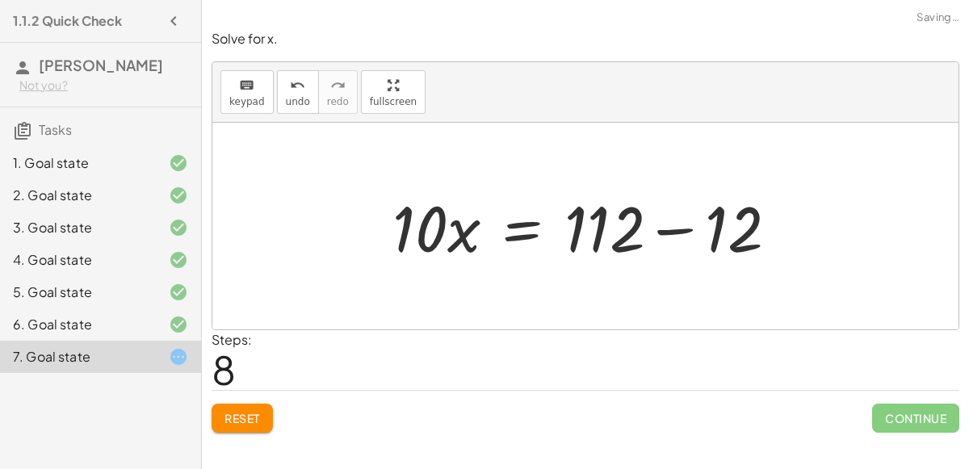
click at [664, 230] on div at bounding box center [591, 226] width 414 height 83
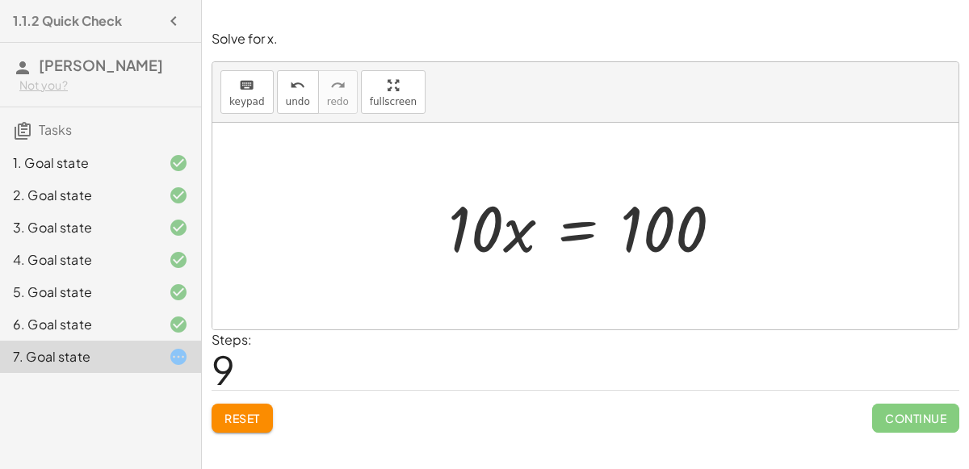
click at [565, 233] on div at bounding box center [591, 226] width 303 height 83
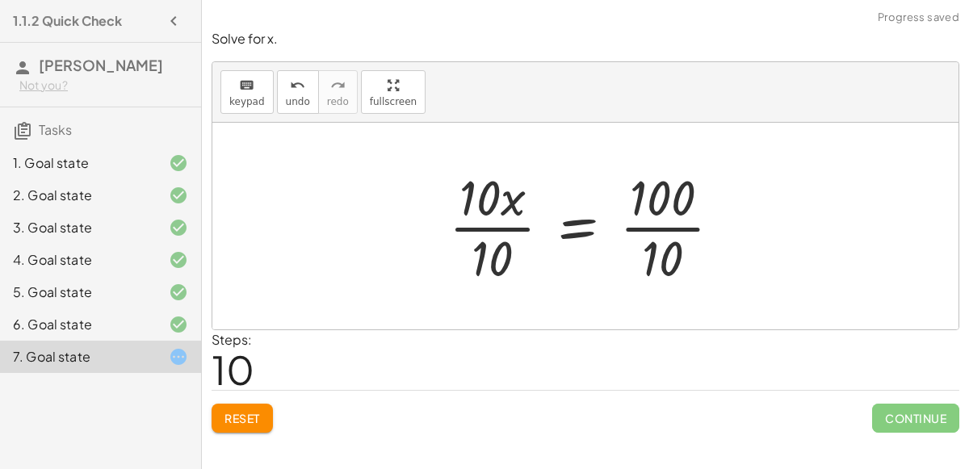
click at [496, 239] on div at bounding box center [591, 226] width 301 height 124
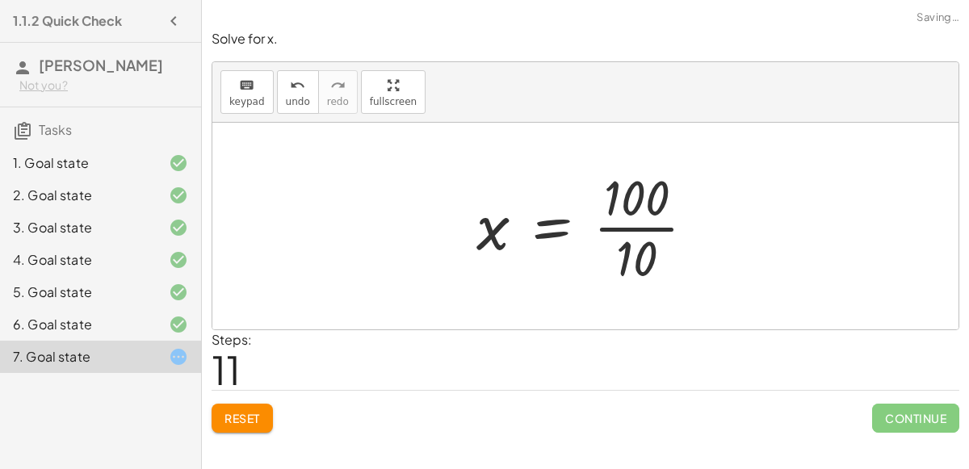
click at [636, 256] on div at bounding box center [592, 226] width 248 height 124
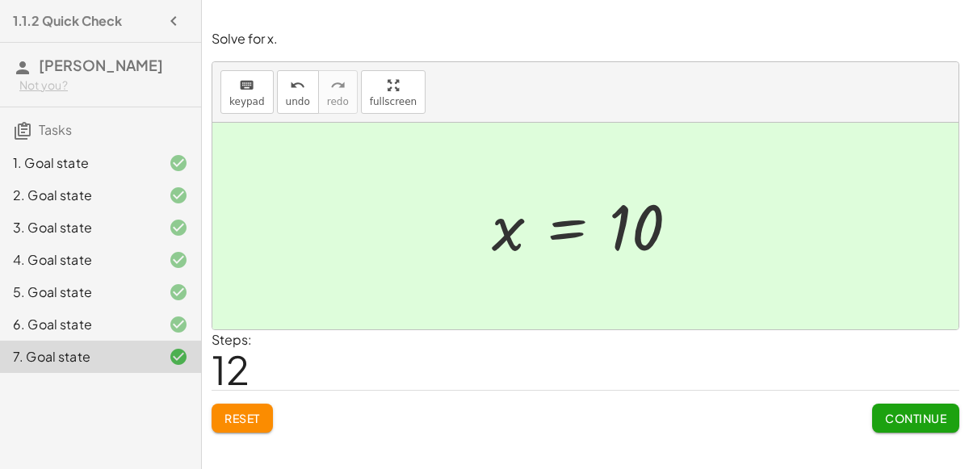
click at [895, 414] on span "Continue" at bounding box center [915, 418] width 61 height 15
